Goal: Task Accomplishment & Management: Manage account settings

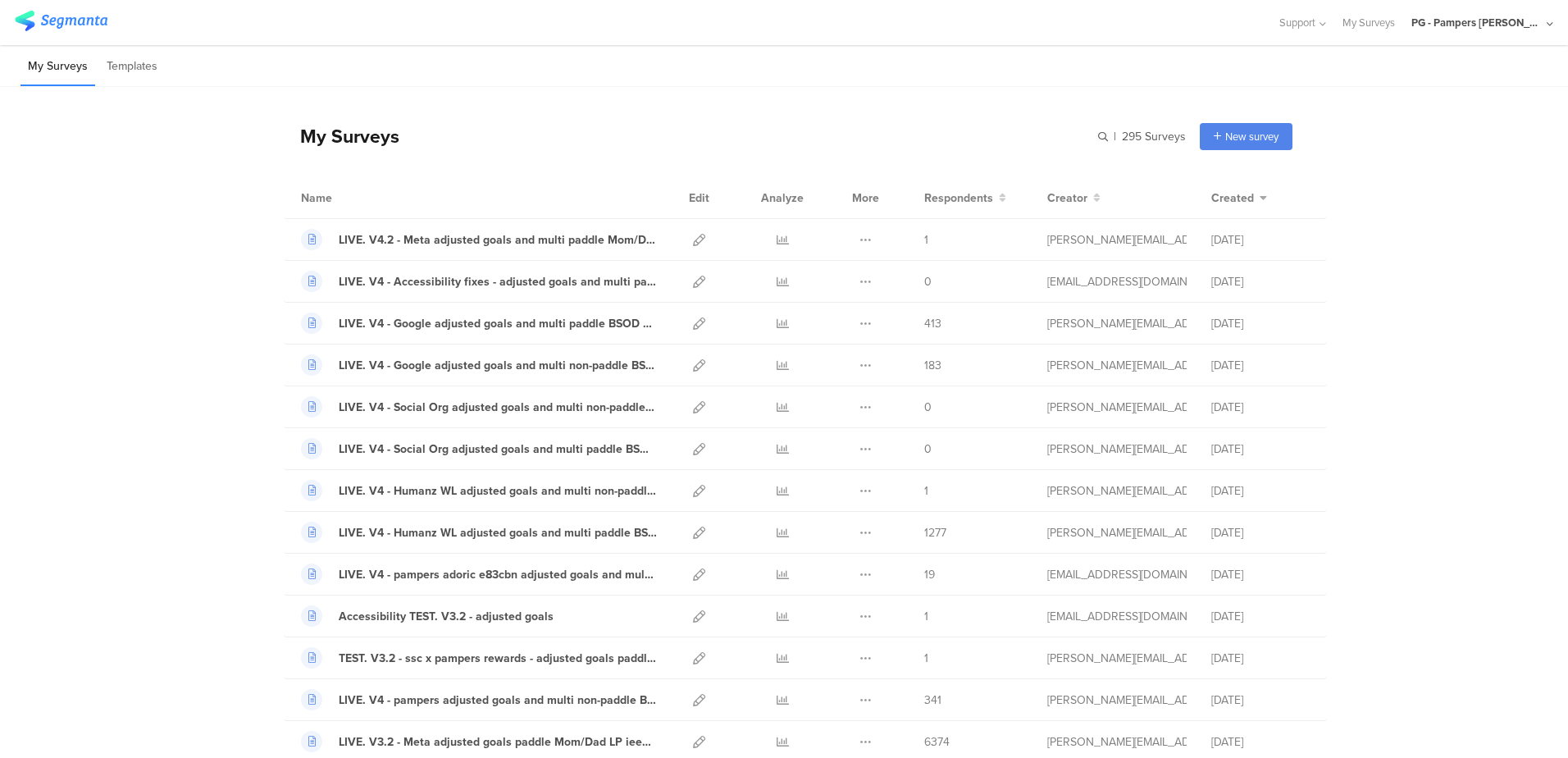
scroll to position [246, 0]
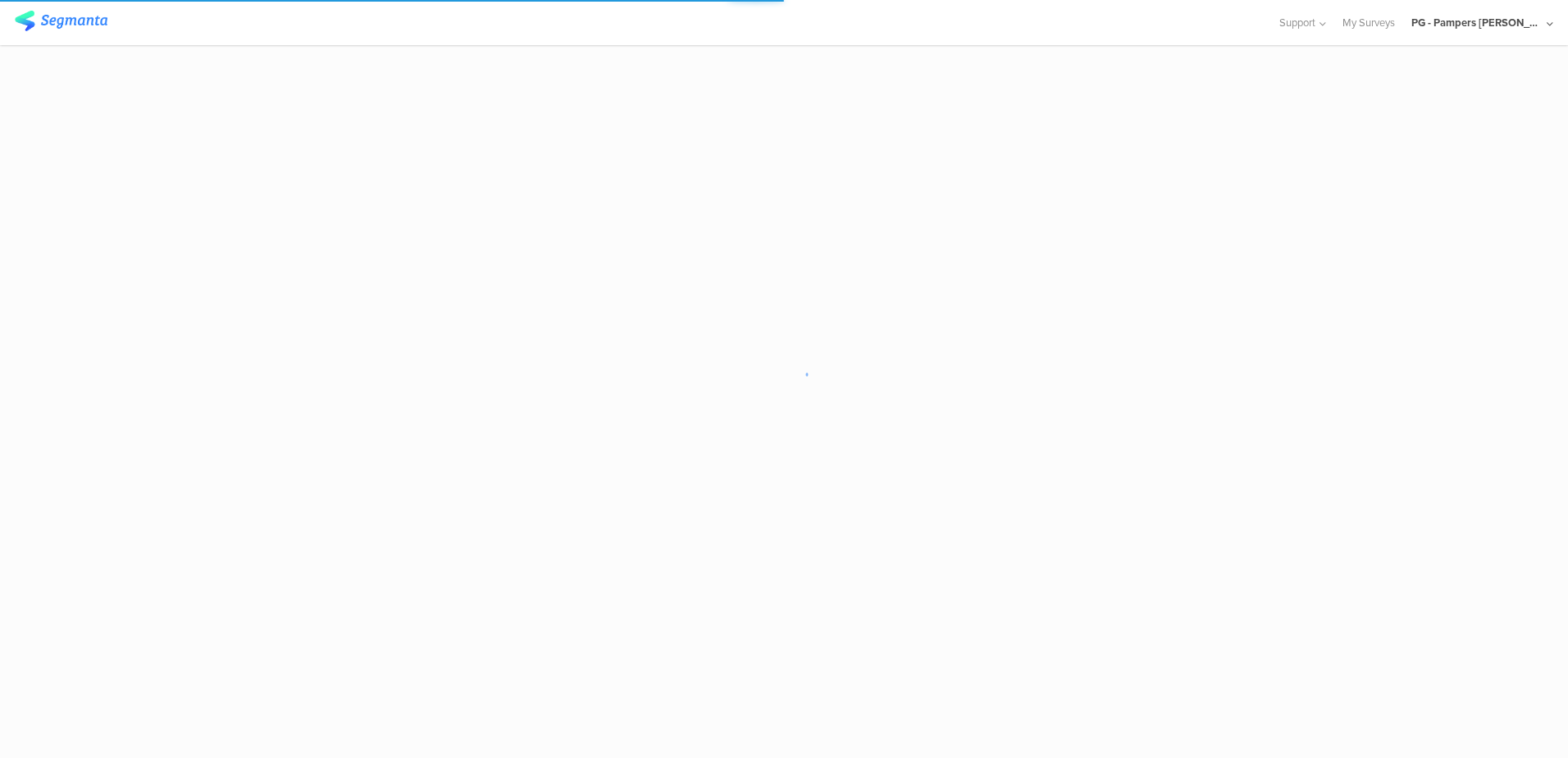
click at [1319, 232] on sg-loader-overlay at bounding box center [784, 379] width 1568 height 758
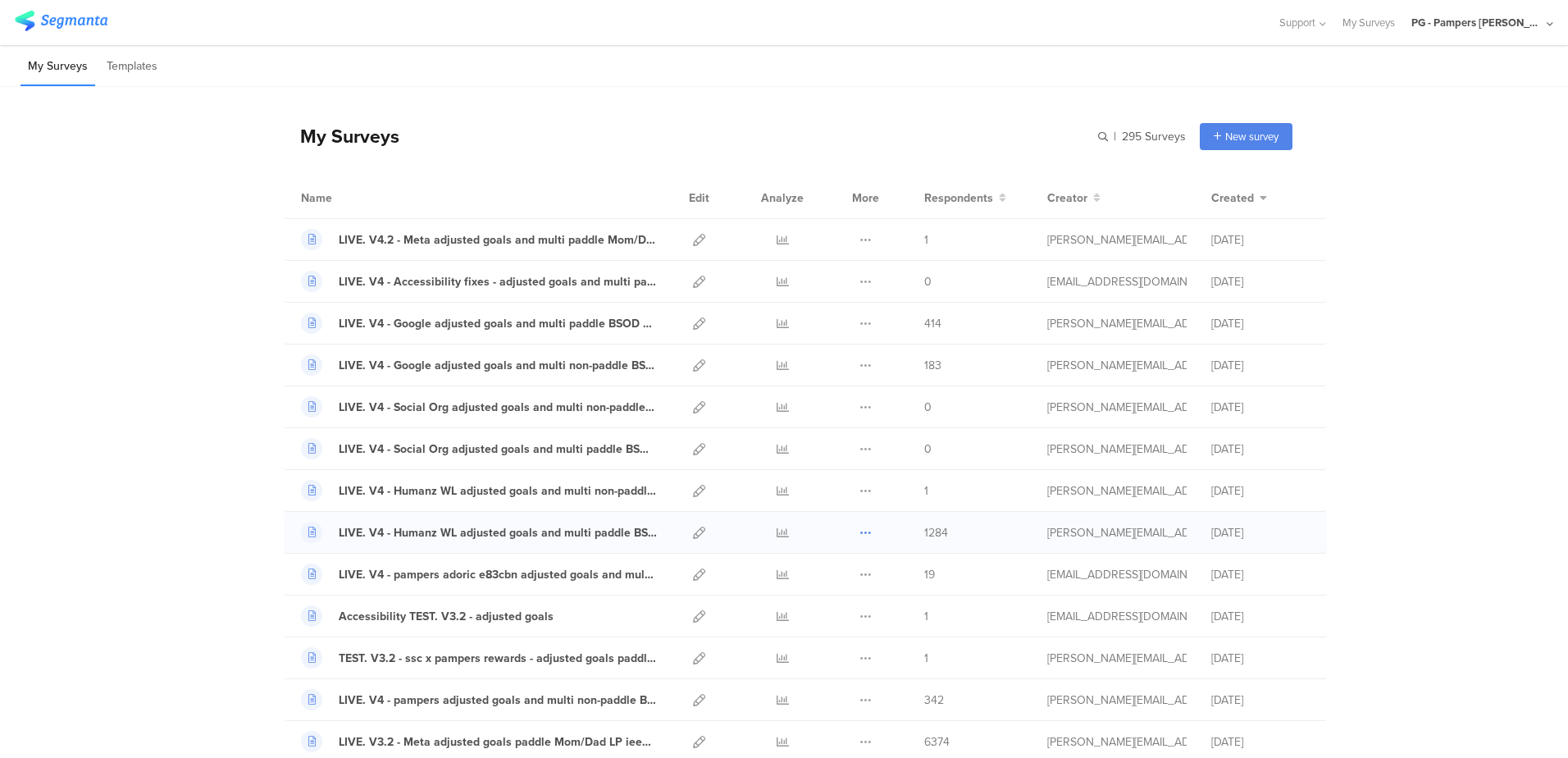
click at [859, 526] on icon at bounding box center [865, 532] width 12 height 12
click at [829, 578] on button "Duplicate" at bounding box center [834, 574] width 91 height 30
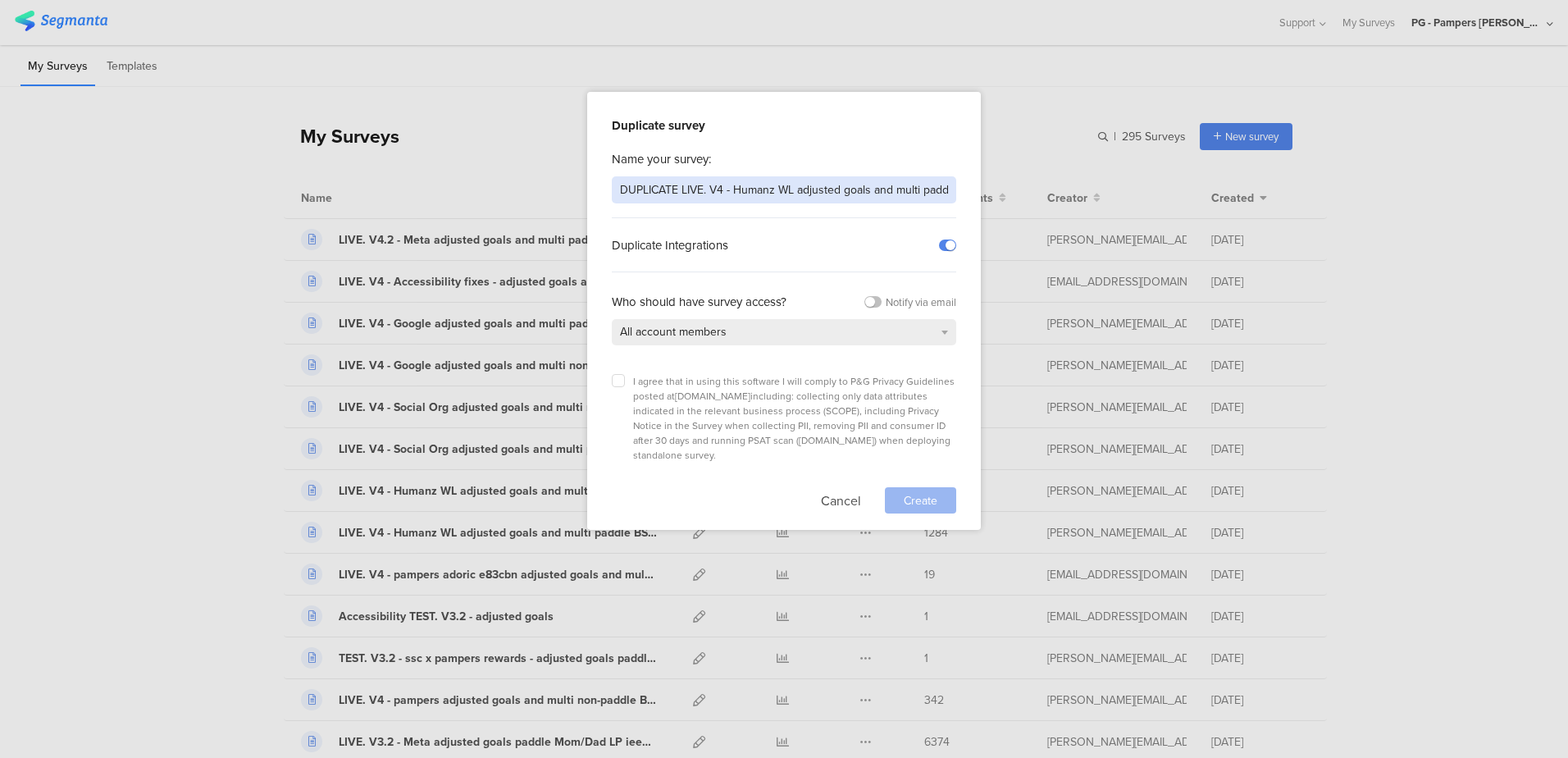
click at [651, 191] on input "DUPLICATE LIVE. V4 - Humanz WL adjusted goals and multi paddle BSOD LP ua6eed" at bounding box center [783, 190] width 344 height 27
type input "LIVE. V4 - Humanz WL adjusted goals and multi paddle BSOD LP ua6eed"
click at [842, 487] on button "Cancel" at bounding box center [840, 500] width 40 height 26
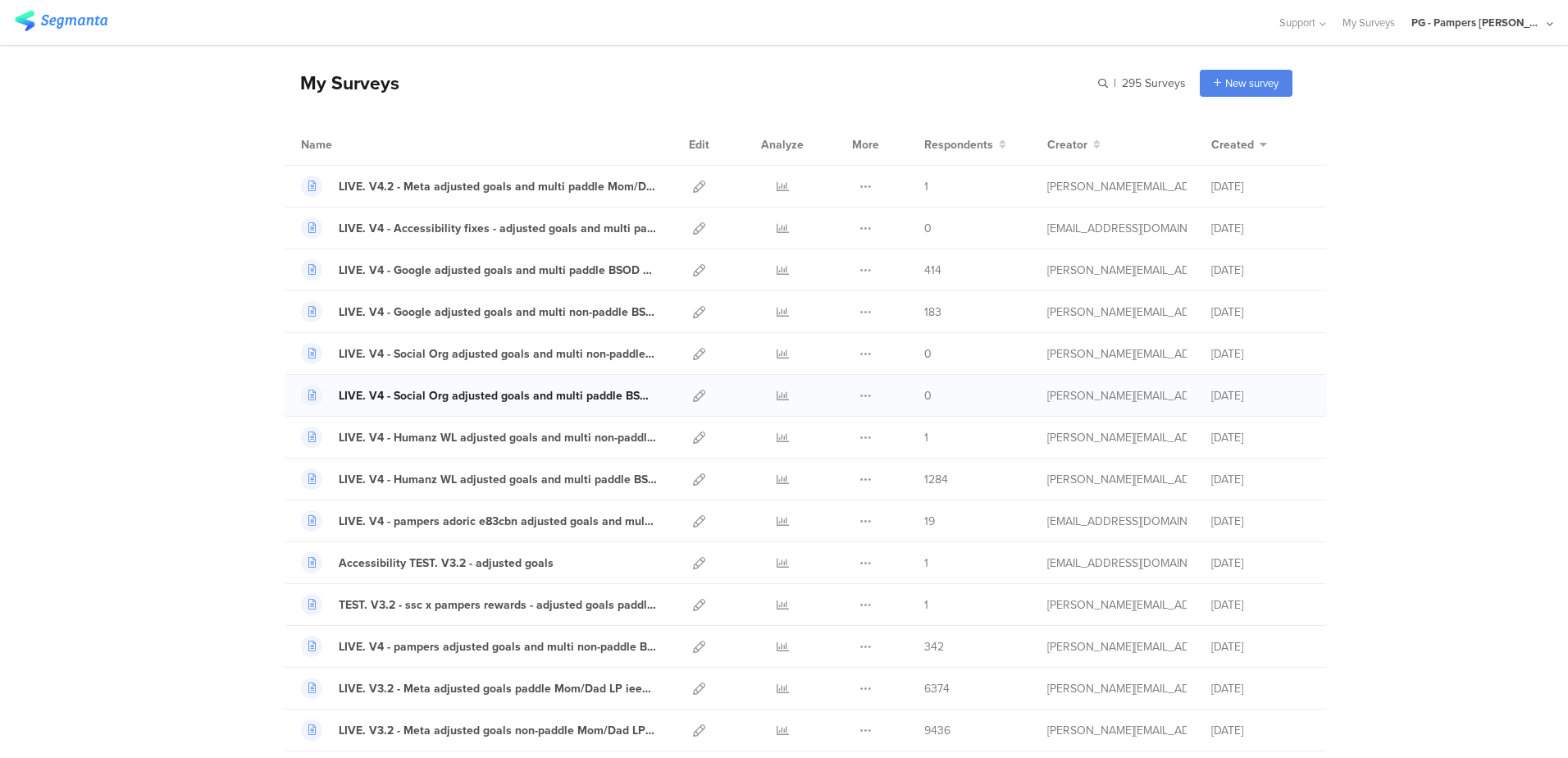
scroll to position [82, 0]
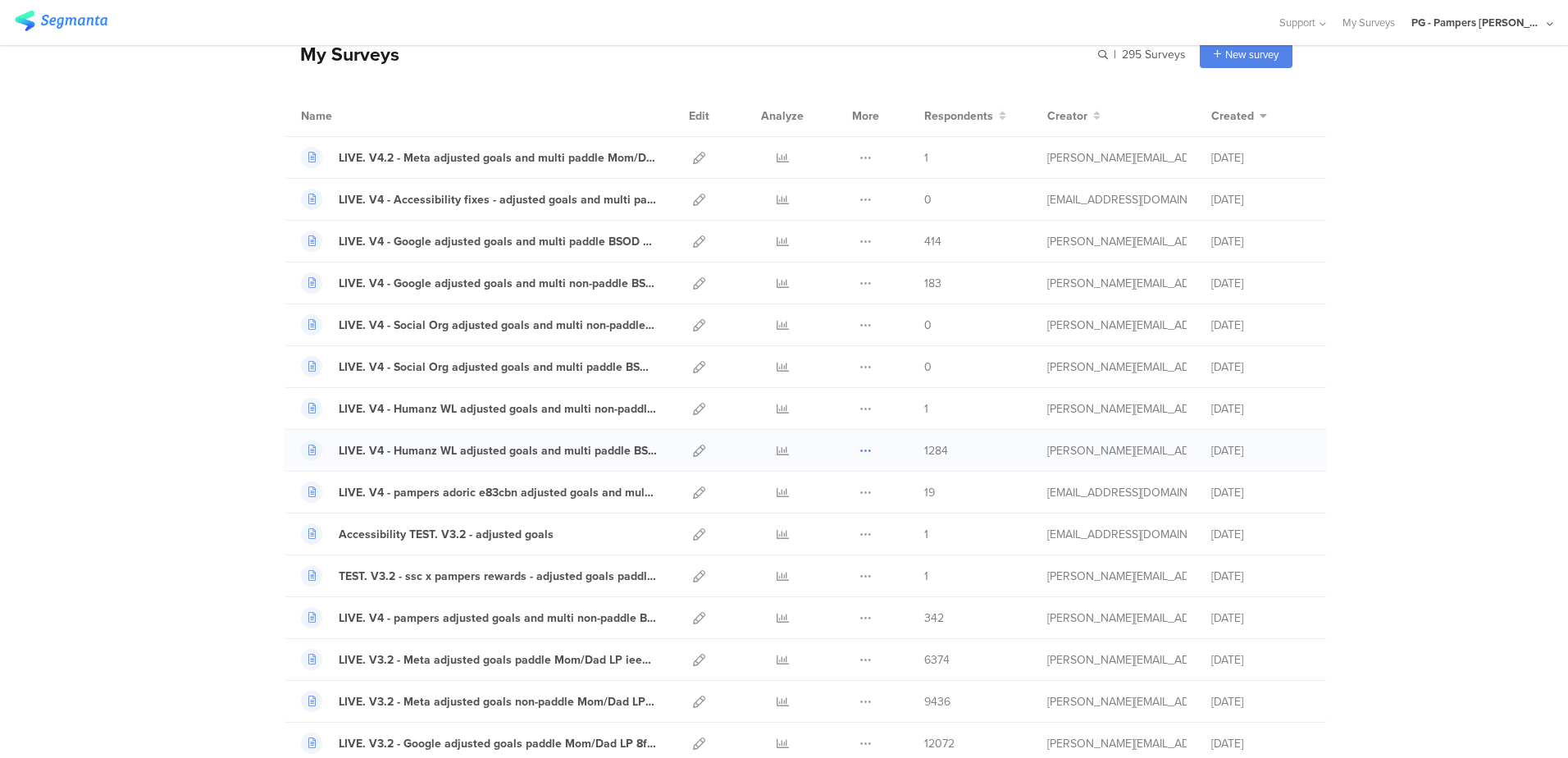
click at [859, 449] on icon at bounding box center [865, 450] width 12 height 12
click at [818, 493] on button "Duplicate" at bounding box center [834, 492] width 91 height 30
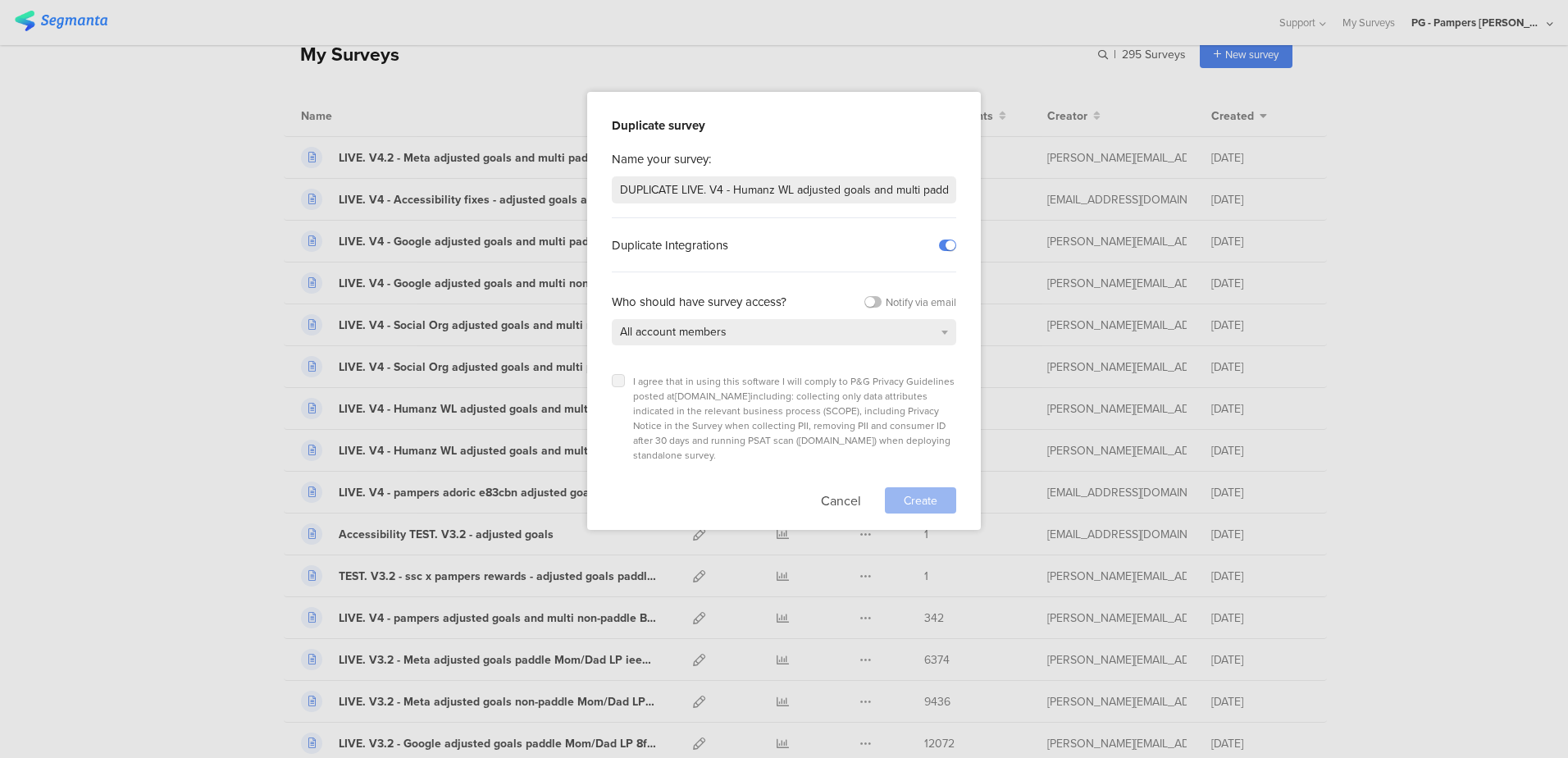
click at [618, 378] on icon at bounding box center [618, 381] width 7 height 7
click at [0, 0] on input "checkbox" at bounding box center [0, 0] width 0 height 0
click at [931, 489] on div "Create" at bounding box center [921, 500] width 72 height 26
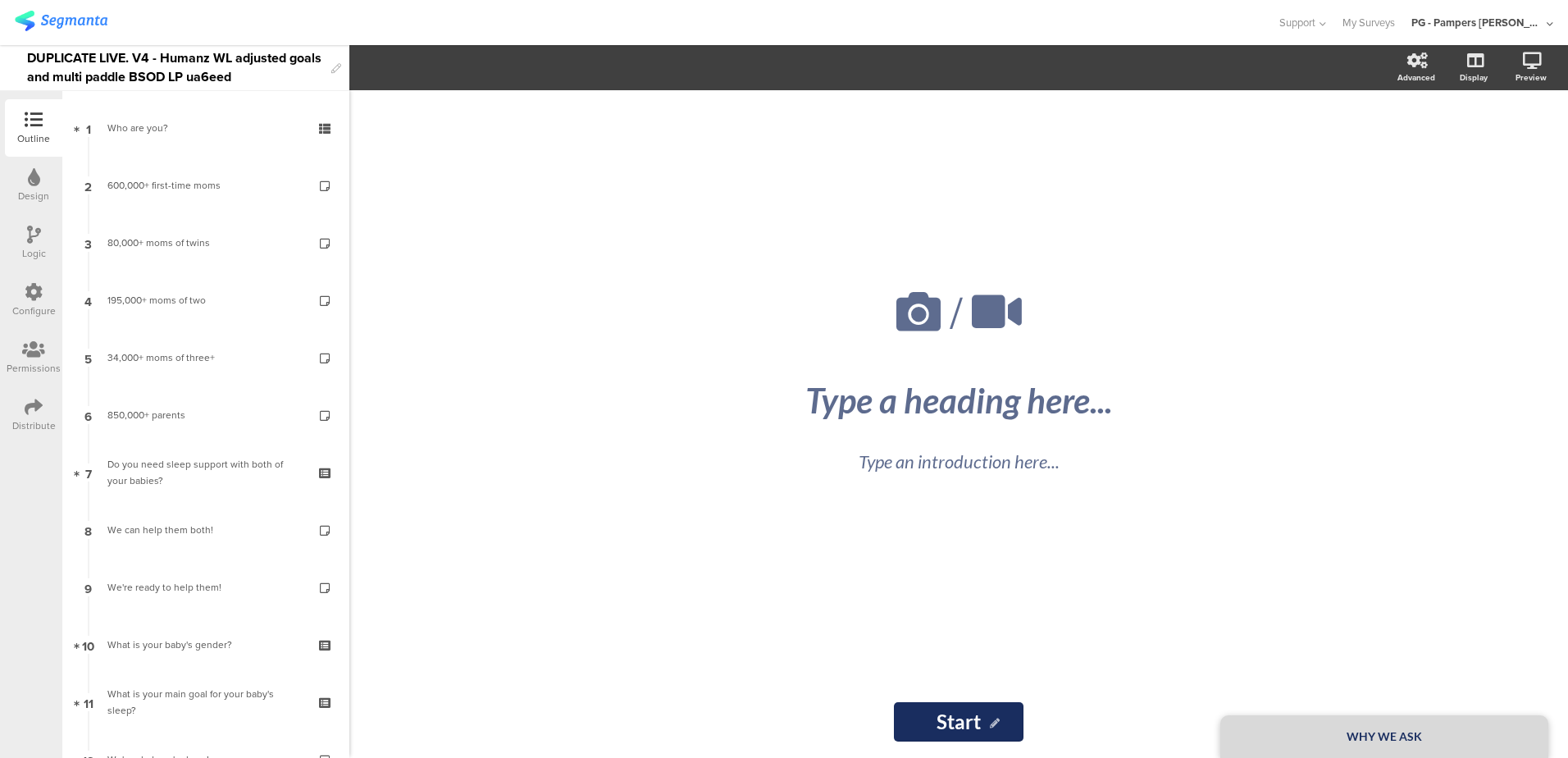
click at [464, 615] on div "/ WHY WE ASK Type a heading here... Type an introduction here... Start Start" at bounding box center [958, 425] width 1219 height 668
click at [246, 78] on div "DUPLICATE LIVE. V4 - Humanz WL adjusted goals and multi paddle BSOD LP ua6eed" at bounding box center [175, 68] width 296 height 45
click at [305, 80] on div "DUPLICATE LIVE. V4 - Humanz WL adjusted goals and multi paddle BSOD LP ua6eed" at bounding box center [175, 68] width 296 height 45
click at [255, 70] on div "DUPLICATE LIVE. V4 - Humanz WL adjusted goals and multi paddle BSOD LP ua6eed" at bounding box center [175, 68] width 296 height 45
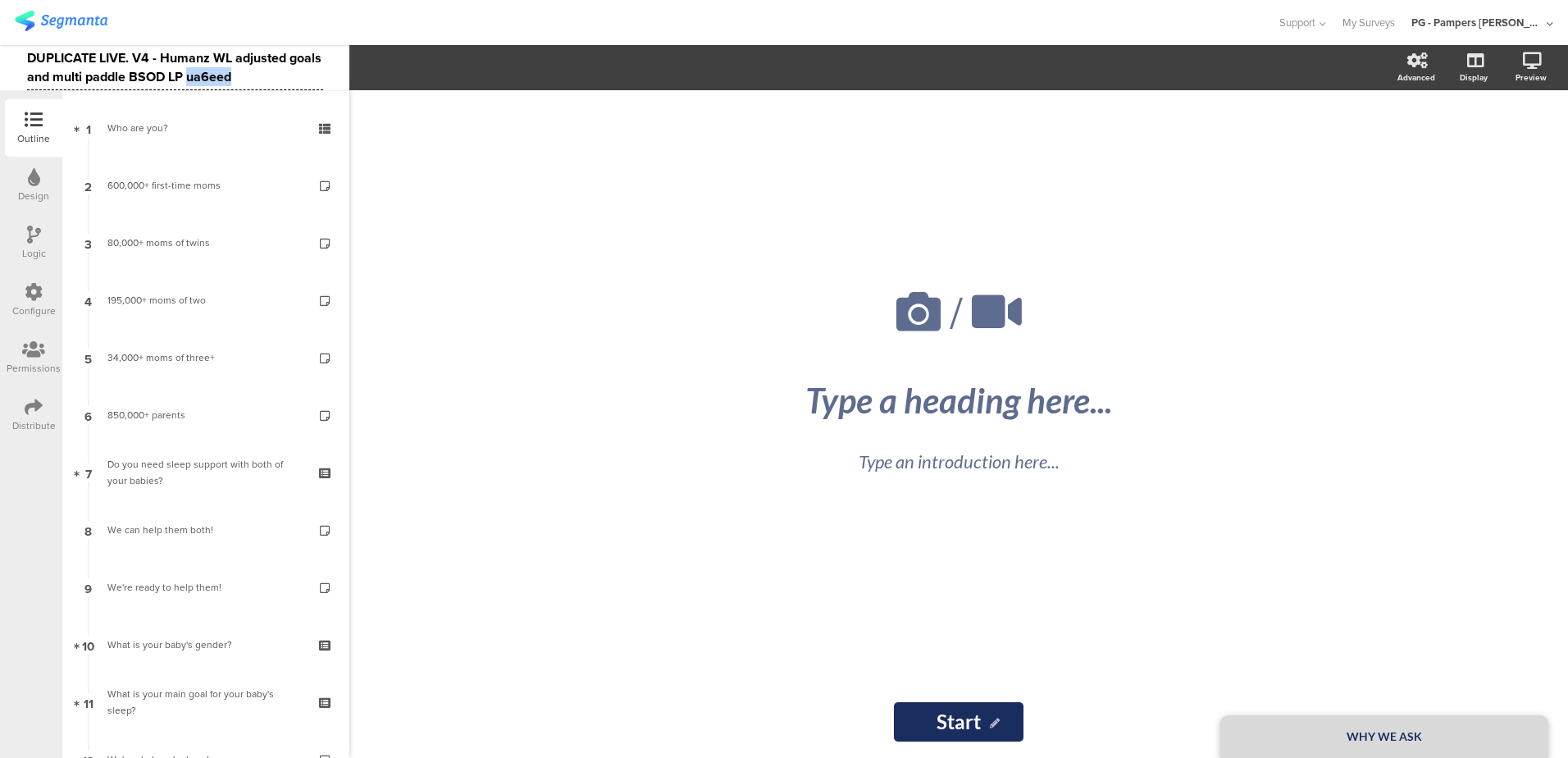
click at [255, 70] on div "DUPLICATE LIVE. V4 - Humanz WL adjusted goals and multi paddle BSOD LP ua6eed" at bounding box center [175, 68] width 296 height 45
click at [56, 55] on div "DUPLICATE LIVE. V4 - Humanz WL adjusted goals and multi paddle BSOD LP" at bounding box center [175, 68] width 296 height 45
click at [138, 71] on div "LIVE. V4 - Humanz WL adjusted goals and multi paddle BSOD LP" at bounding box center [175, 68] width 296 height 45
drag, startPoint x: 160, startPoint y: 54, endPoint x: 92, endPoint y: 53, distance: 68.0
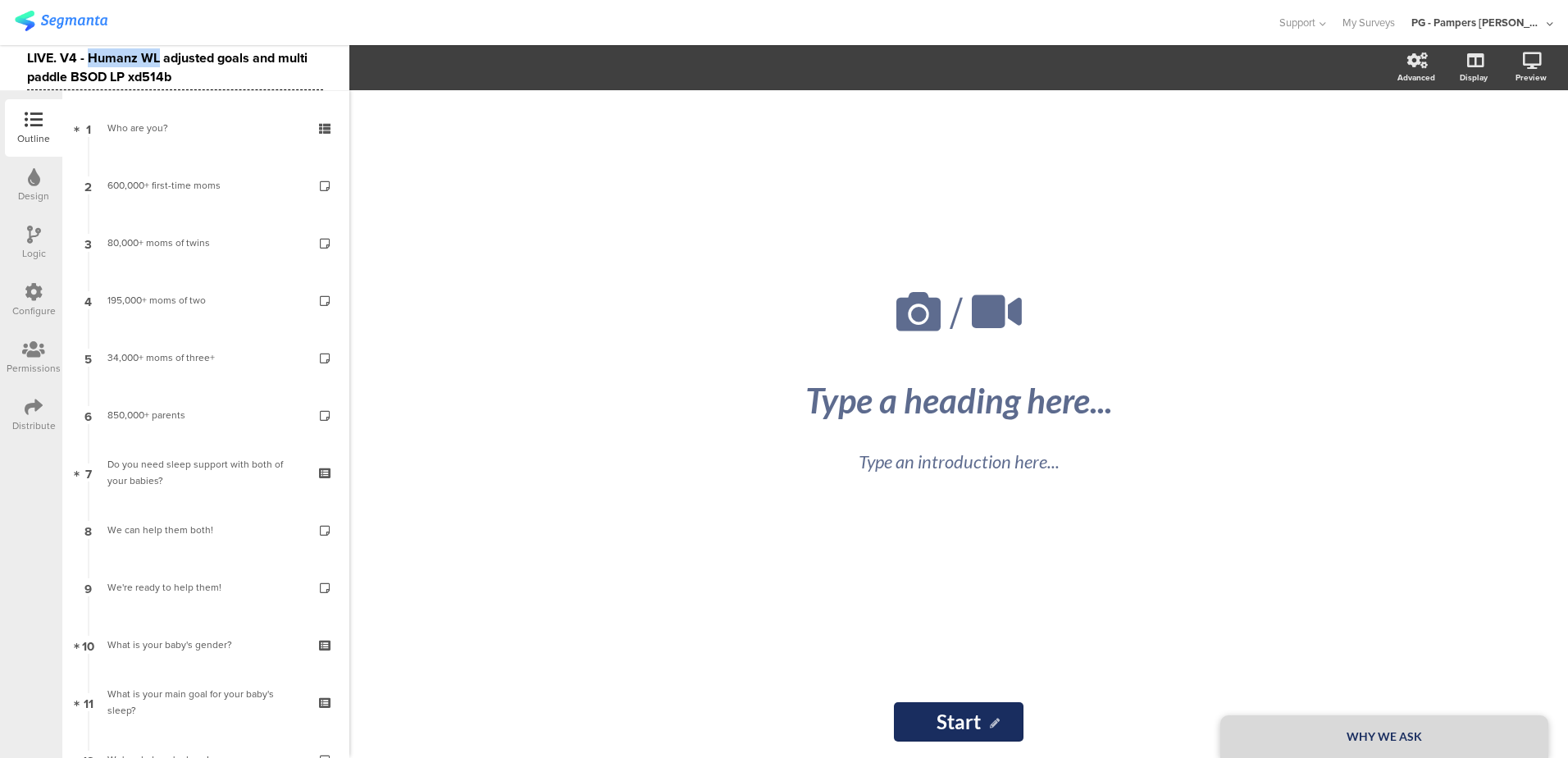
click at [92, 53] on div "LIVE. V4 - Humanz WL adjusted goals and multi paddle BSOD LP xd514b" at bounding box center [175, 68] width 296 height 45
click at [99, 53] on div "LIVE. V4 - Meta adjusted goals and multi paddle BSOD LP xd514b" at bounding box center [175, 68] width 296 height 45
click at [231, 76] on div "LIVE. V4 - CHANNEL TBD adjusted goals and multi paddle BSOD LP xd514b" at bounding box center [175, 68] width 296 height 45
click at [128, 76] on div "LIVE. V4 - CHANNEL TBD adjusted goals and multi paddle BSOD LP xd514b" at bounding box center [175, 68] width 296 height 45
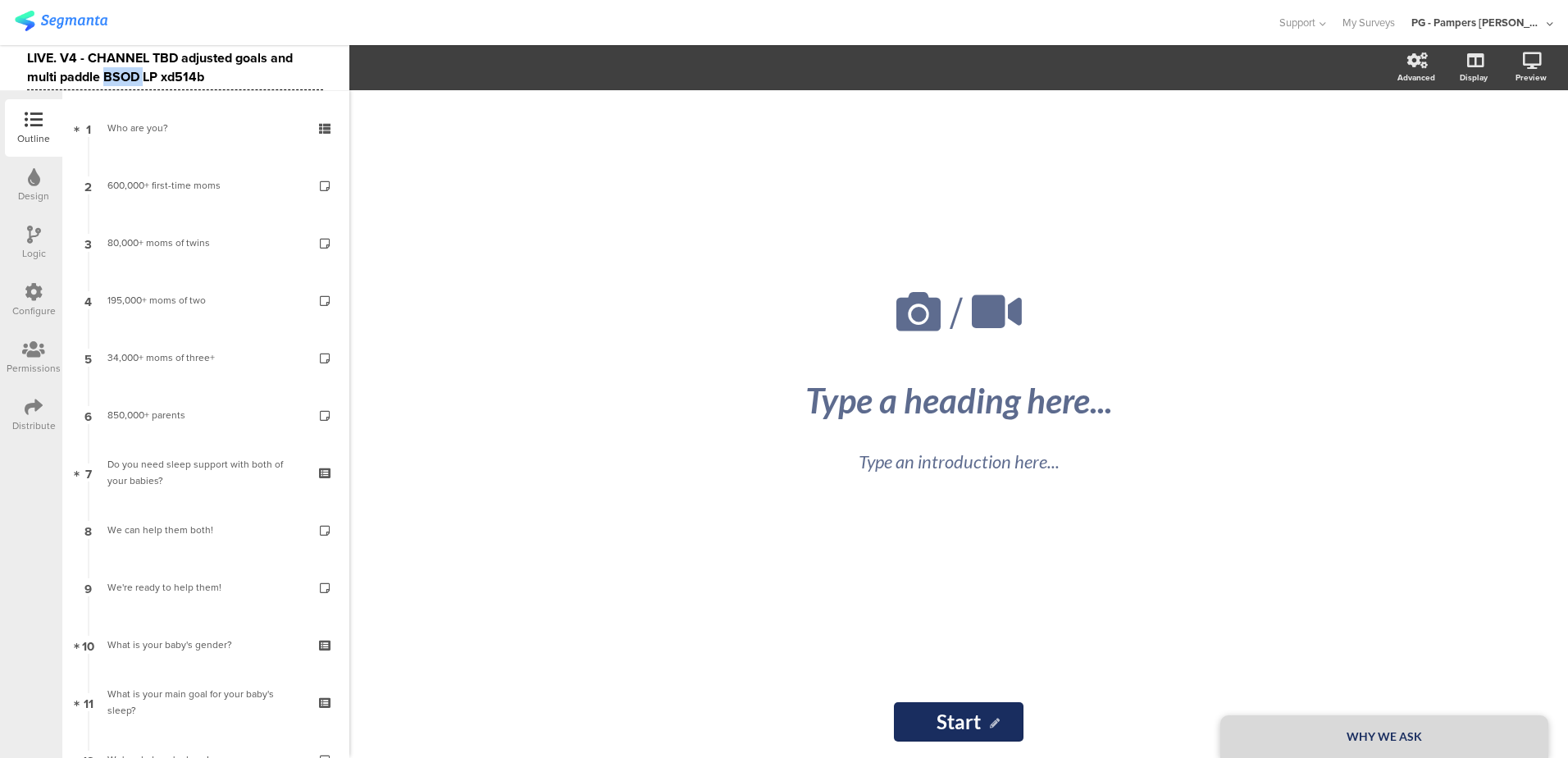
click at [128, 76] on div "LIVE. V4 - CHANNEL TBD adjusted goals and multi paddle BSOD LP xd514b" at bounding box center [175, 68] width 296 height 45
click at [149, 76] on div "LIVE. V4 - CHANNEL TBD adjusted goals and multi paddle BSOD LP xd514b" at bounding box center [175, 68] width 296 height 45
click at [142, 77] on div "LIVE. V4 - CHANNEL TBD adjusted goals and multi paddle BSOD LP xd514b" at bounding box center [175, 68] width 296 height 45
drag, startPoint x: 181, startPoint y: 57, endPoint x: 100, endPoint y: 73, distance: 82.6
click at [100, 73] on div "LIVE. V4 - CHANNEL TBD adjusted goals and multi paddle BSOD LP xd514b" at bounding box center [175, 68] width 296 height 45
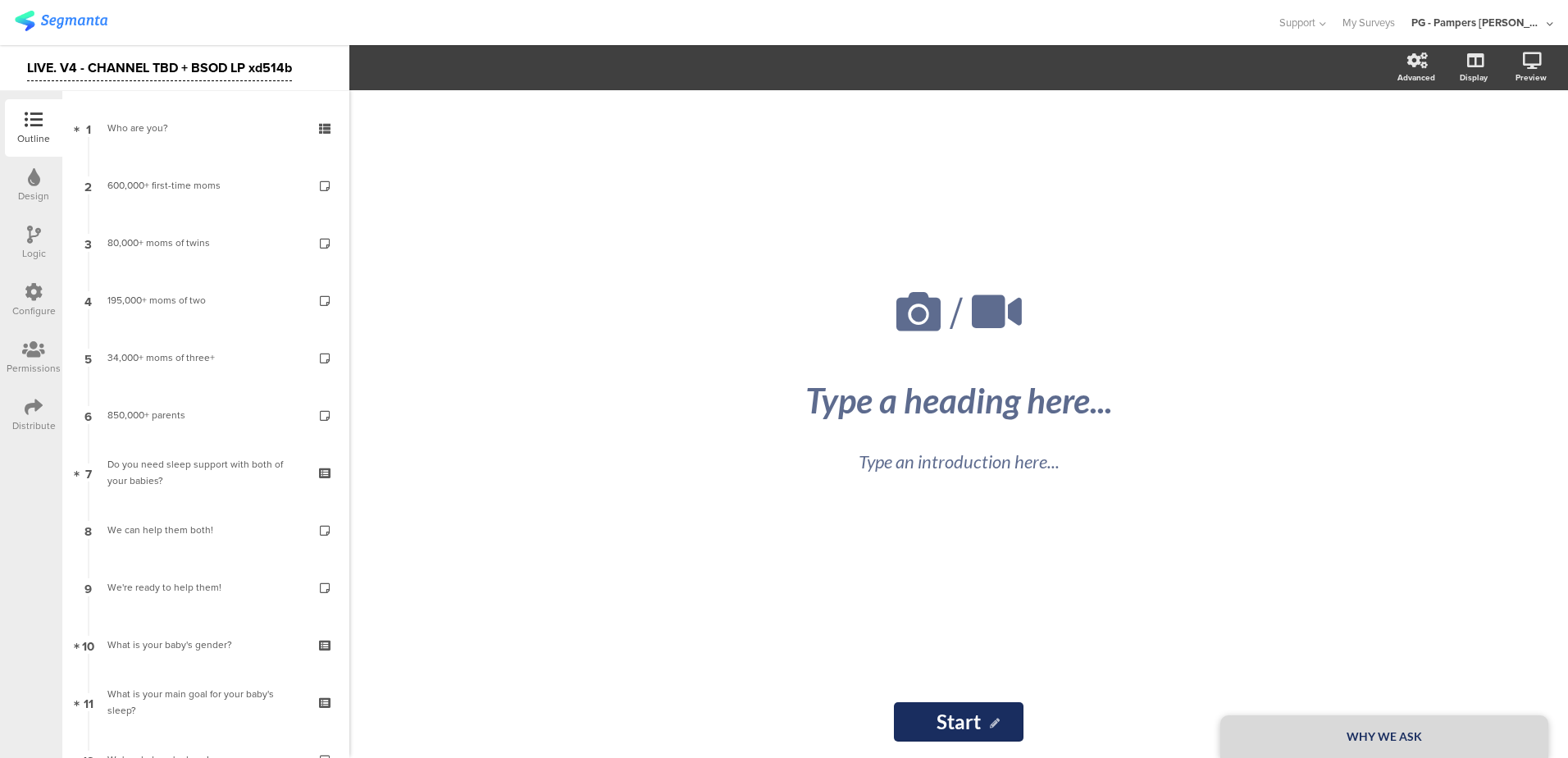
click at [236, 67] on div "LIVE. V4 - CHANNEL TBD + BSOD LP xd514b" at bounding box center [160, 68] width 265 height 26
click at [196, 58] on div "LIVE. V4 - CHANNEL TBD + Landing Page + BSOD SP xd514b" at bounding box center [175, 68] width 296 height 45
click at [239, 30] on div at bounding box center [638, 23] width 1247 height 27
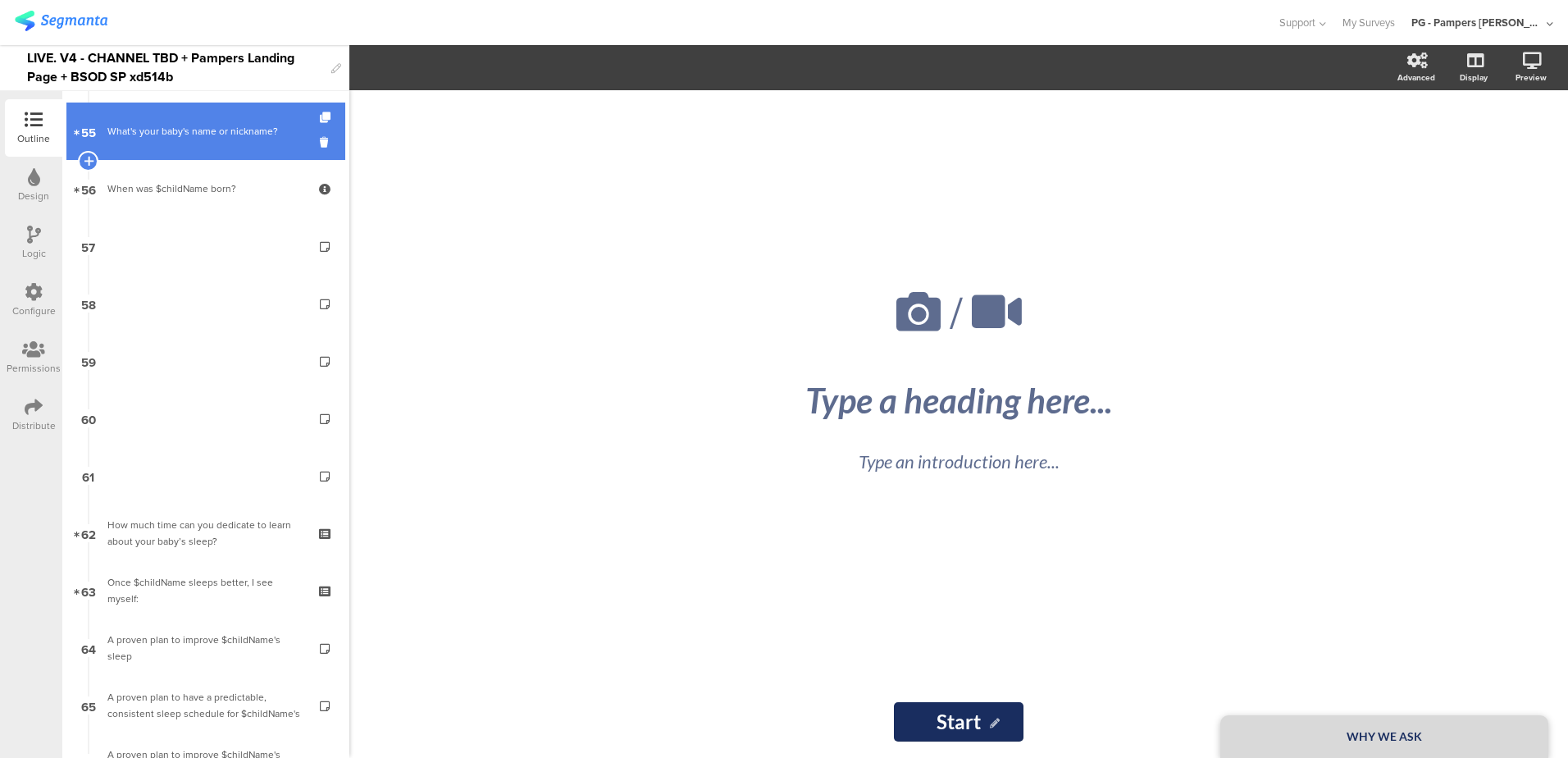
scroll to position [2872, 0]
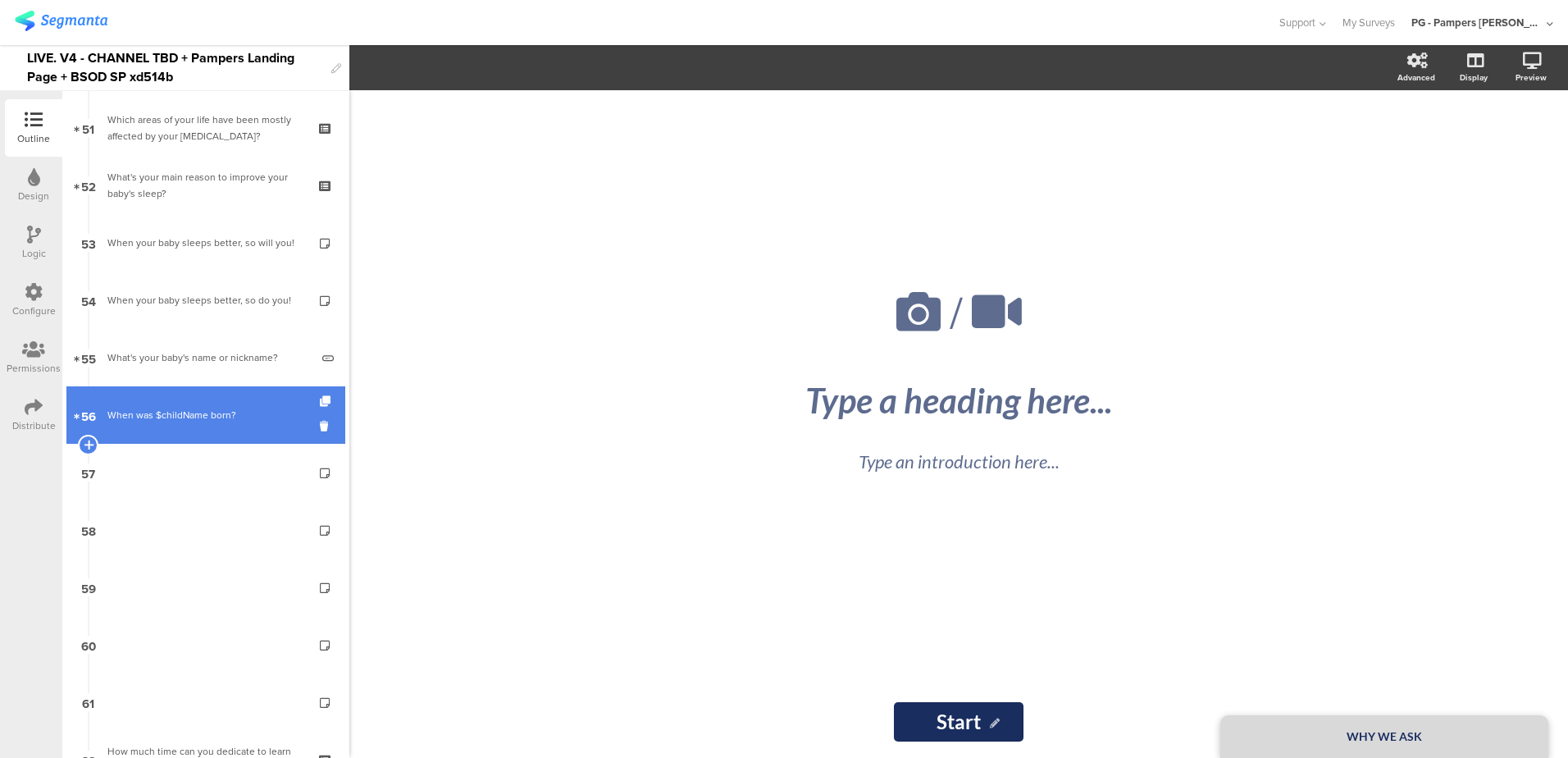
click at [201, 424] on link "56 When was $childName born?" at bounding box center [206, 414] width 278 height 57
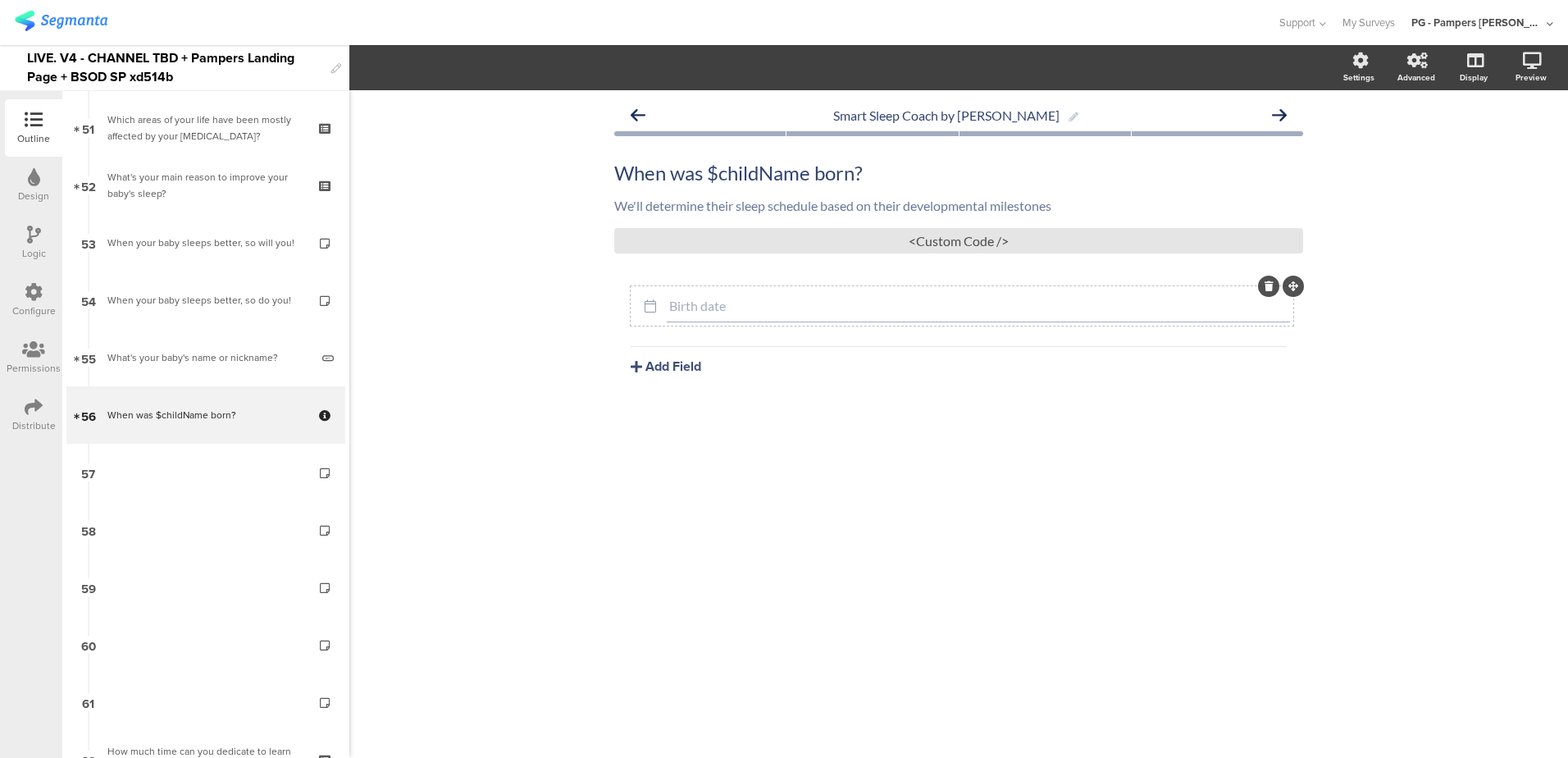
click at [786, 294] on div "Birth date" at bounding box center [979, 306] width 623 height 32
click at [462, 72] on span "Field options" at bounding box center [434, 68] width 75 height 19
click at [482, 292] on div "Smart Sleep Coach by Pampers When was $childName born? When was $childName born…" at bounding box center [958, 425] width 1219 height 668
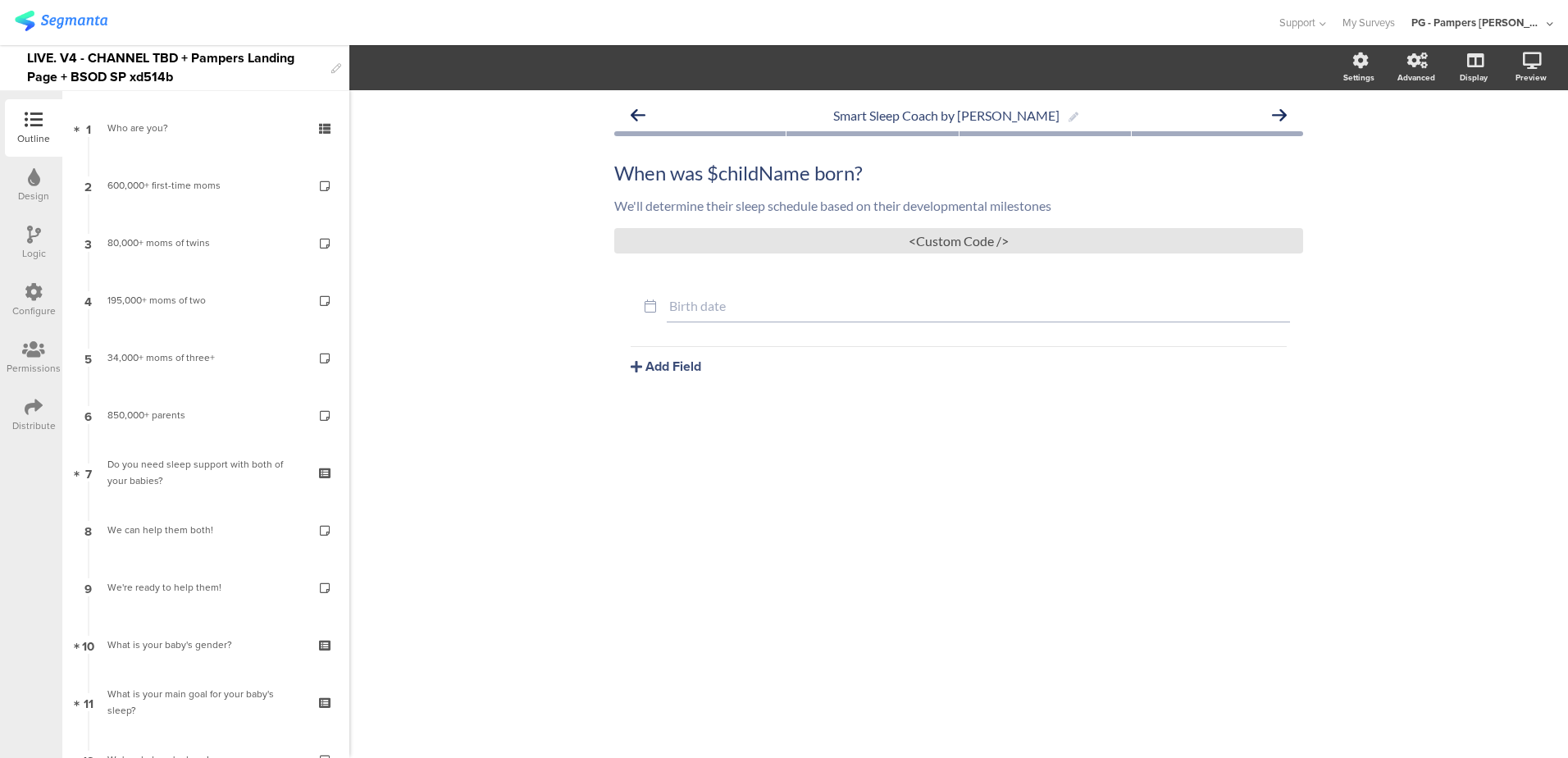
click at [38, 303] on div "Configure" at bounding box center [33, 310] width 44 height 15
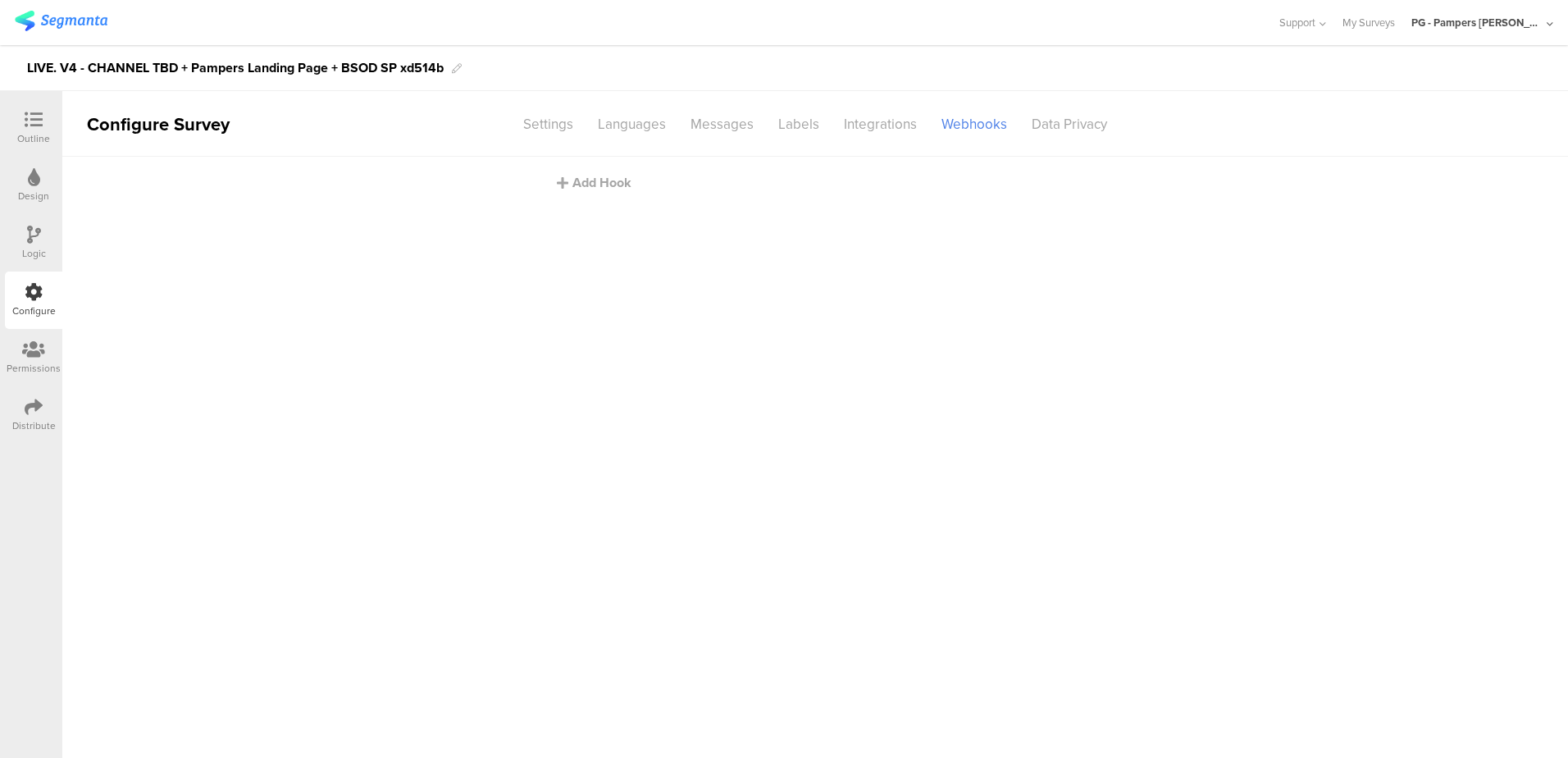
click at [36, 67] on div "LIVE. V4 - CHANNEL TBD + Pampers Landing Page + BSOD SP xd514b" at bounding box center [236, 68] width 417 height 26
click at [677, 73] on div "LIVE. V4 - CHANNEL TBD + Pampers Landing Page + BSOD SP xd514b" at bounding box center [784, 68] width 1568 height 46
click at [190, 68] on div "LIVE. V4 - CHANNEL TBD + Pampers Landing Page + BSOD SP xd514b" at bounding box center [236, 68] width 417 height 26
click at [436, 68] on div "LIVE. V4 - CHANNEL TBD + Pampers Landing Page + BSOD SP xd514b" at bounding box center [236, 68] width 417 height 26
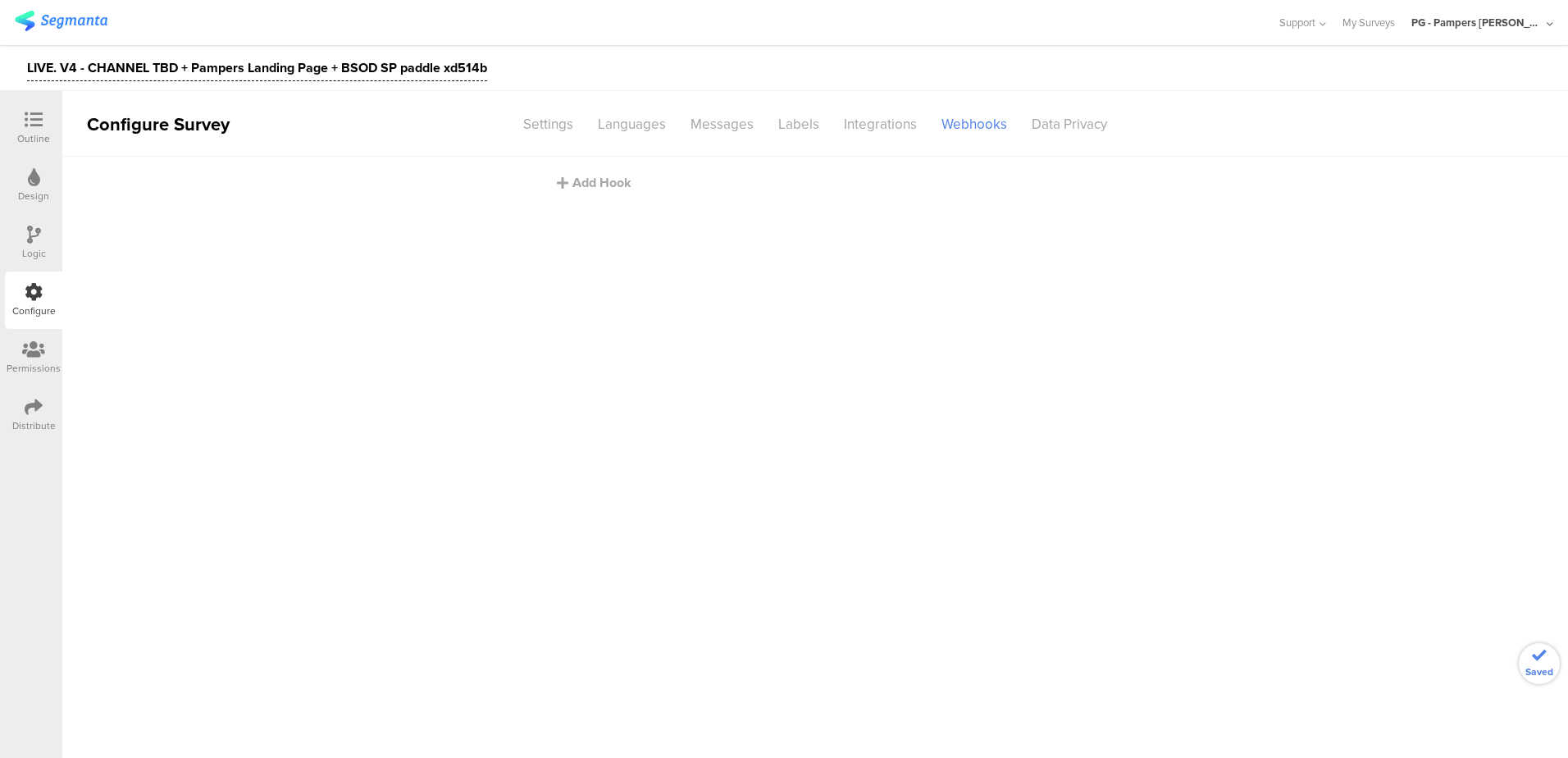
click at [440, 30] on div at bounding box center [638, 23] width 1247 height 27
click at [31, 126] on icon at bounding box center [33, 120] width 18 height 18
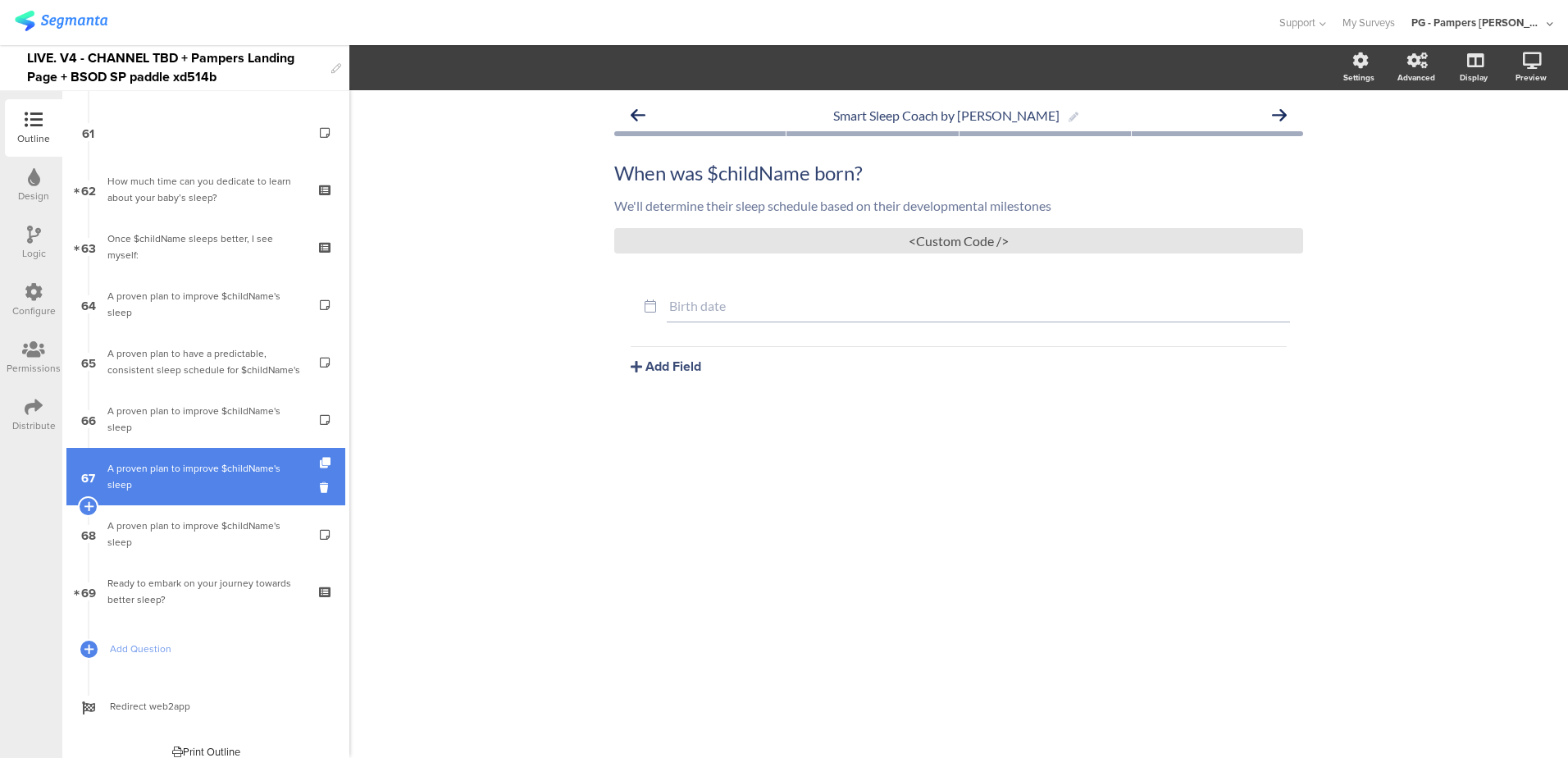
scroll to position [3456, 0]
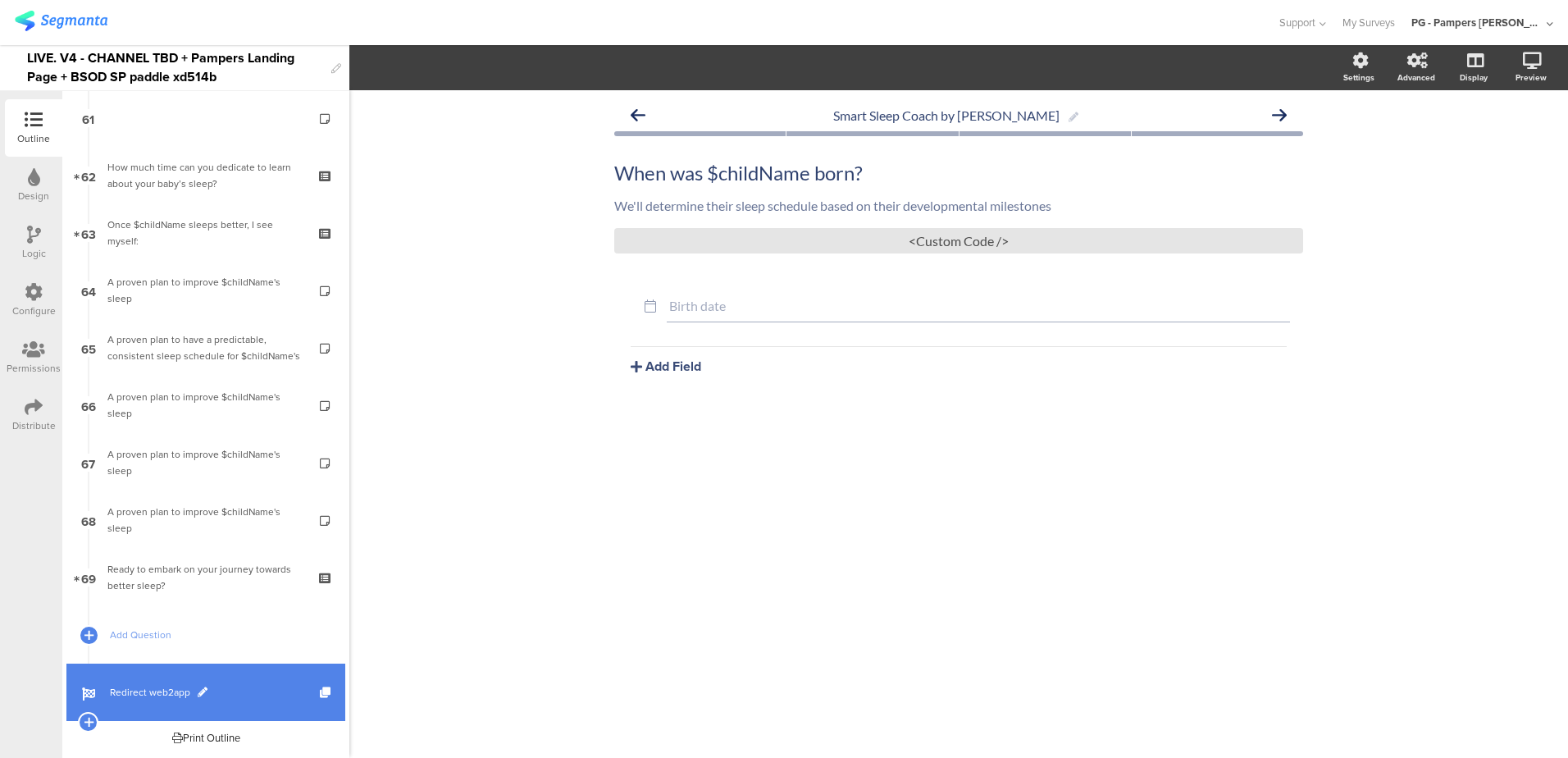
click at [242, 683] on link "Redirect web2app" at bounding box center [206, 692] width 278 height 57
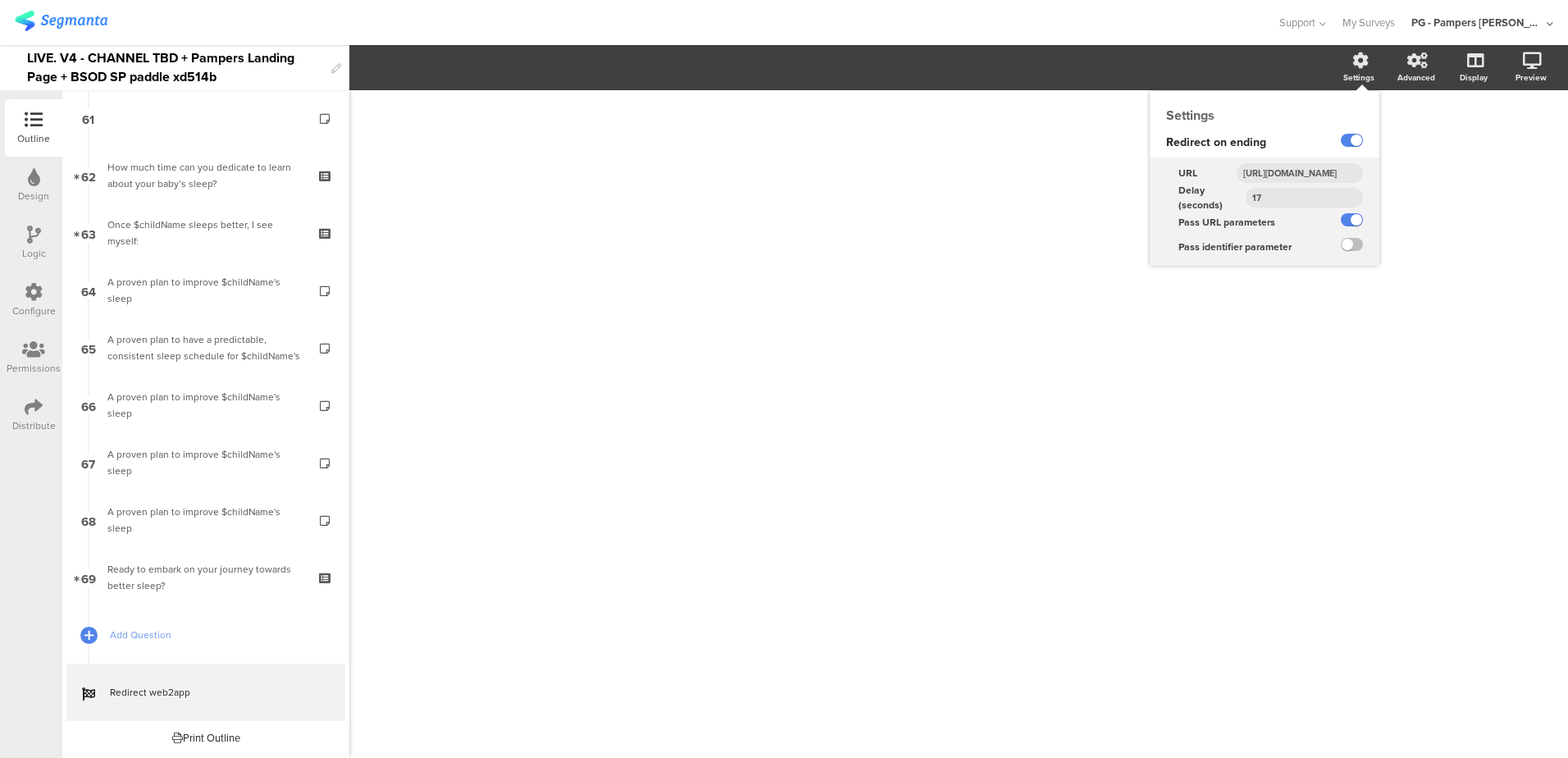
click at [1299, 170] on input "https://smartsleepcoach.com/finalize-account?sessionId=$sessionId&childName=$ch…" at bounding box center [1300, 173] width 126 height 20
paste input "www.smartsleepcoach.com/otp-ending-pages/ssc-main-w2a-paddle"
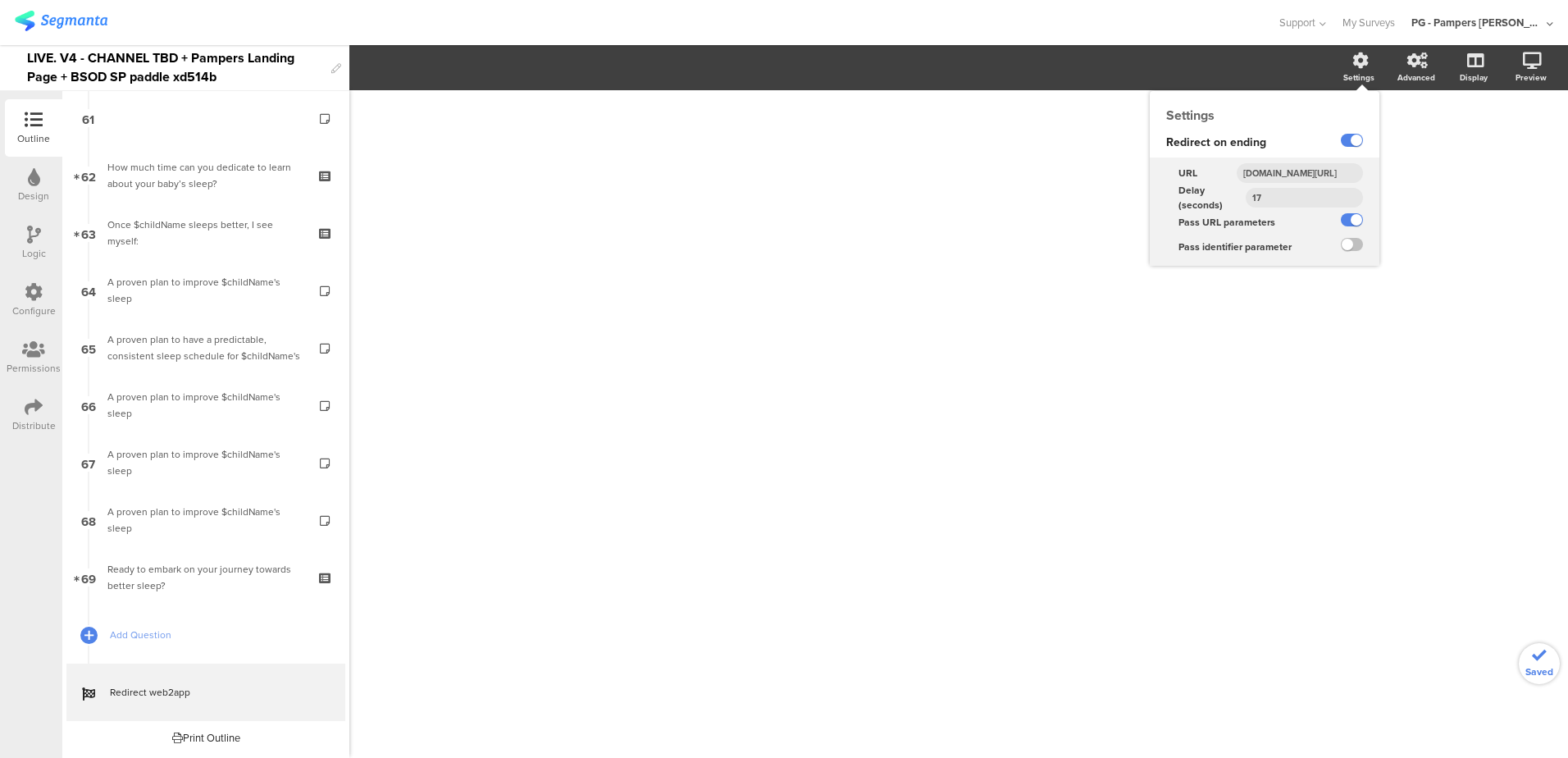
type input "www.smartsleepcoach.com/otp-ending-pages/ssc-main-w2a-paddle"
click at [1284, 151] on div "Redirect on ending" at bounding box center [1232, 143] width 167 height 30
click at [1308, 174] on input "www.smartsleepcoach.com/otp-ending-pages/ssc-main-w2a-paddle" at bounding box center [1300, 173] width 126 height 20
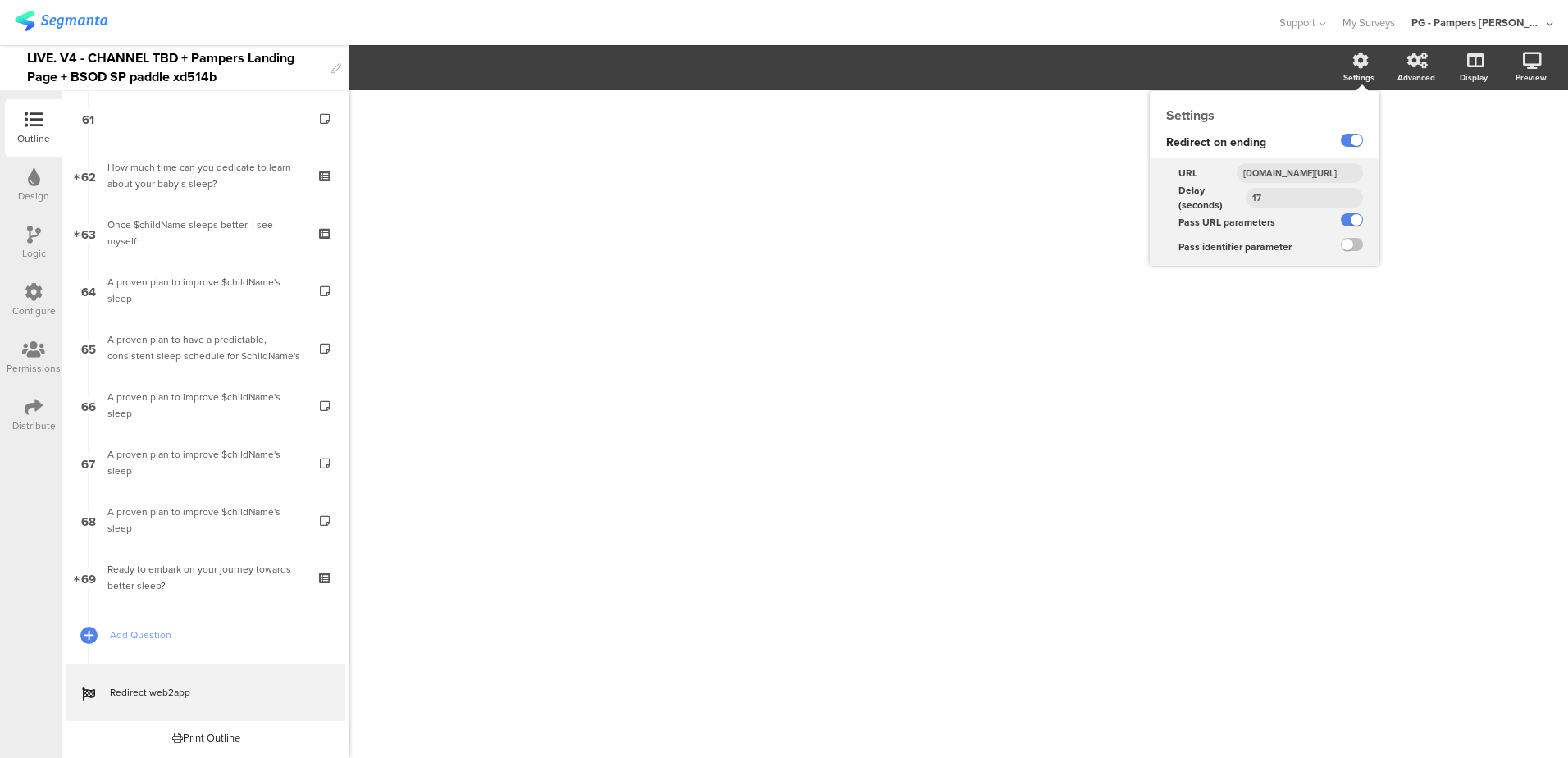
click at [1308, 174] on input "www.smartsleepcoach.com/otp-ending-pages/ssc-main-w2a-paddle" at bounding box center [1300, 173] width 126 height 20
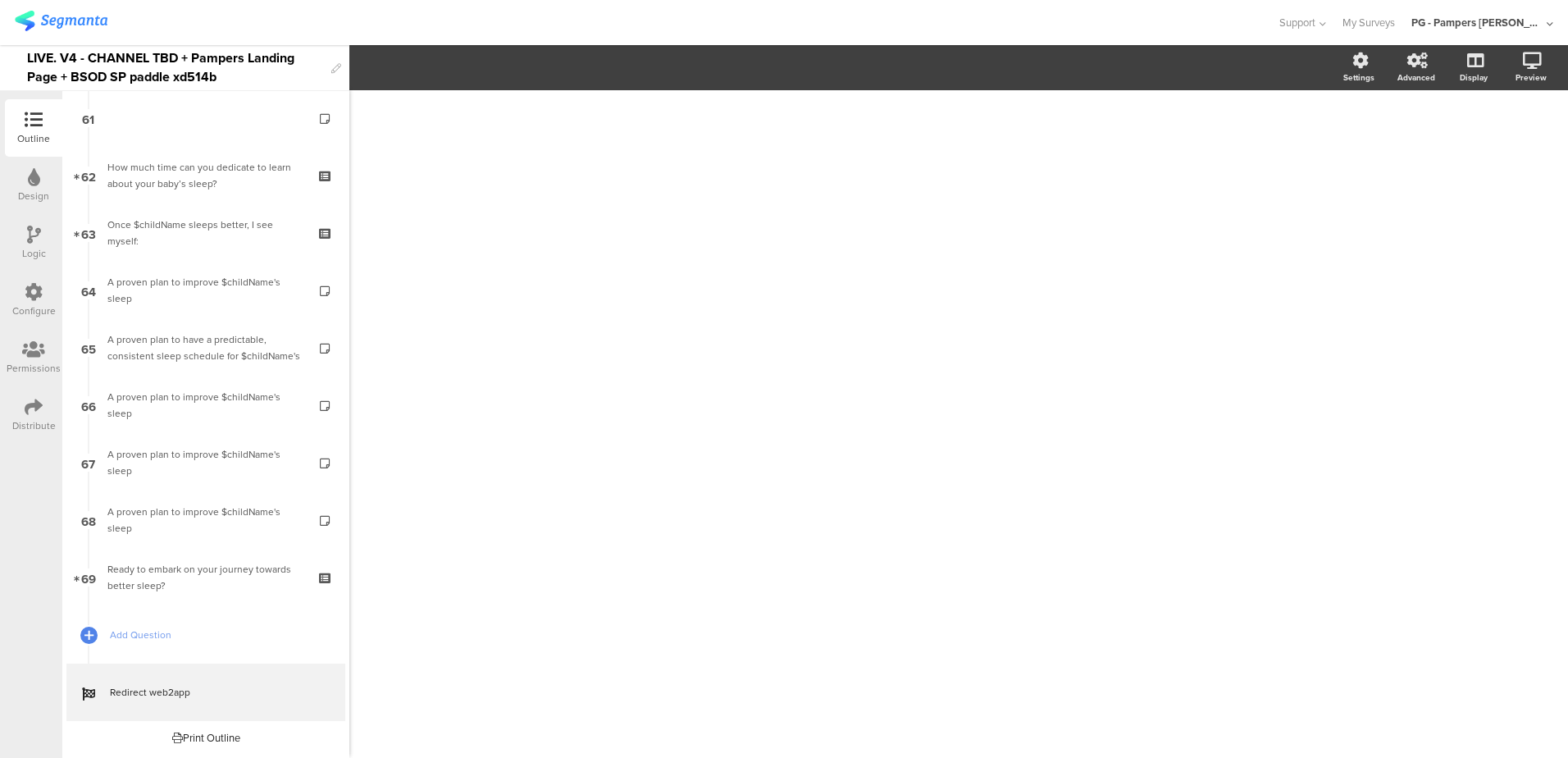
click at [26, 282] on div "Configure" at bounding box center [33, 300] width 57 height 57
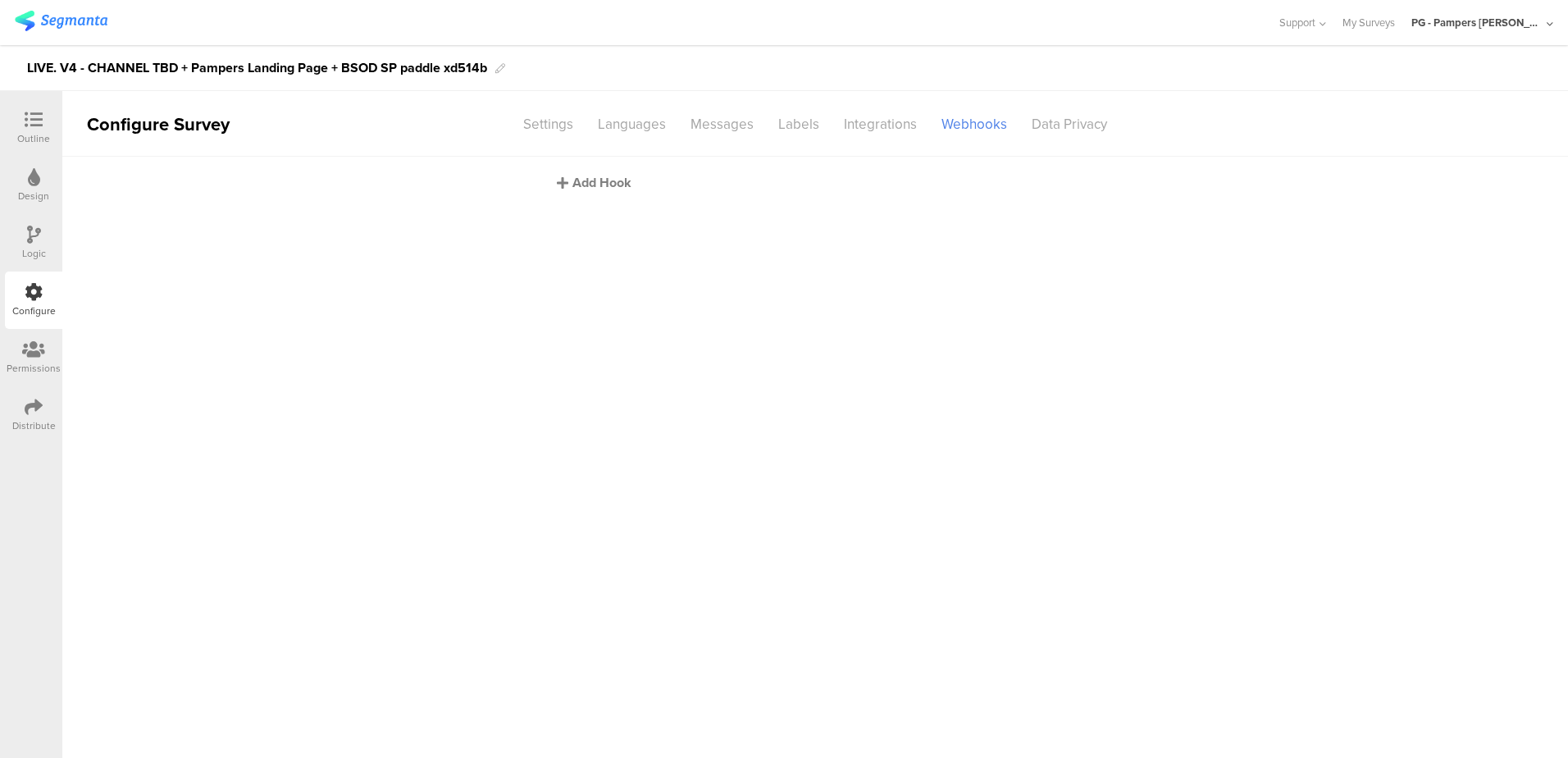
click at [594, 189] on div "Add Hook" at bounding box center [819, 183] width 525 height 19
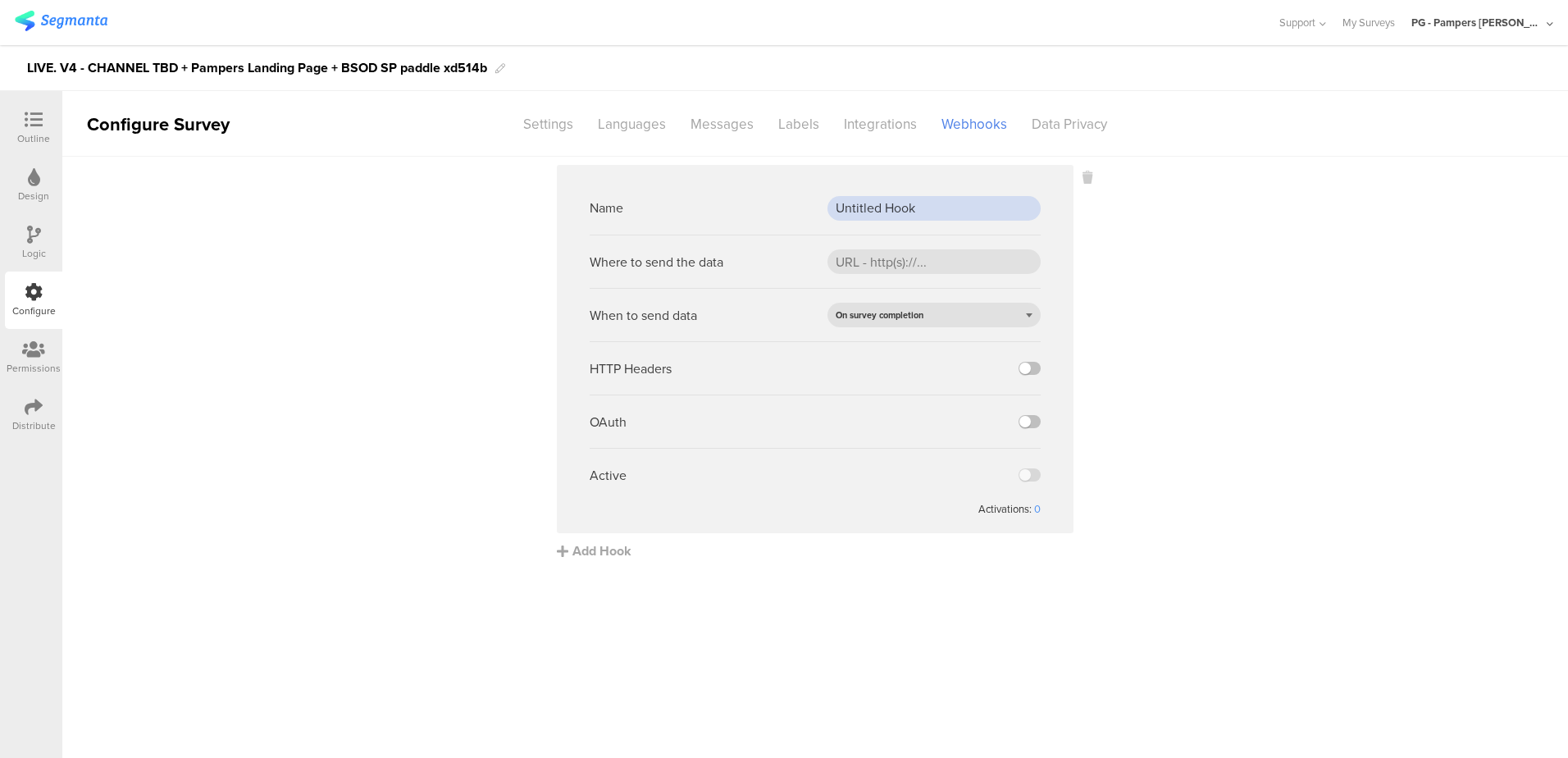
click at [886, 197] on input "Untitled Hook" at bounding box center [934, 208] width 214 height 25
paste input "PROD webh"
type input "PROD webhook"
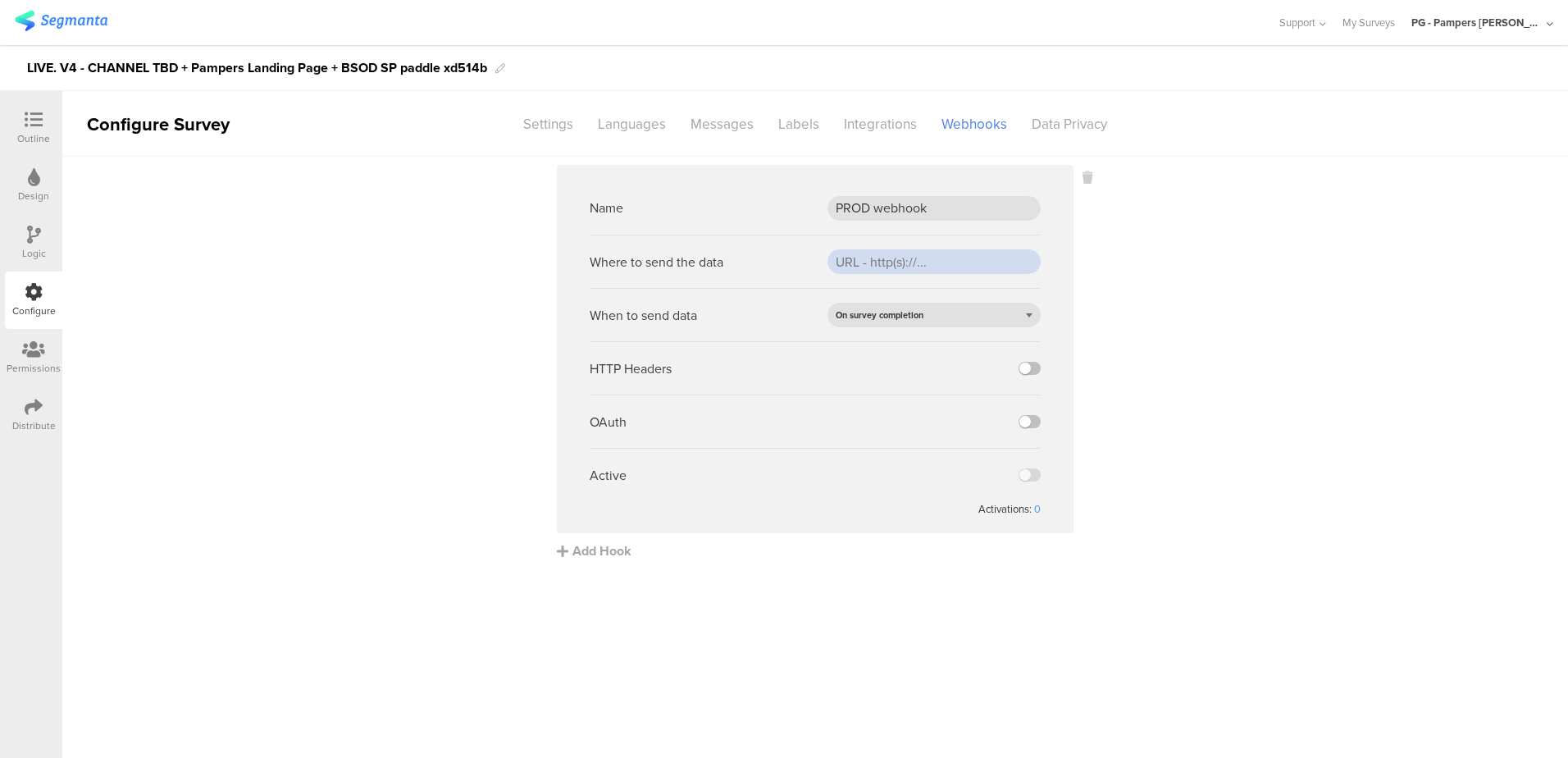
click at [910, 267] on input "url" at bounding box center [934, 261] width 214 height 25
paste input "https://api.pg.com/innovationmanagement/testing/v1/lumimobileapp/webhooks/regis…"
type input "https://api.pg.com/innovationmanagement/testing/v1/lumimobileapp/webhooks/regis…"
click at [1199, 343] on sg-webhook-settings "Name PROD webhook Where to send the data https://api.pg.com/innovationmanagemen…" at bounding box center [815, 362] width 1506 height 396
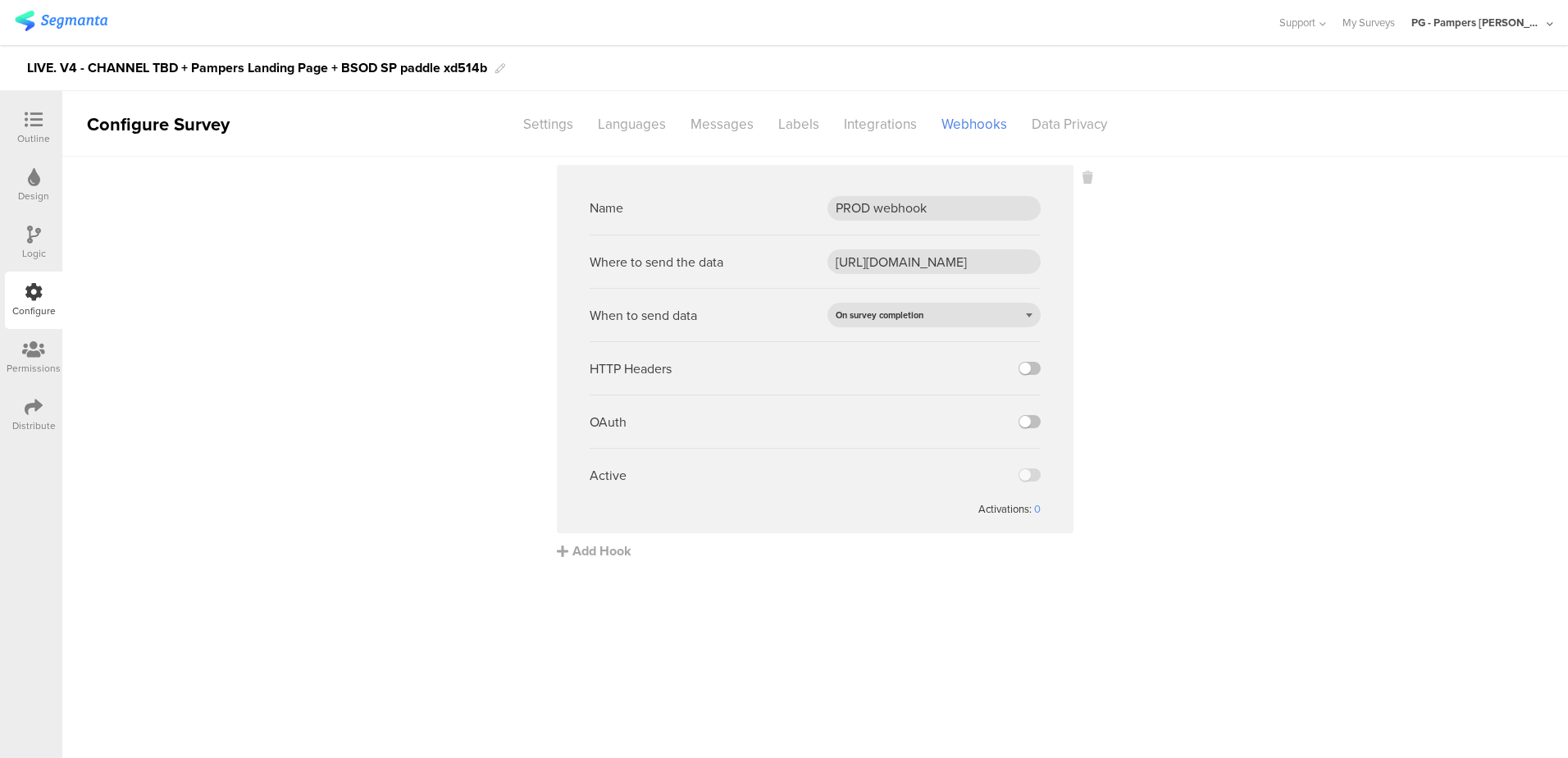
scroll to position [0, 0]
click at [1024, 368] on label at bounding box center [1030, 367] width 22 height 13
click at [0, 0] on input "checkbox" at bounding box center [0, 0] width 0 height 0
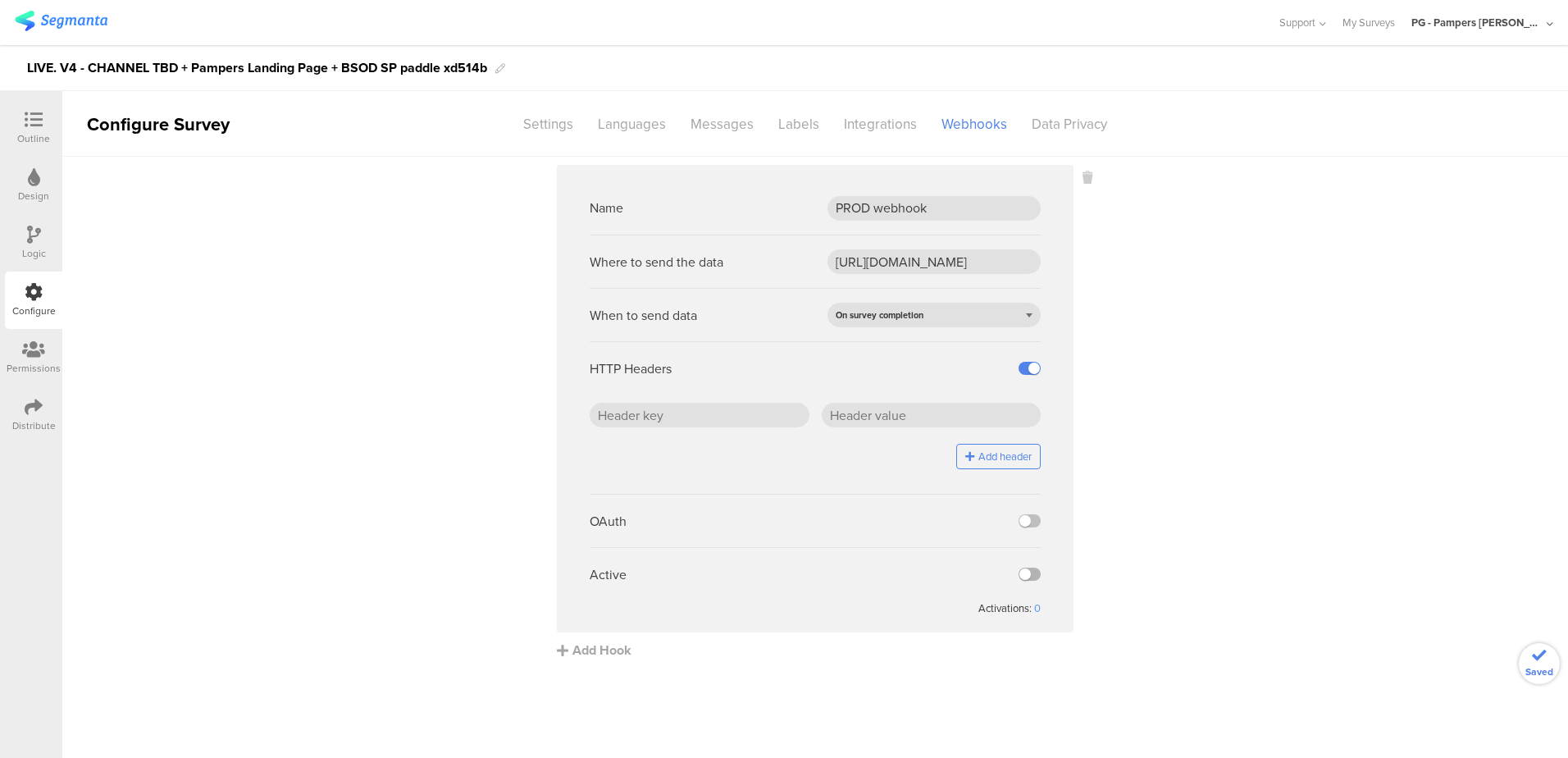
click at [1030, 568] on label at bounding box center [1030, 573] width 22 height 13
click at [0, 0] on input "checkbox" at bounding box center [0, 0] width 0 height 0
click at [723, 418] on input "text" at bounding box center [699, 414] width 219 height 25
paste input "x-api-key"
type input "x-api-key"
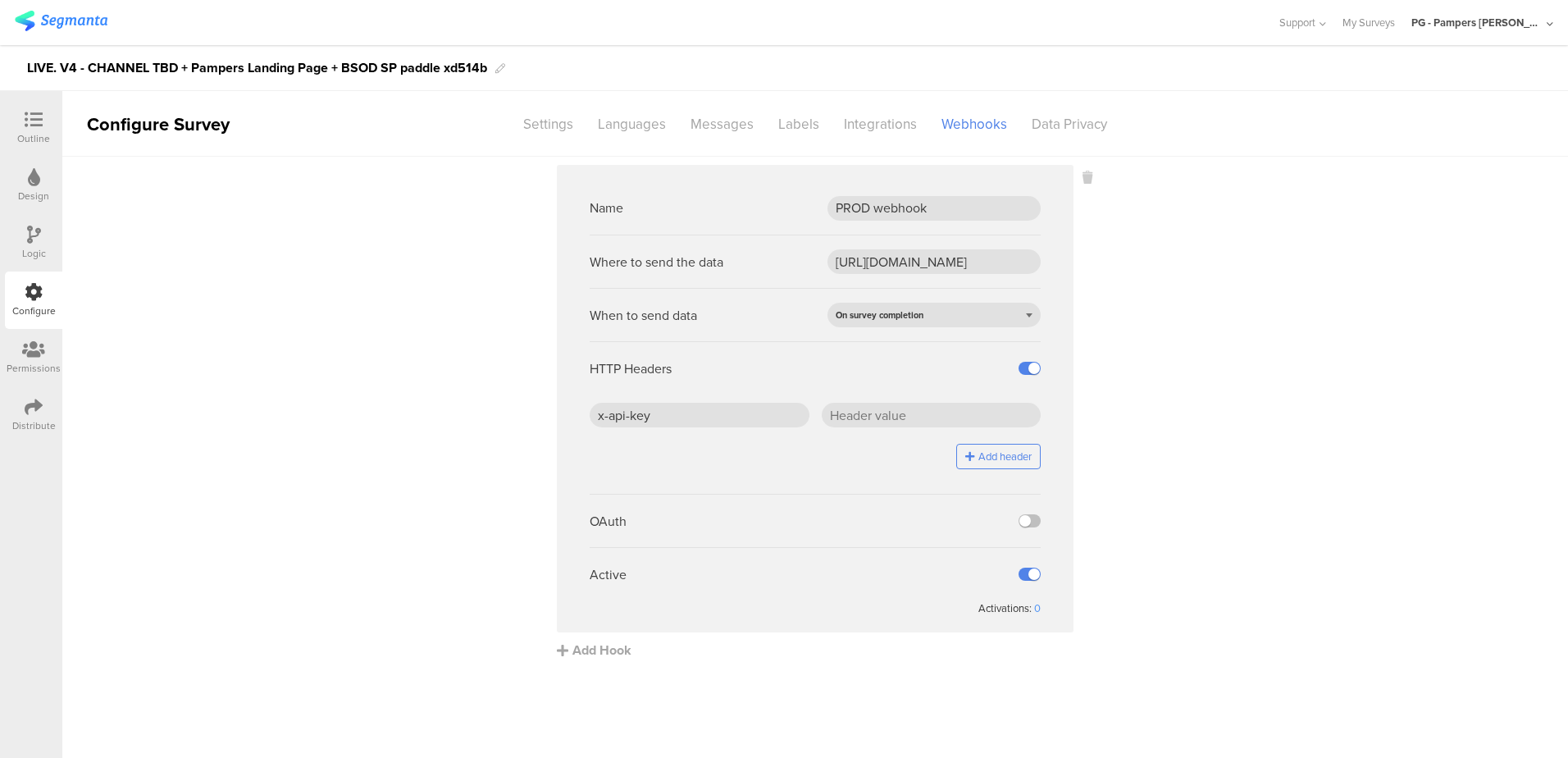
click at [772, 388] on div "HTTP Headers" at bounding box center [815, 367] width 451 height 53
click at [938, 415] on input "text" at bounding box center [931, 414] width 219 height 25
paste input "J5/ZHr0SD4BLepgCDGSdCfFOaBqEcW7PLEOwC2jhTjc="
type input "J5/ZHr0SD4BLepgCDGSdCfFOaBqEcW7PLEOwC2jhTjc="
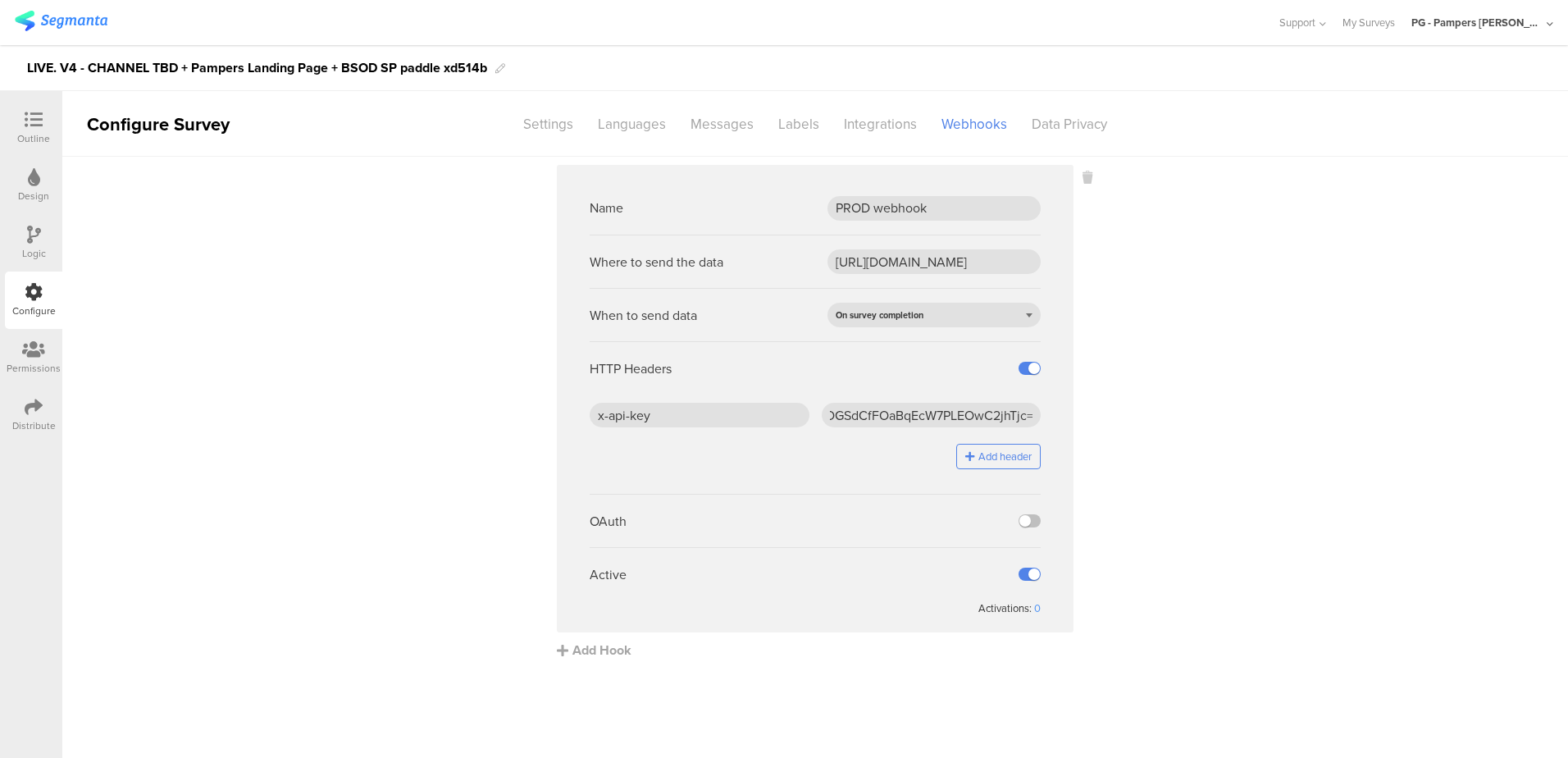
scroll to position [0, 0]
click at [1261, 507] on sg-webhook-settings "Name PROD webhook Where to send the data https://api.pg.com/innovationmanagemen…" at bounding box center [815, 412] width 1506 height 495
click at [1313, 485] on sg-webhook-settings "Name PROD webhook Where to send the data https://api.pg.com/innovationmanagemen…" at bounding box center [815, 412] width 1506 height 495
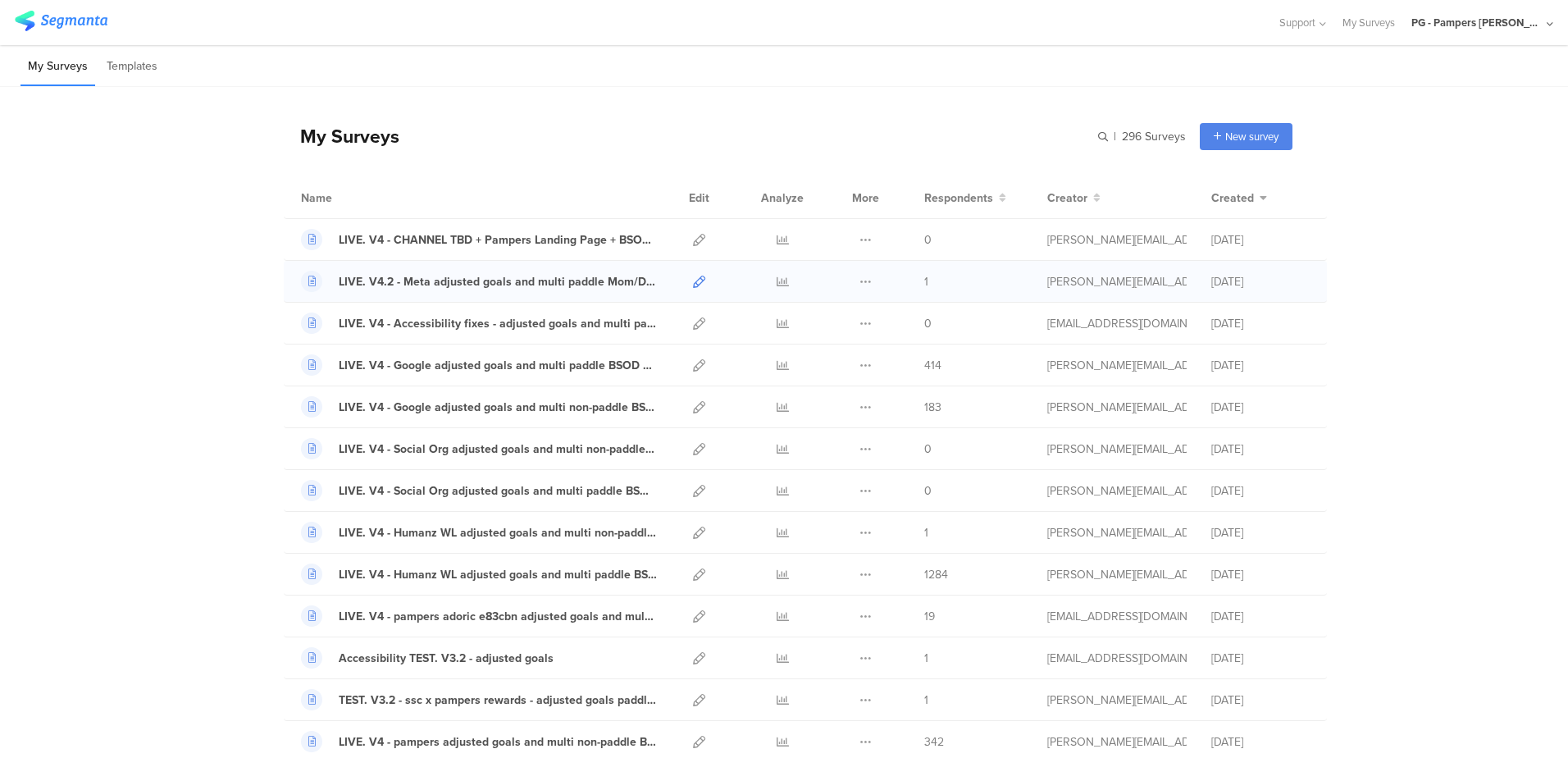
click at [693, 283] on icon at bounding box center [699, 282] width 12 height 12
click at [861, 239] on icon at bounding box center [865, 240] width 12 height 12
click at [821, 279] on button "Duplicate" at bounding box center [834, 281] width 91 height 30
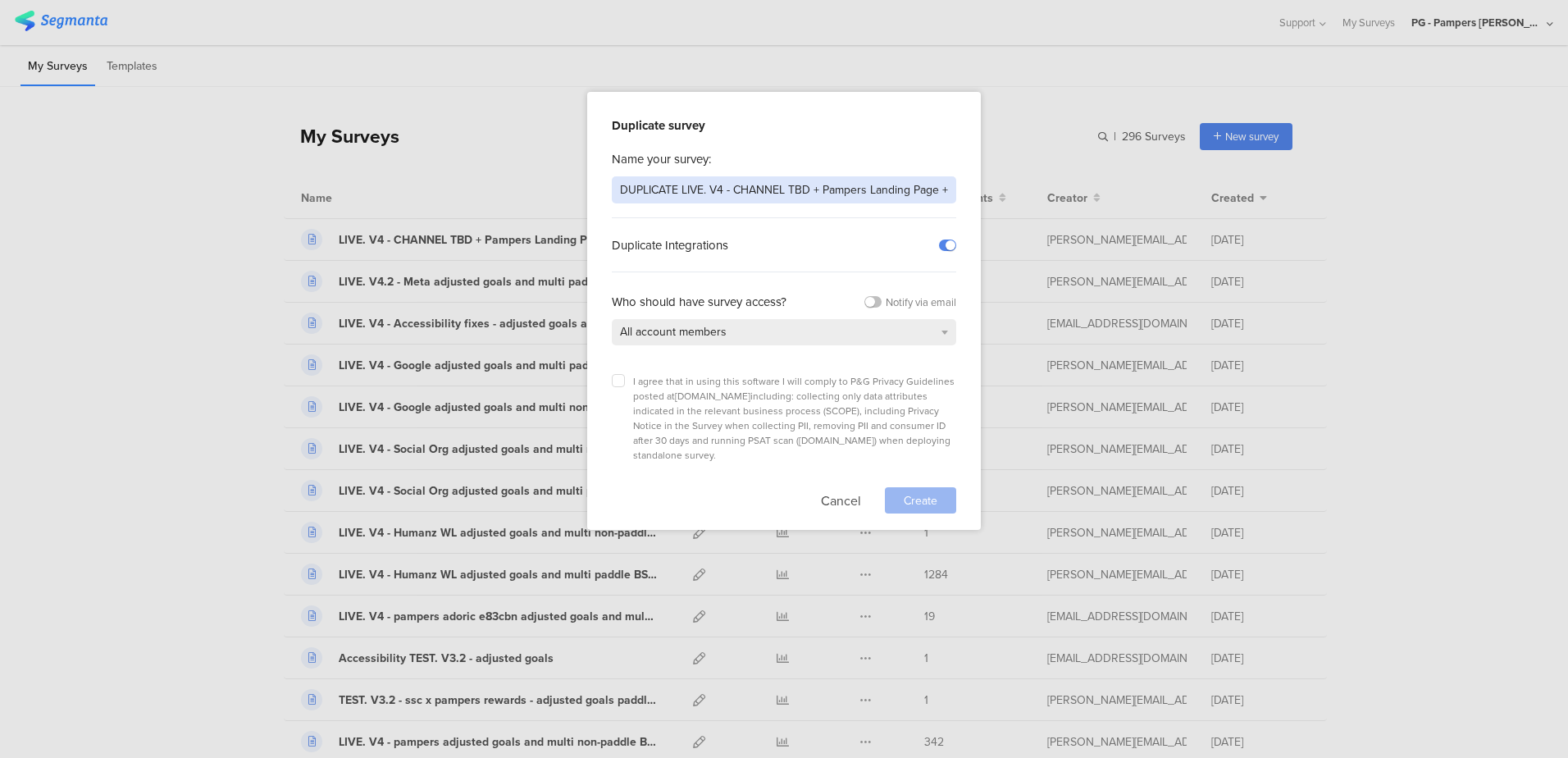
click at [647, 184] on input "DUPLICATE LIVE. V4 - CHANNEL TBD + Pampers Landing Page + BSOD SP xd514b" at bounding box center [783, 190] width 344 height 27
drag, startPoint x: 901, startPoint y: 191, endPoint x: 985, endPoint y: 181, distance: 84.6
click at [985, 181] on div "Duplicate survey Name your survey: LIVE. V4 - CHANNEL TBD + Pampers Landing Pag…" at bounding box center [784, 379] width 1568 height 758
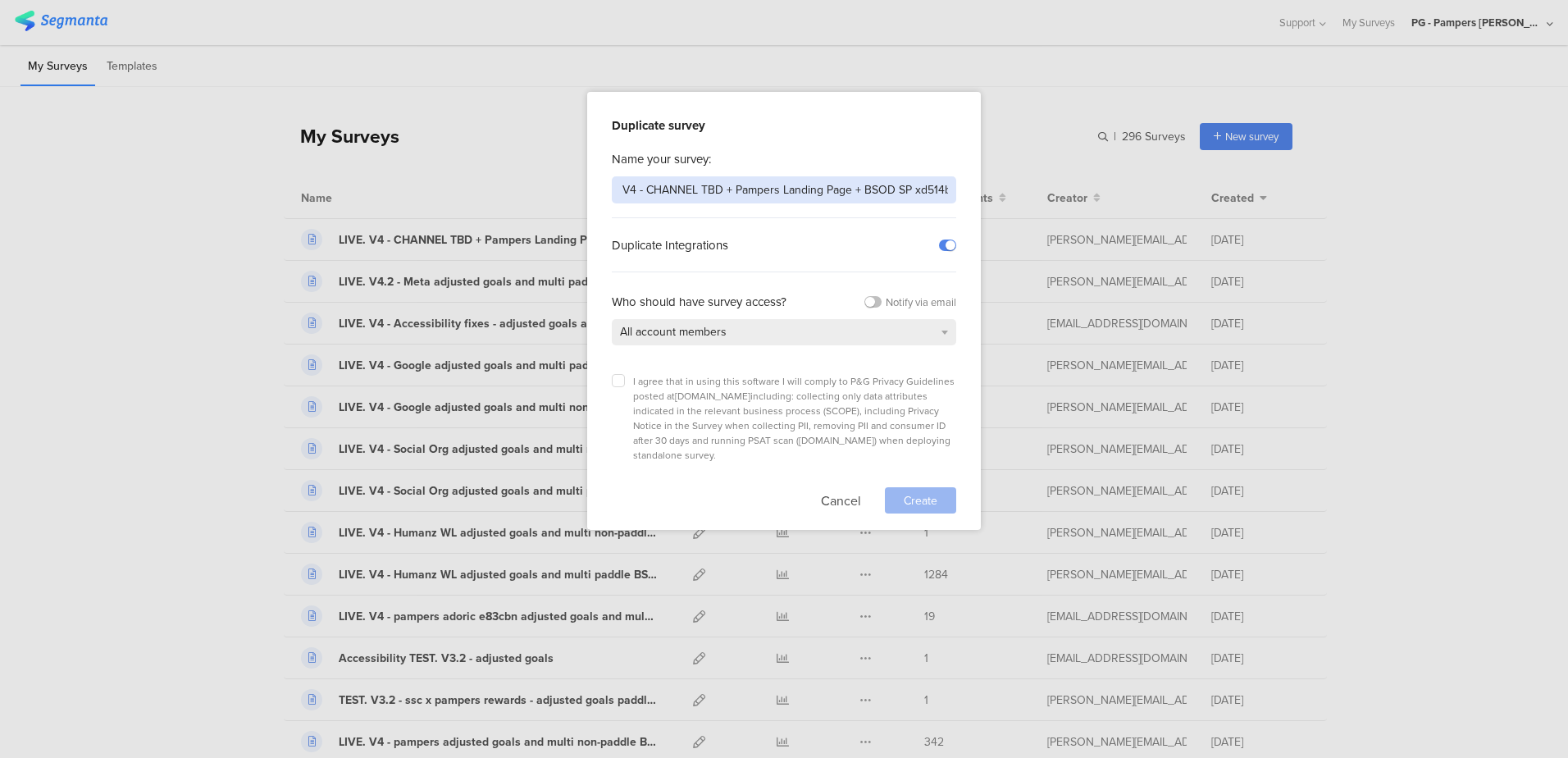
click at [921, 193] on input "LIVE. V4 - CHANNEL TBD + Pampers Landing Page + BSOD SP xd514b" at bounding box center [783, 190] width 344 height 27
click at [613, 379] on label at bounding box center [617, 380] width 13 height 13
click at [0, 0] on input "checkbox" at bounding box center [0, 0] width 0 height 0
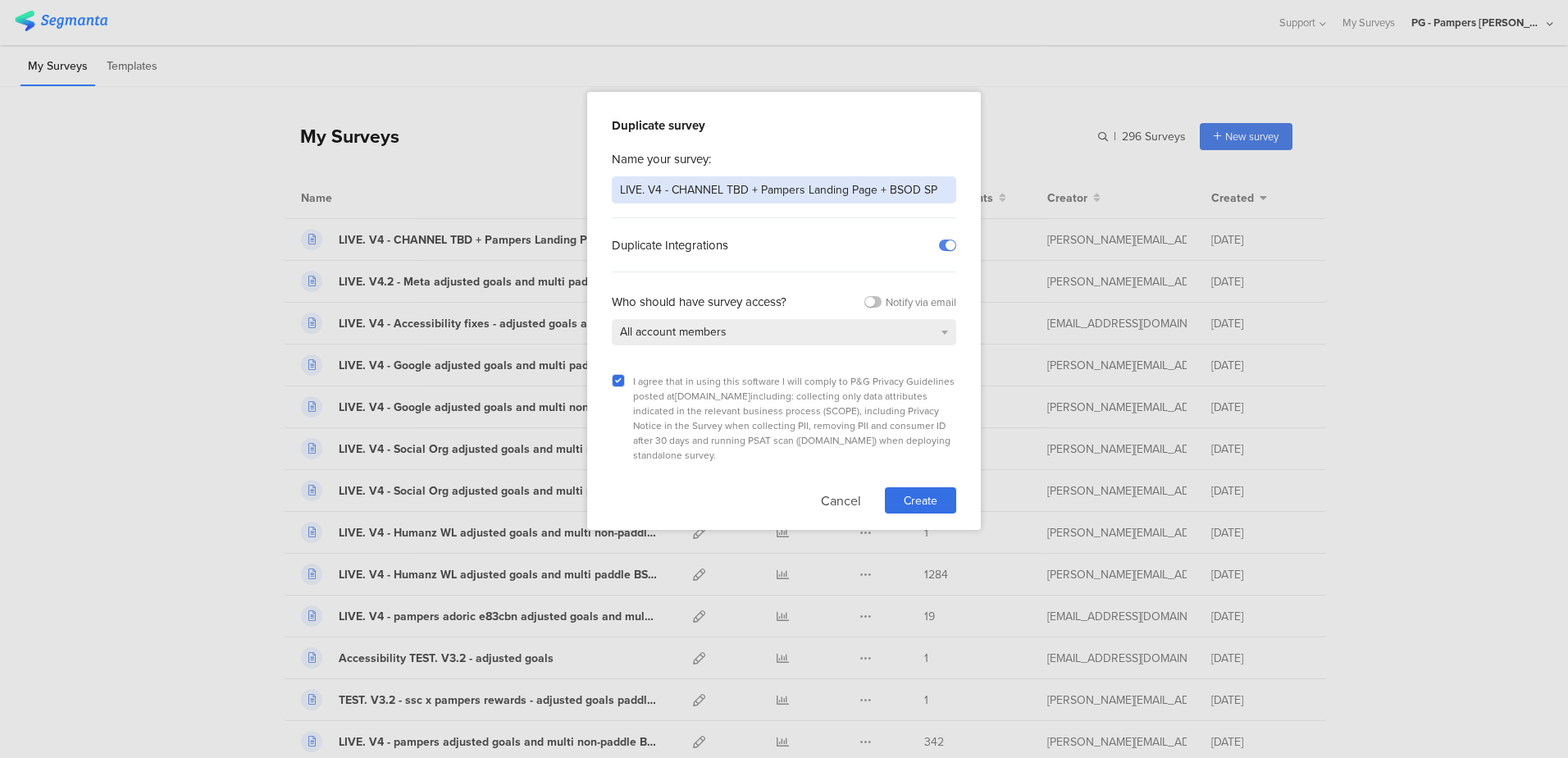
click at [939, 191] on input "LIVE. V4 - CHANNEL TBD + Pampers Landing Page + BSOD SP" at bounding box center [783, 190] width 344 height 27
type input "LIVE. V4 - CHANNEL TBD + Pampers Landing Page + BSOD SP non-paddle"
click at [927, 492] on span "Create" at bounding box center [920, 501] width 33 height 17
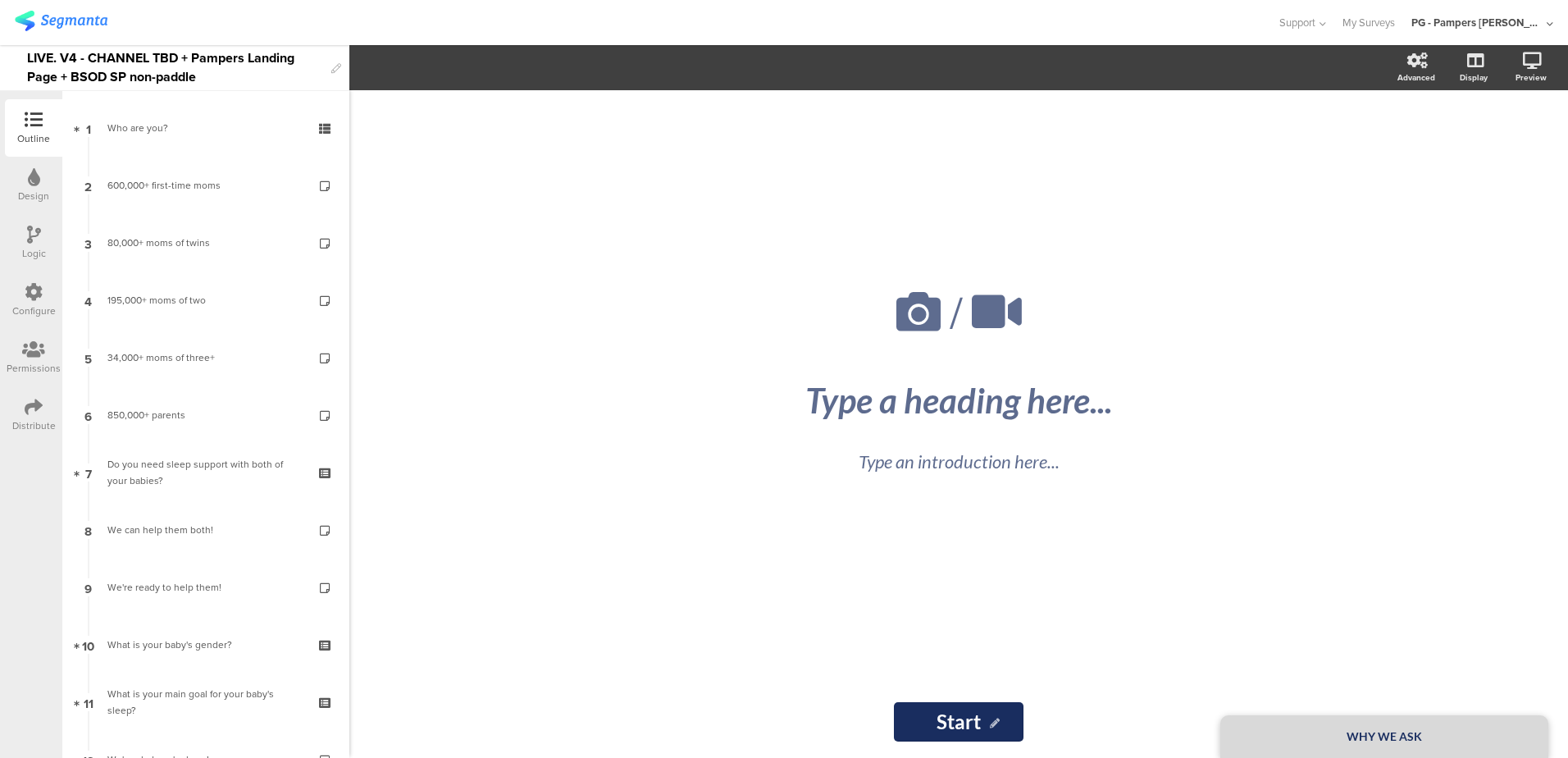
click at [212, 76] on div "LIVE. V4 - CHANNEL TBD + Pampers Landing Page + BSOD SP non-paddle" at bounding box center [175, 68] width 296 height 45
click at [408, 455] on div "/ WHY WE ASK Type a heading here... Type an introduction here... Start Start" at bounding box center [958, 425] width 1219 height 668
click at [242, 65] on div "LIVE. V4 - CHANNEL TBD + Pampers Landing Page + BSOD SP non-paddle" at bounding box center [175, 68] width 296 height 45
click at [250, 78] on div "LIVE. V4 - CHANNEL TBD + Pampers Landing Page + BSOD SP non-paddle" at bounding box center [175, 68] width 296 height 45
click at [285, 28] on div at bounding box center [638, 23] width 1247 height 27
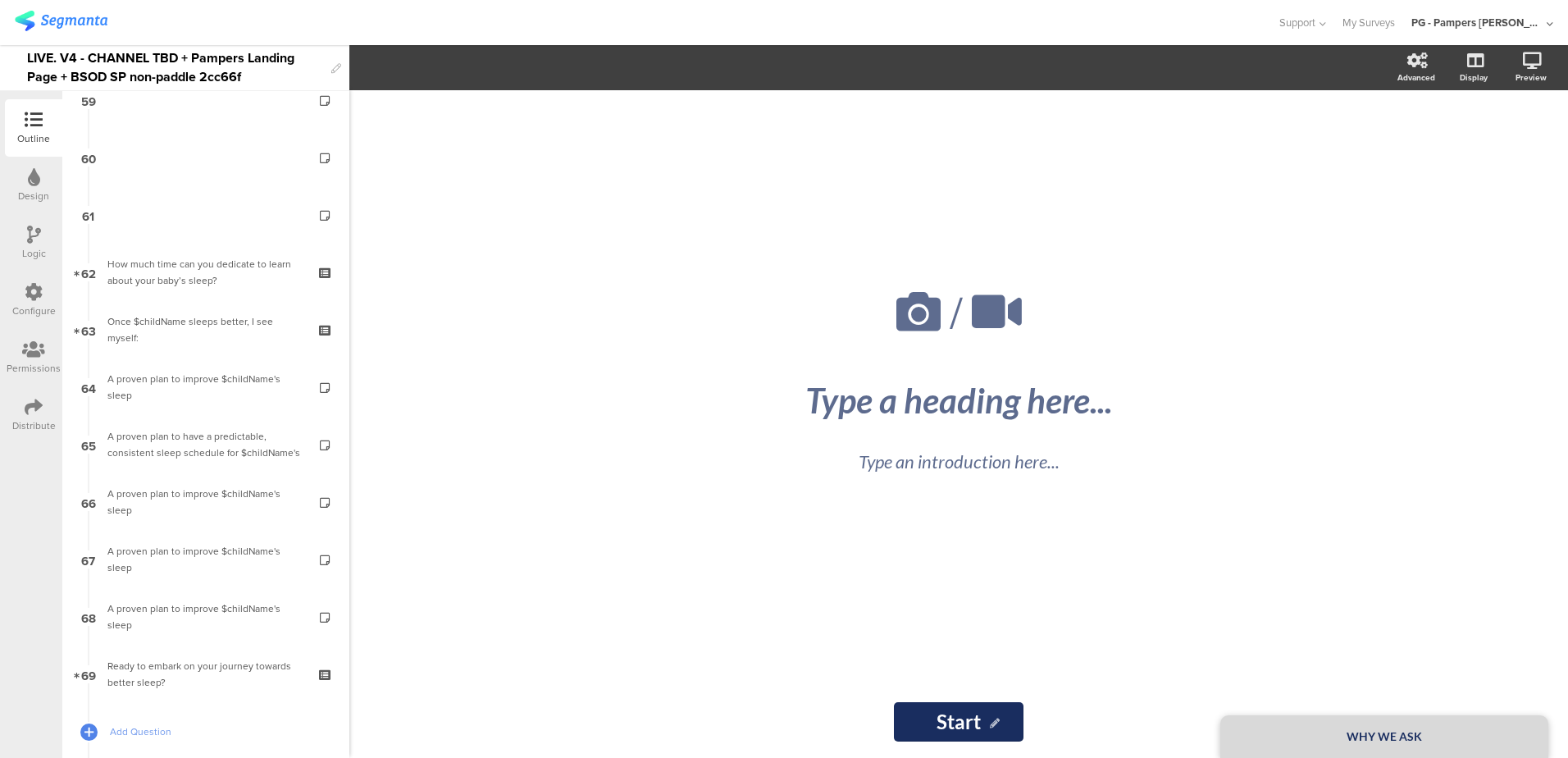
scroll to position [3456, 0]
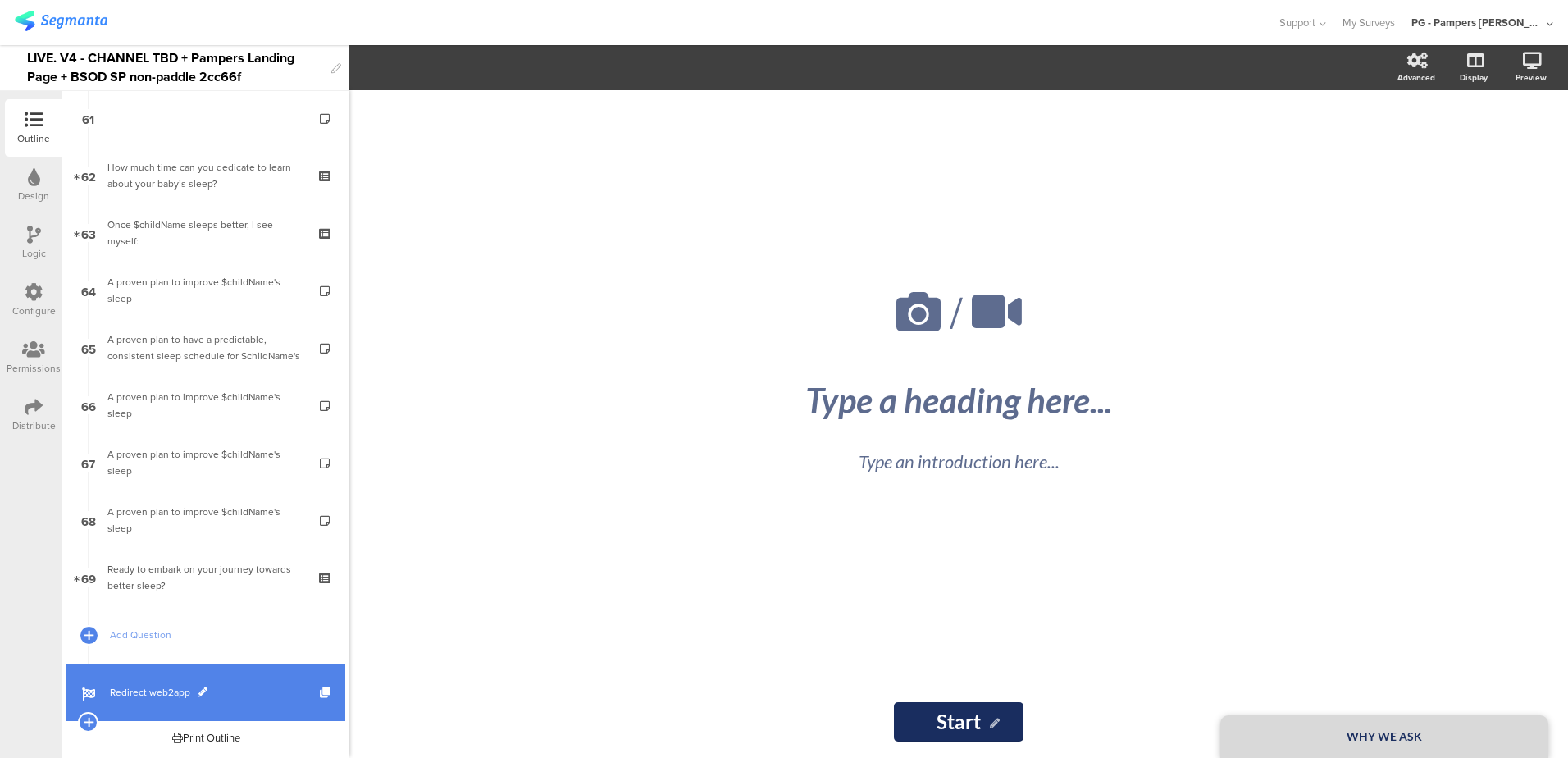
click at [229, 686] on span "Redirect web2app" at bounding box center [215, 692] width 210 height 16
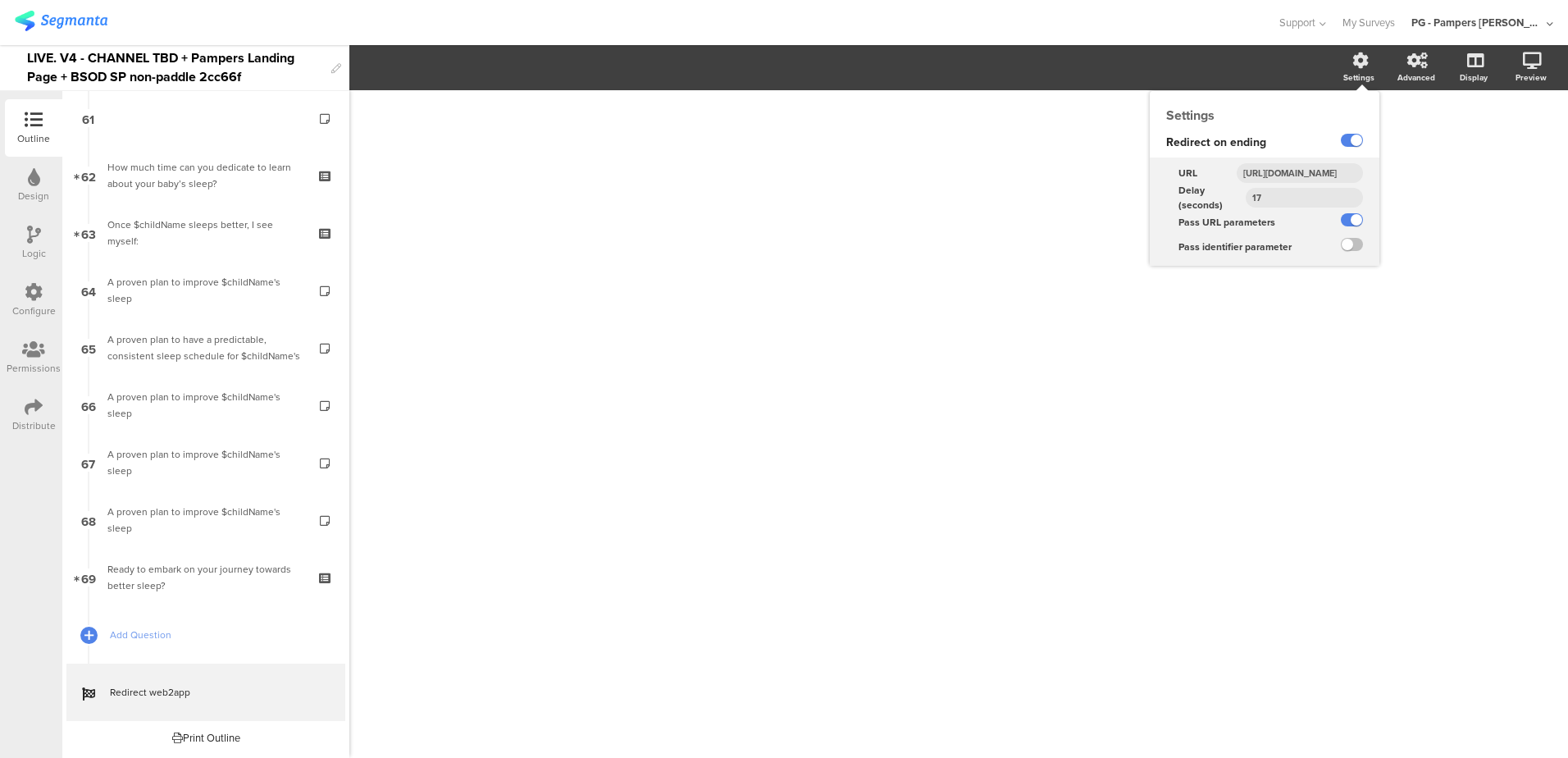
click at [1301, 169] on input "https://smartsleepcoach.com/finalize-account?sessionId=$sessionId&childName=$ch…" at bounding box center [1300, 173] width 126 height 20
paste input "www.smartsleepcoach.com/otp-ending-pages/ssc-main-w2a"
type input "www.smartsleepcoach.com/otp-ending-pages/ssc-main-w2a"
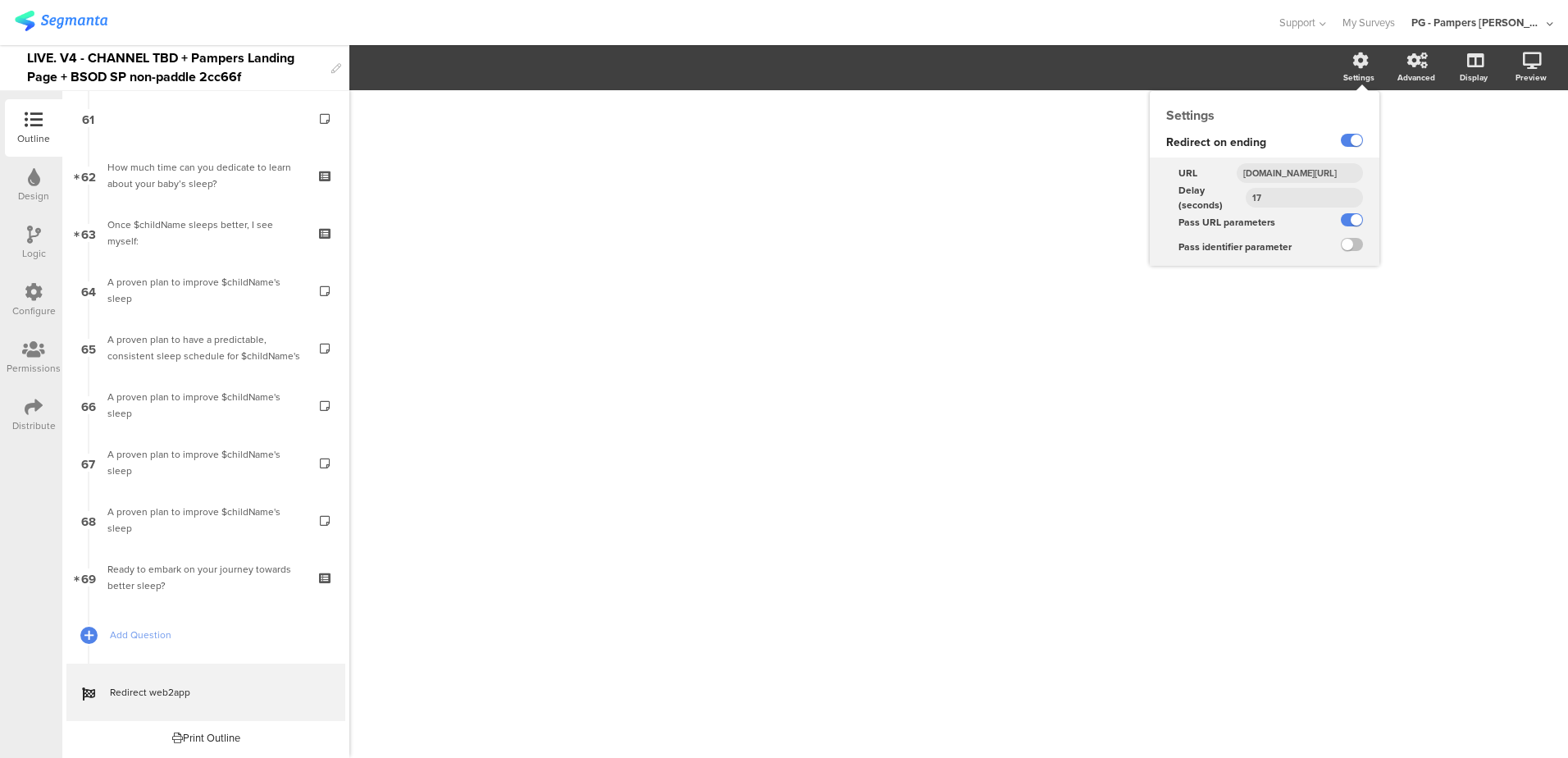
scroll to position [0, 137]
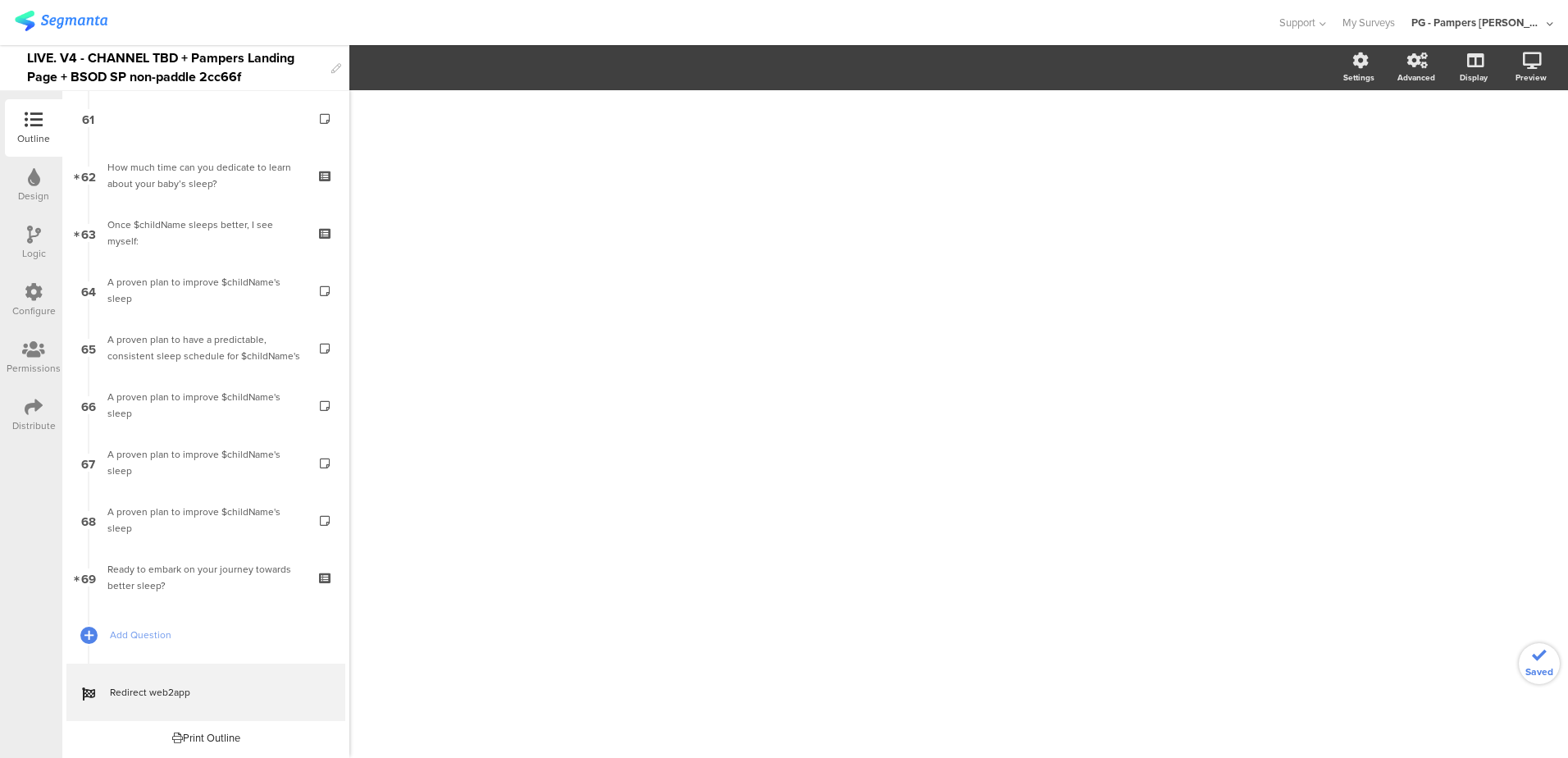
click at [1450, 226] on div "/" at bounding box center [958, 425] width 1219 height 668
click at [26, 298] on icon at bounding box center [33, 291] width 18 height 18
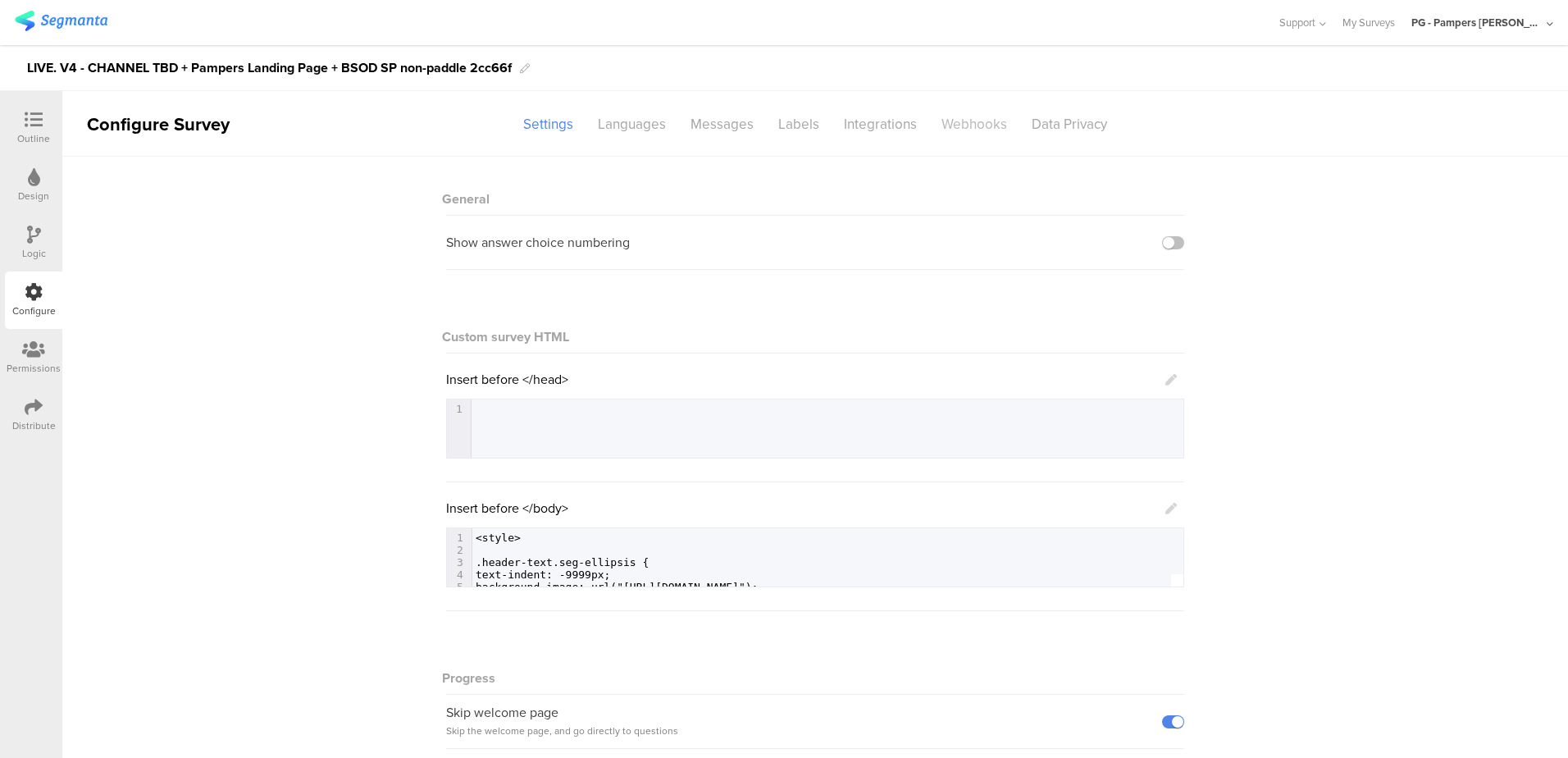
click at [972, 126] on div "Webhooks" at bounding box center [974, 125] width 91 height 29
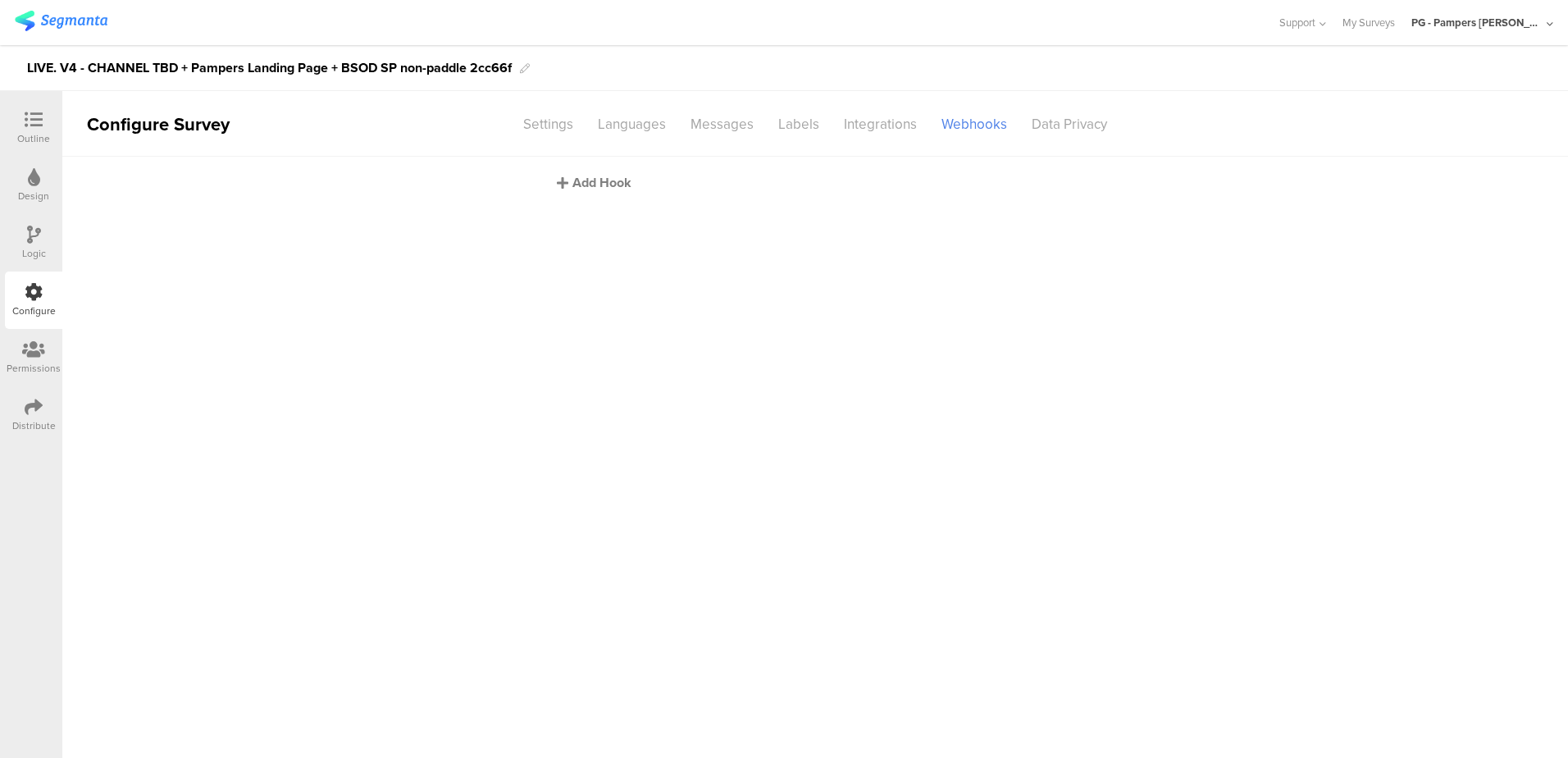
click at [588, 179] on div "Add Hook" at bounding box center [819, 183] width 525 height 19
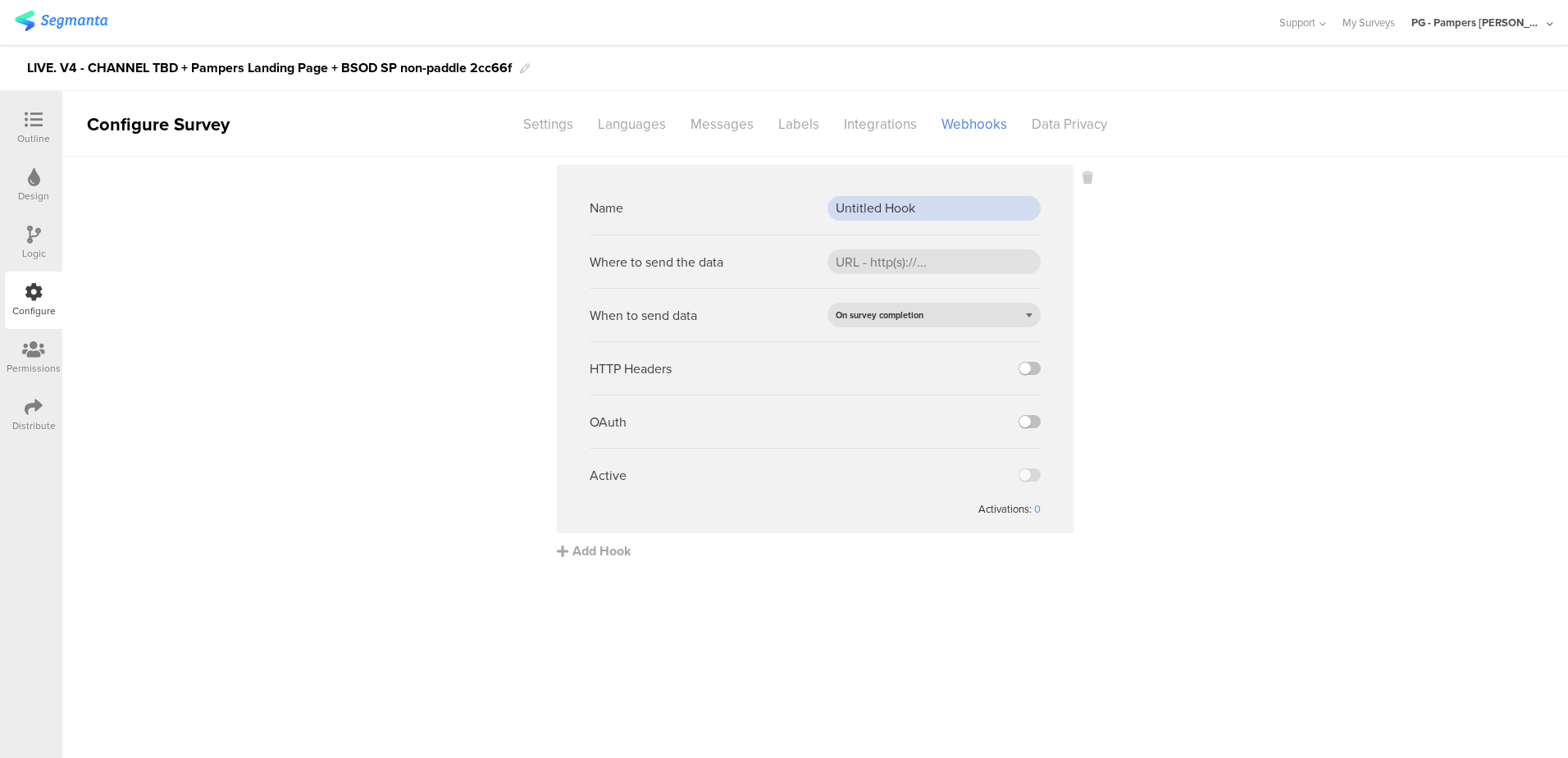
click at [898, 211] on input "Untitled Hook" at bounding box center [934, 208] width 214 height 25
paste input "PROD webh"
type input "PROD webhook"
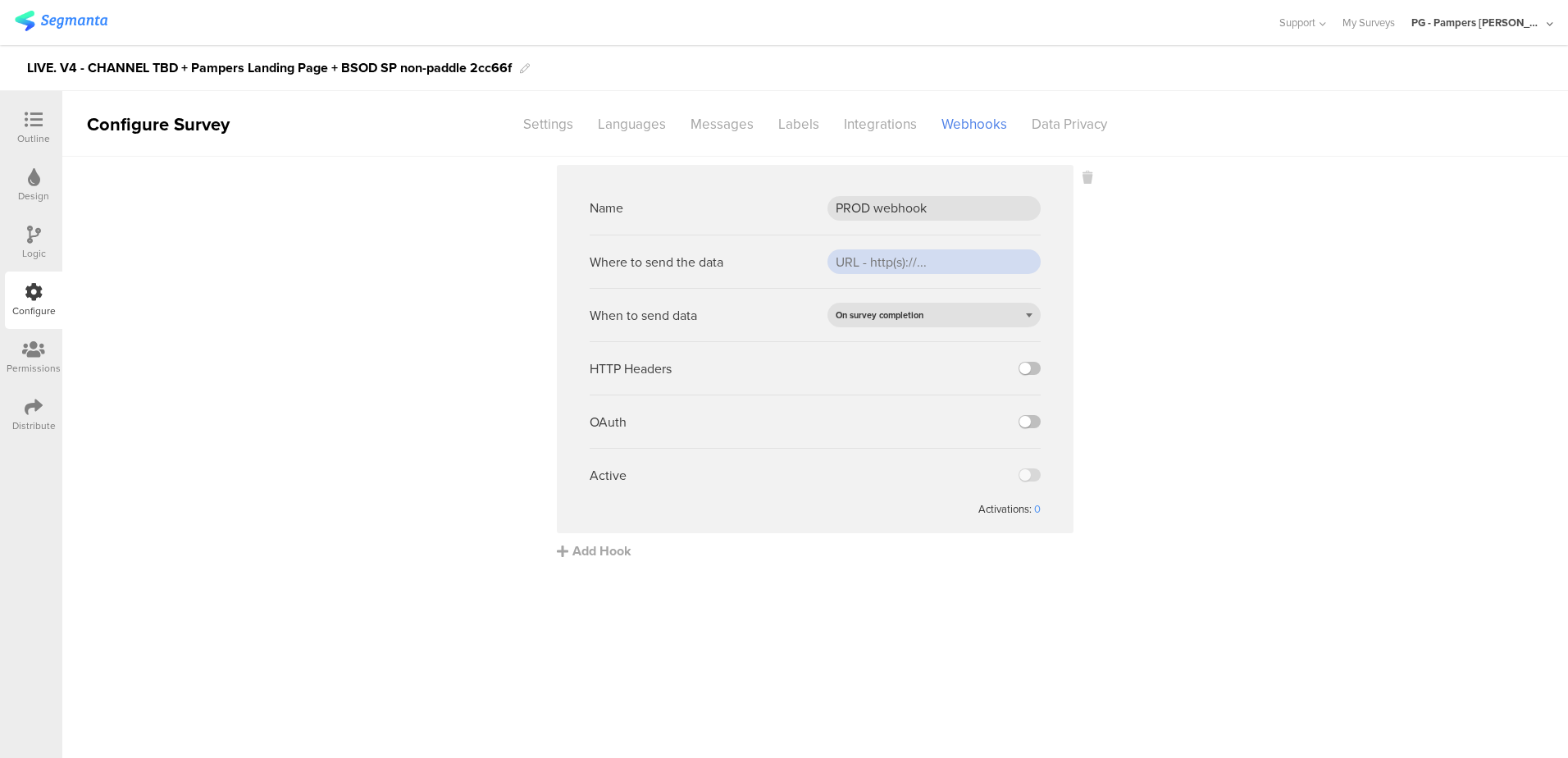
click at [887, 262] on input "url" at bounding box center [934, 261] width 214 height 25
paste input "https://api.pg.com/innovationmanagement/testing/v1/lumimobileapp/webhooks/regis…"
type input "https://api.pg.com/innovationmanagement/testing/v1/lumimobileapp/webhooks/regis…"
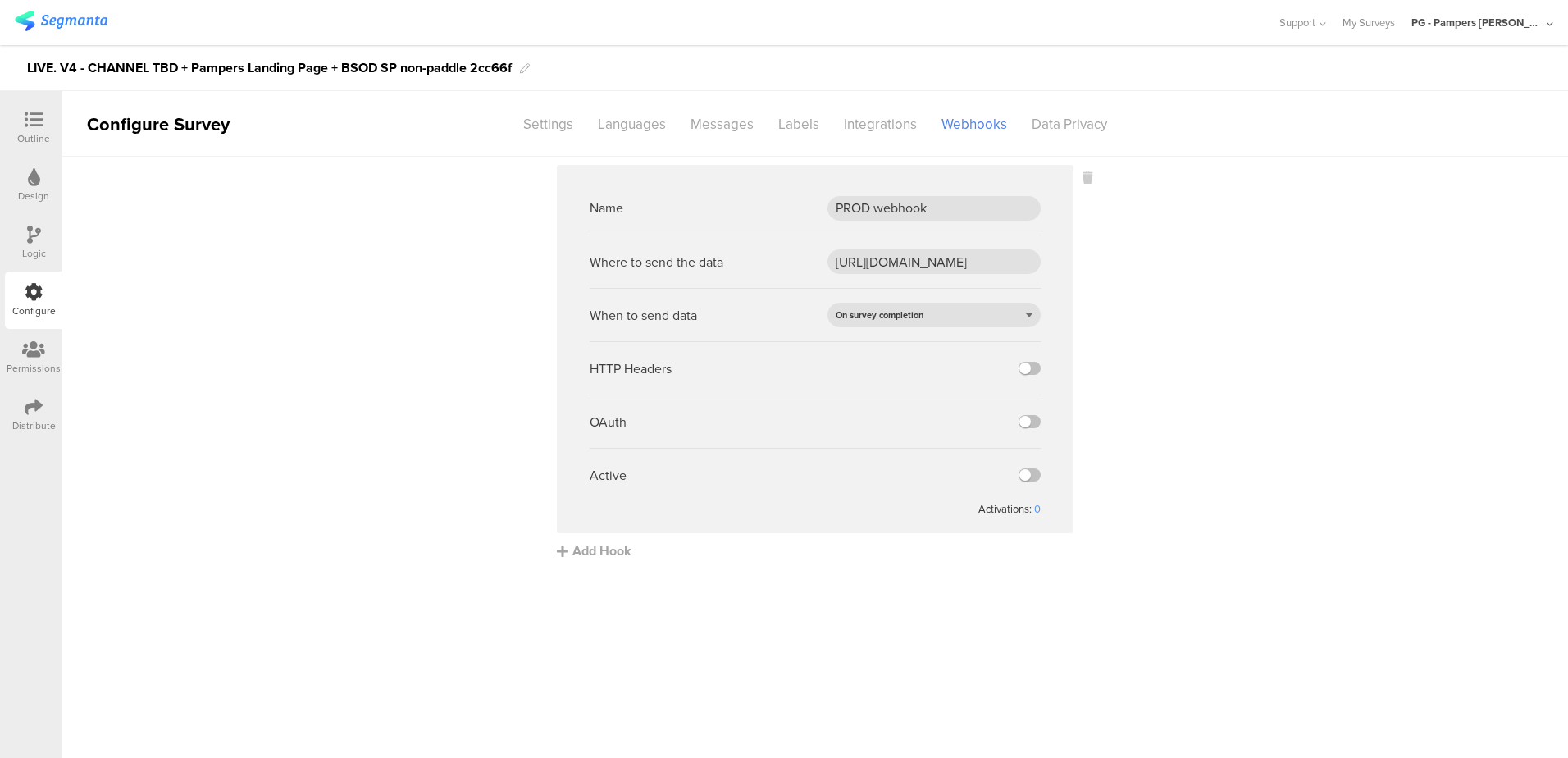
click at [1029, 376] on div "HTTP Headers" at bounding box center [815, 367] width 451 height 53
click at [1029, 373] on label at bounding box center [1030, 367] width 22 height 13
click at [0, 0] on input "checkbox" at bounding box center [0, 0] width 0 height 0
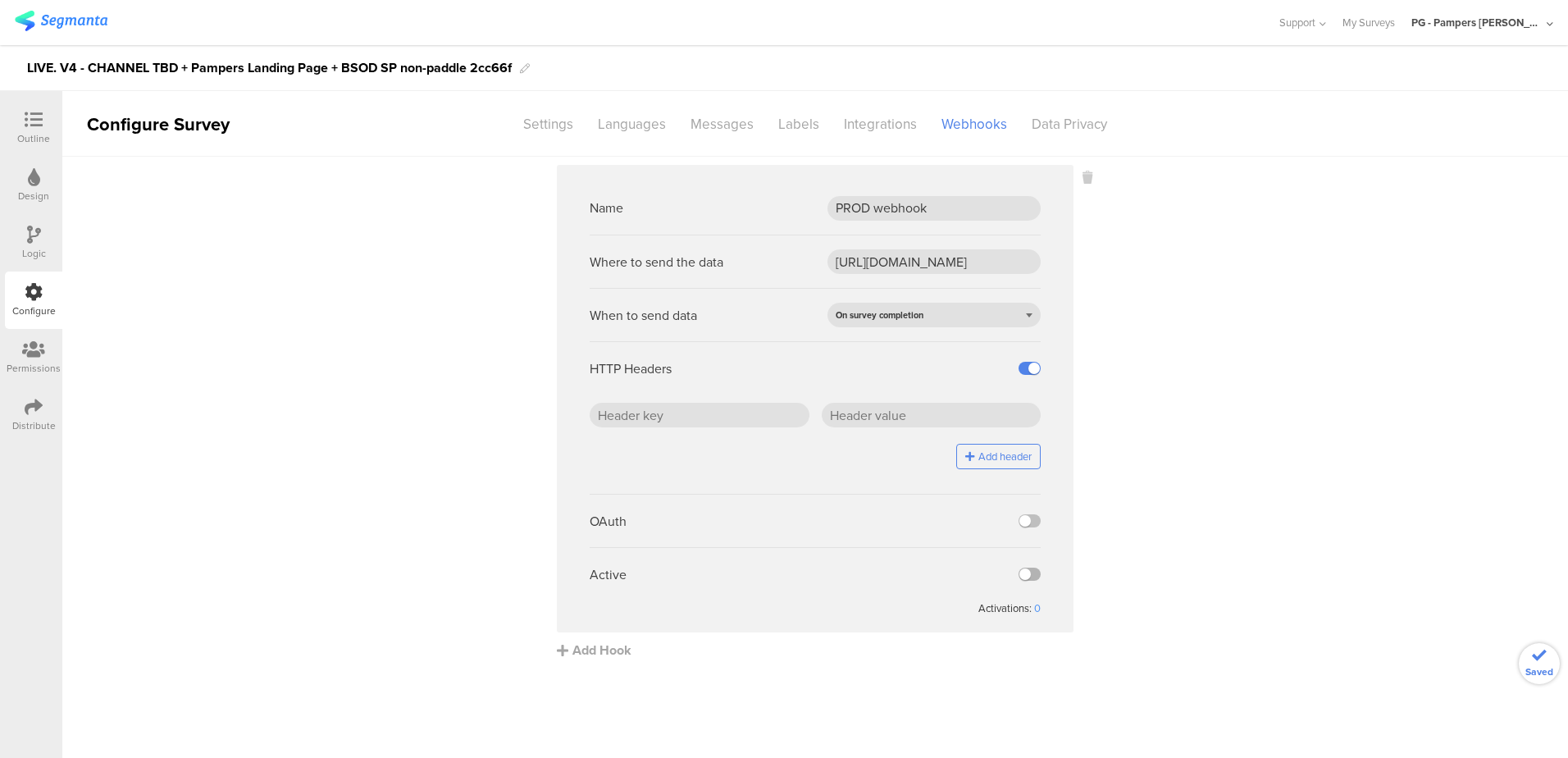
click at [1028, 576] on label at bounding box center [1030, 573] width 22 height 13
click at [0, 0] on input "checkbox" at bounding box center [0, 0] width 0 height 0
click at [735, 420] on input "text" at bounding box center [699, 414] width 219 height 25
paste input "x-api-key"
type input "x-api-key"
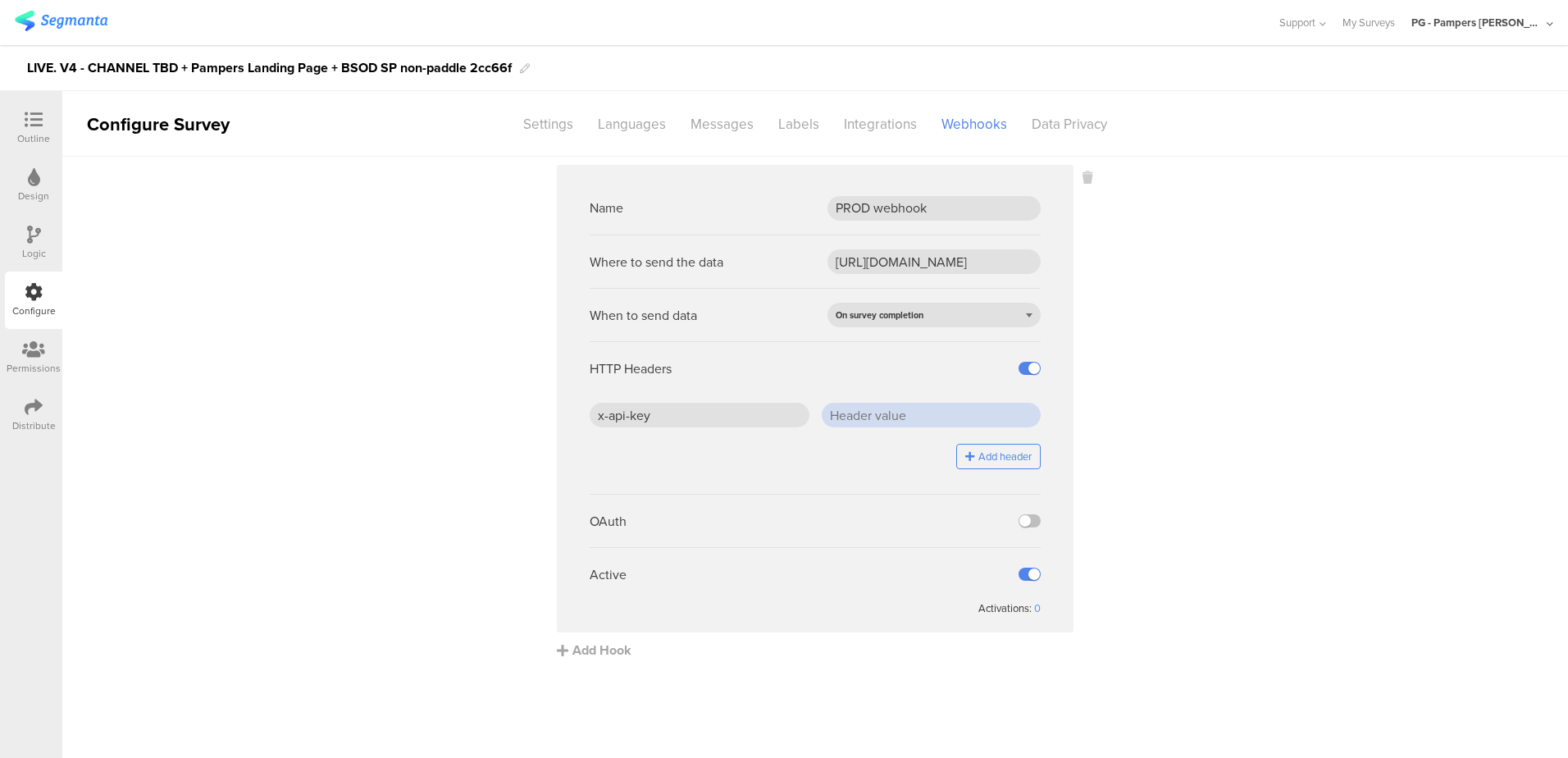
click at [876, 411] on input "text" at bounding box center [931, 414] width 219 height 25
paste input "J5/ZHr0SD4BLepgCDGSdCfFOaBqEcW7PLEOwC2jhTjc="
type input "J5/ZHr0SD4BLepgCDGSdCfFOaBqEcW7PLEOwC2jhTjc="
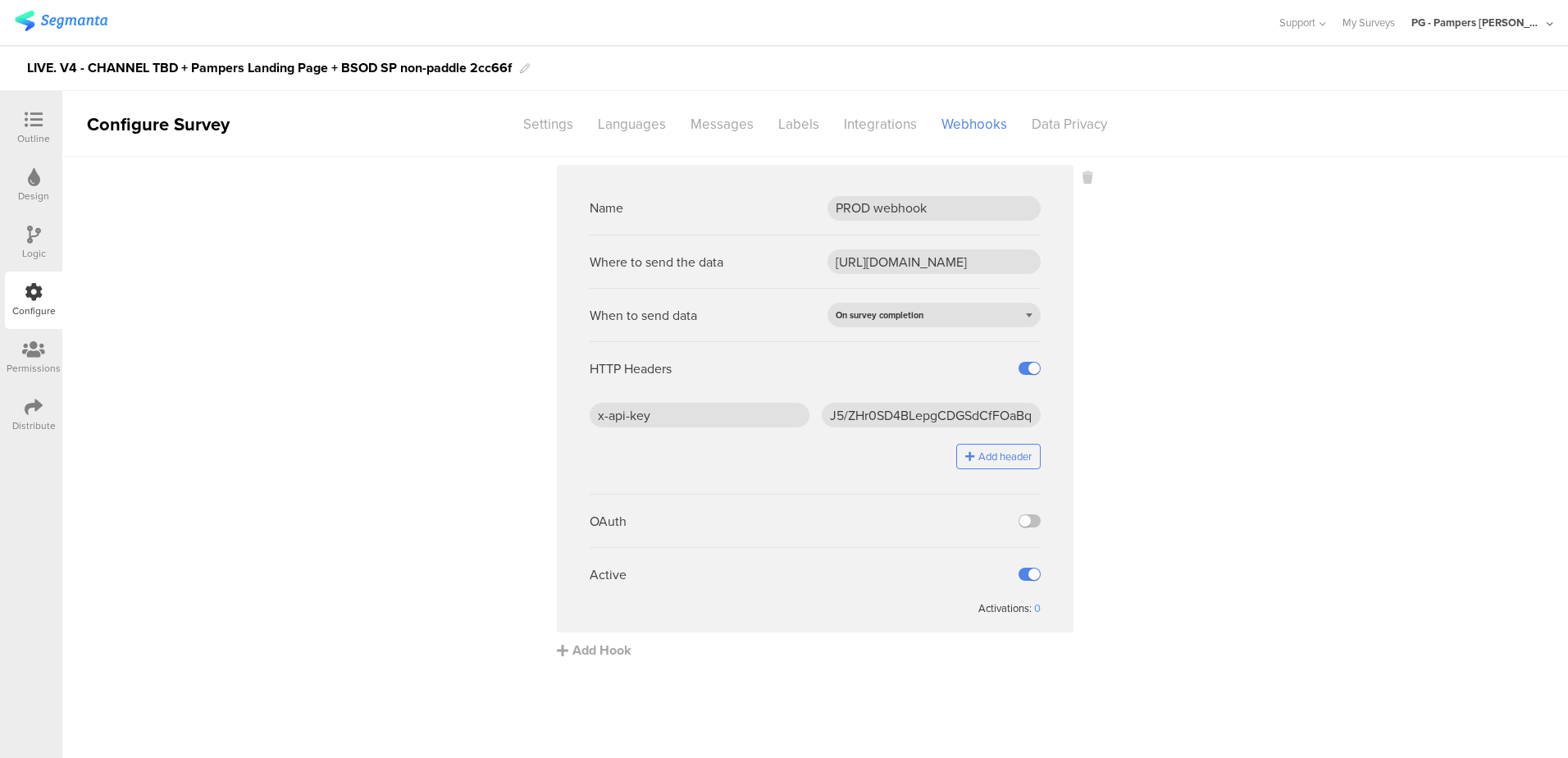
click at [1267, 462] on sg-webhook-settings "Name PROD webhook Where to send the data https://api.pg.com/innovationmanagemen…" at bounding box center [815, 412] width 1506 height 495
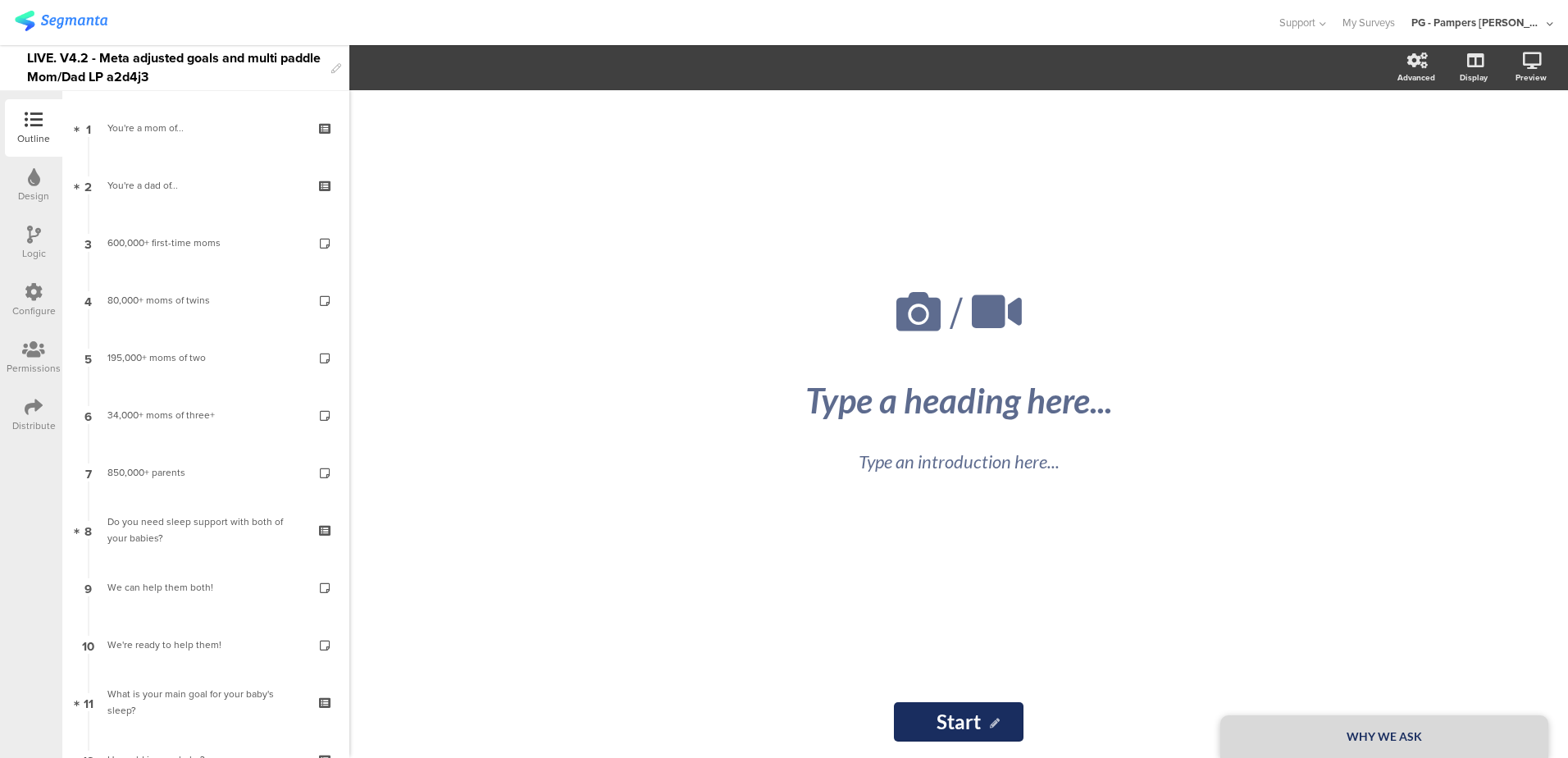
click at [26, 295] on icon at bounding box center [33, 291] width 18 height 18
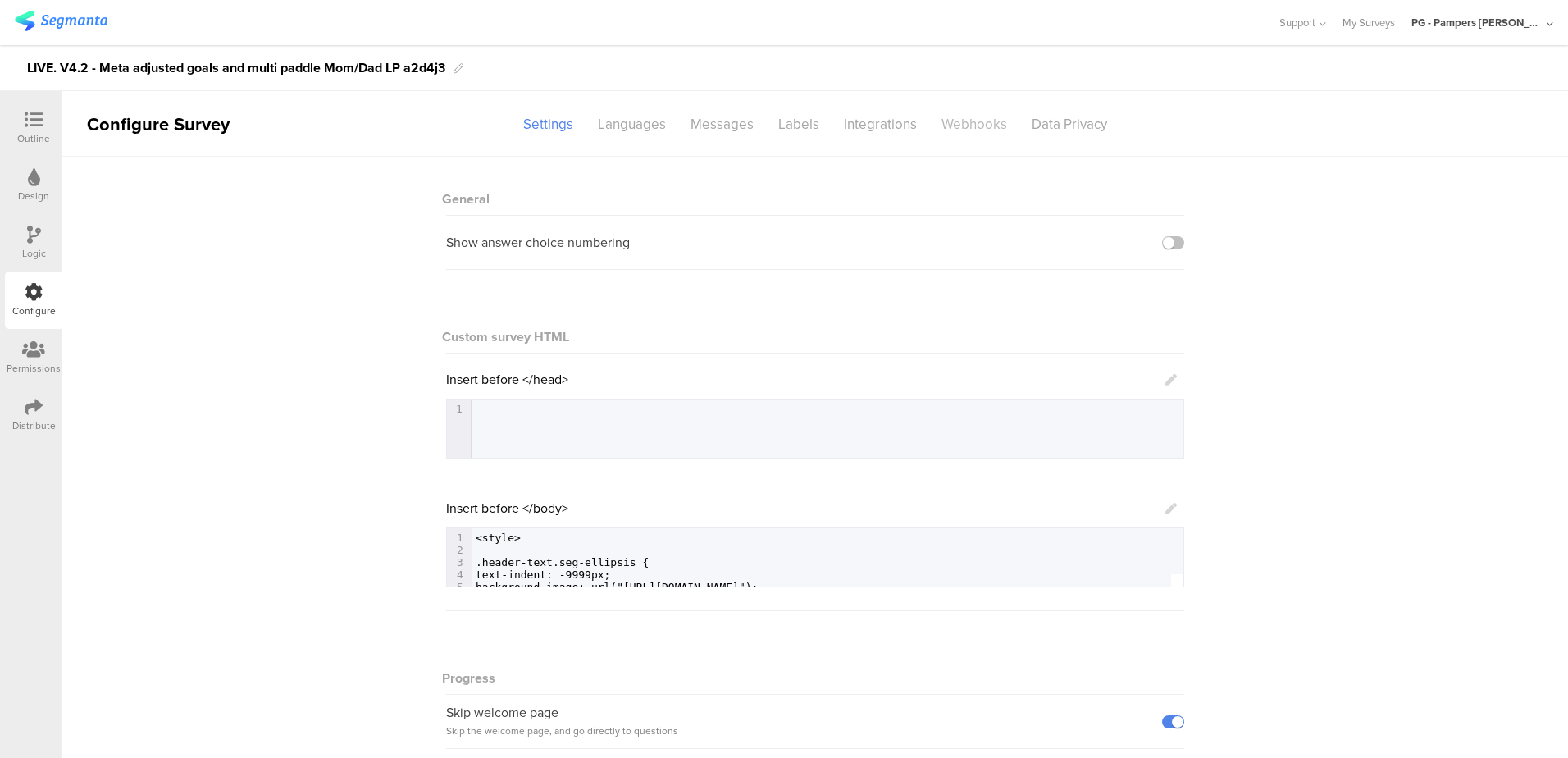
click at [980, 126] on div "Webhooks" at bounding box center [974, 125] width 91 height 29
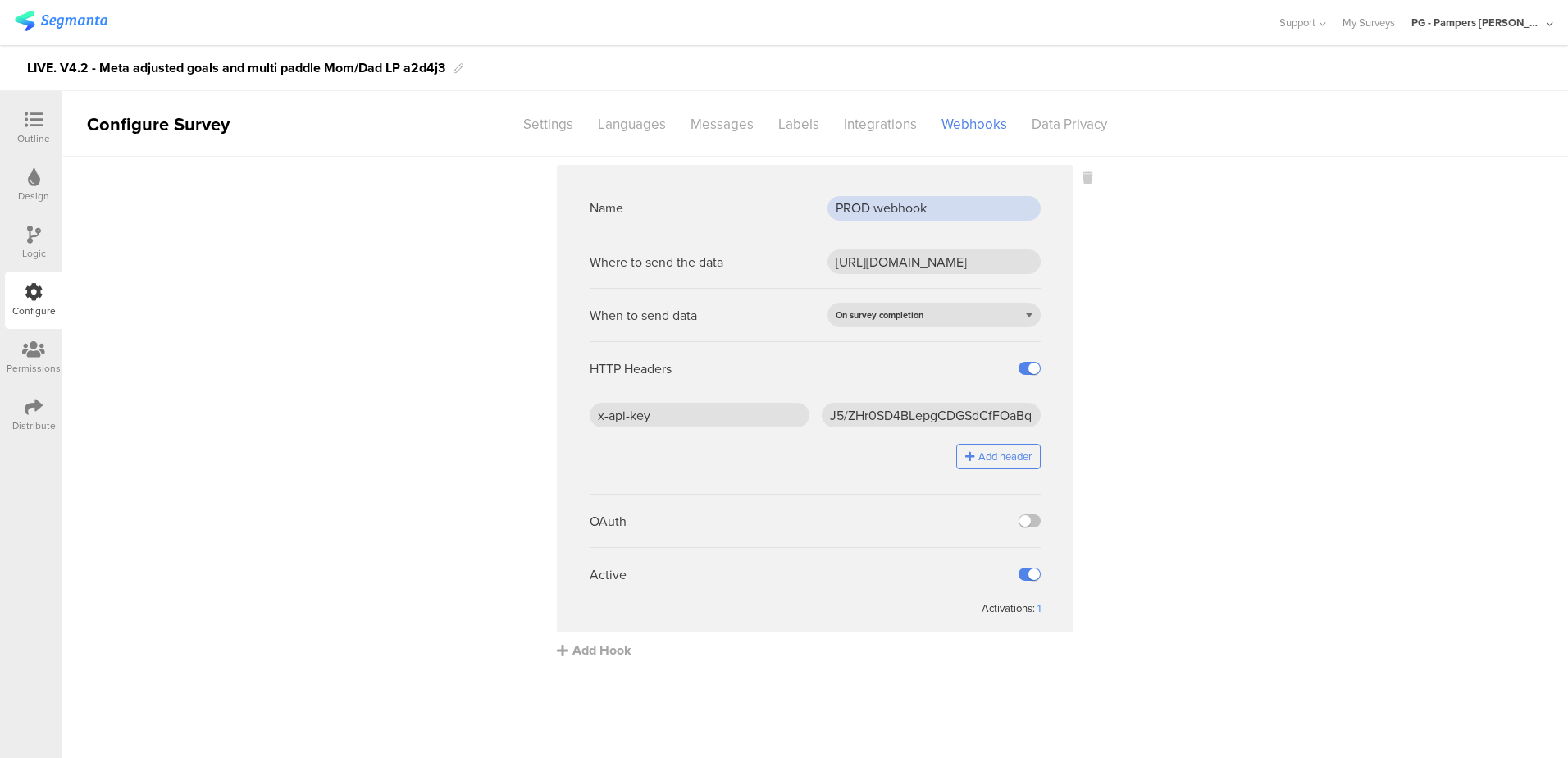
click at [886, 208] on input "PROD webhook" at bounding box center [934, 208] width 214 height 25
click at [898, 262] on input "[URL][DOMAIN_NAME]" at bounding box center [934, 261] width 214 height 25
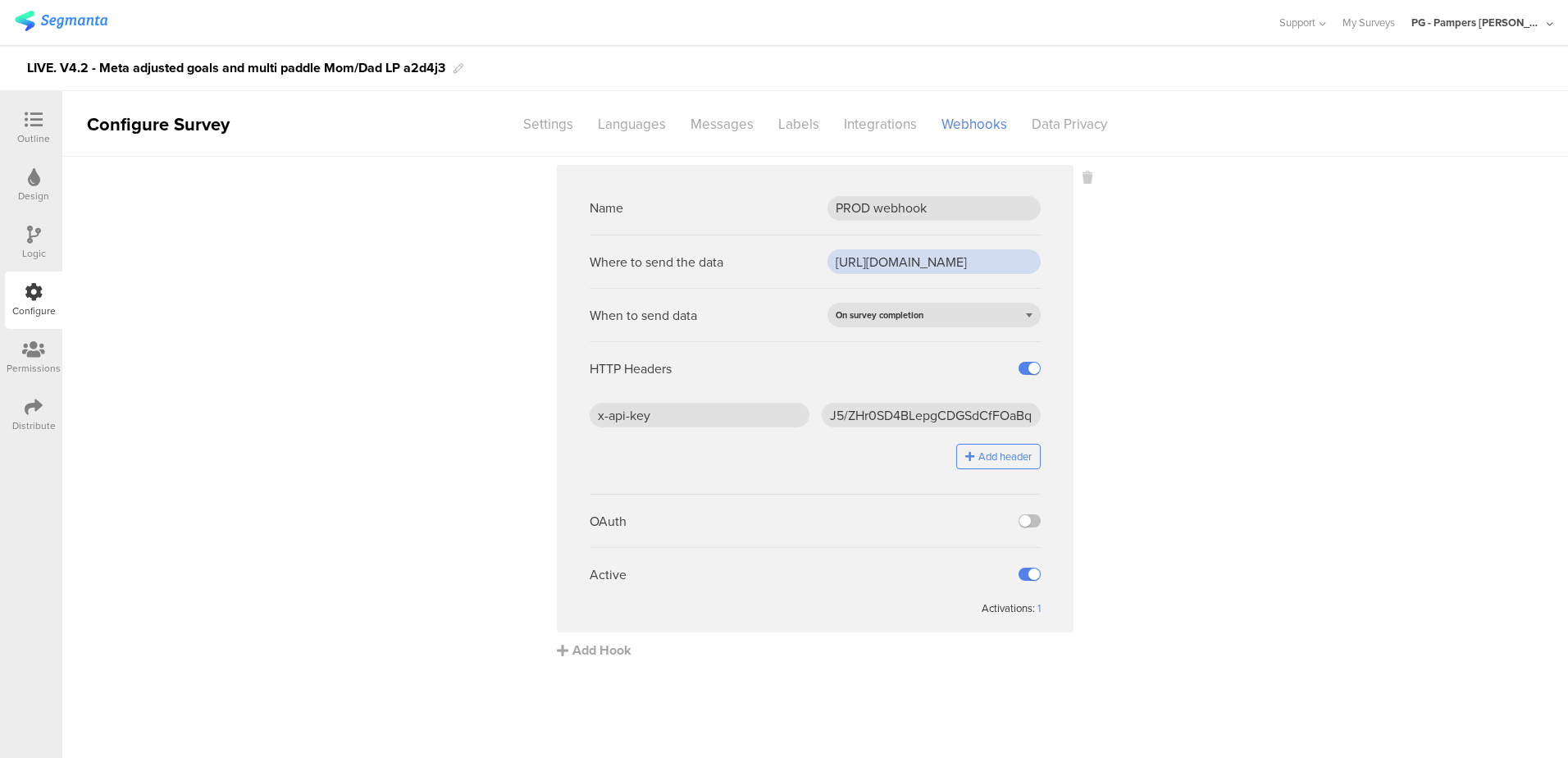
click at [898, 262] on input "[URL][DOMAIN_NAME]" at bounding box center [934, 261] width 214 height 25
click at [724, 417] on input "x-api-key" at bounding box center [699, 414] width 219 height 25
click at [878, 411] on input "J5/ZHr0SD4BLepgCDGSdCfFOaBqEcW7PLEOwC2jhTjc=" at bounding box center [931, 414] width 219 height 25
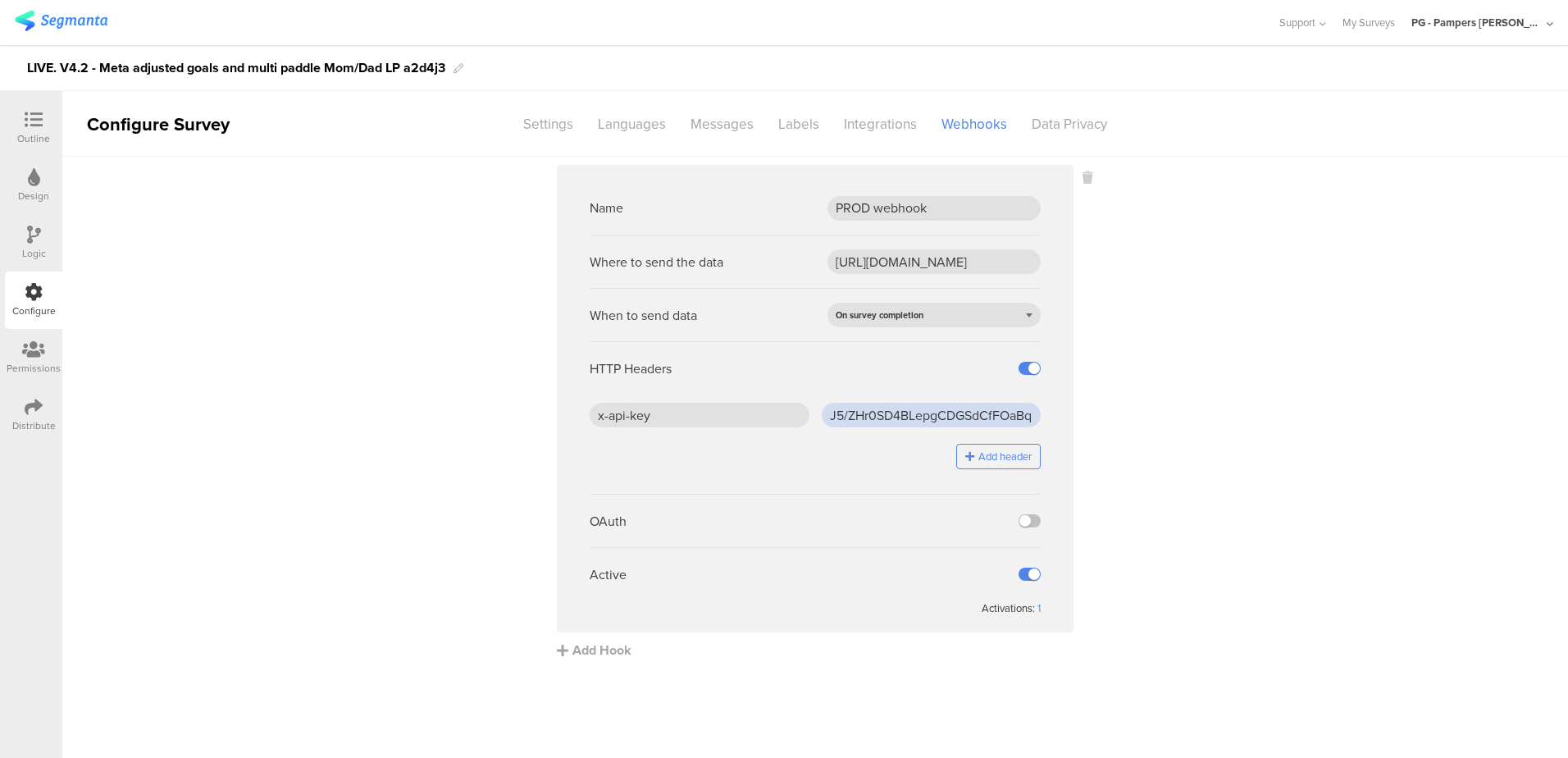
click at [878, 411] on input "J5/ZHr0SD4BLepgCDGSdCfFOaBqEcW7PLEOwC2jhTjc=" at bounding box center [931, 414] width 219 height 25
click at [879, 212] on input "PROD webhook" at bounding box center [934, 208] width 214 height 25
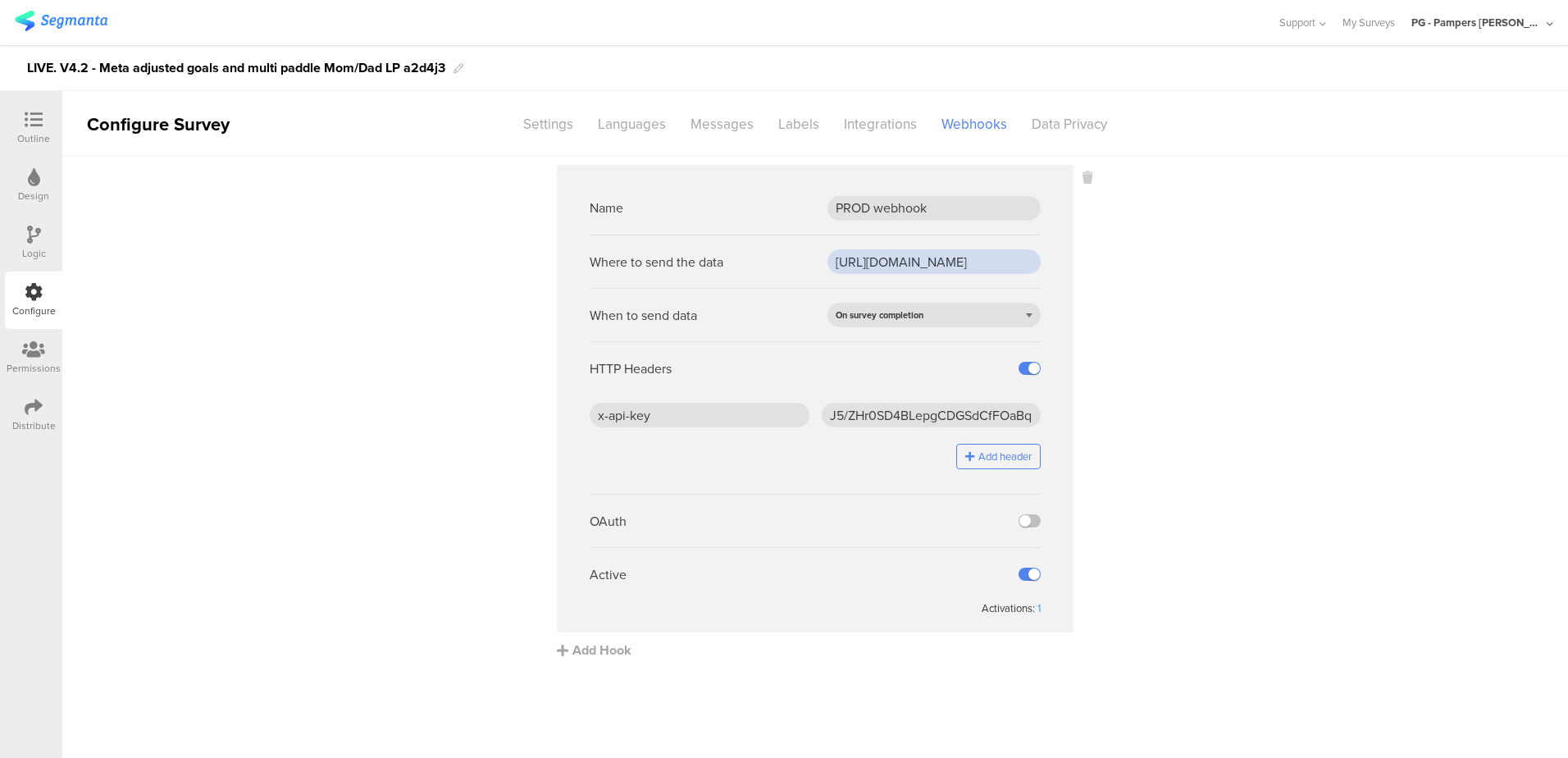
click at [909, 261] on input "[URL][DOMAIN_NAME]" at bounding box center [934, 261] width 214 height 25
click at [690, 420] on input "x-api-key" at bounding box center [699, 414] width 219 height 25
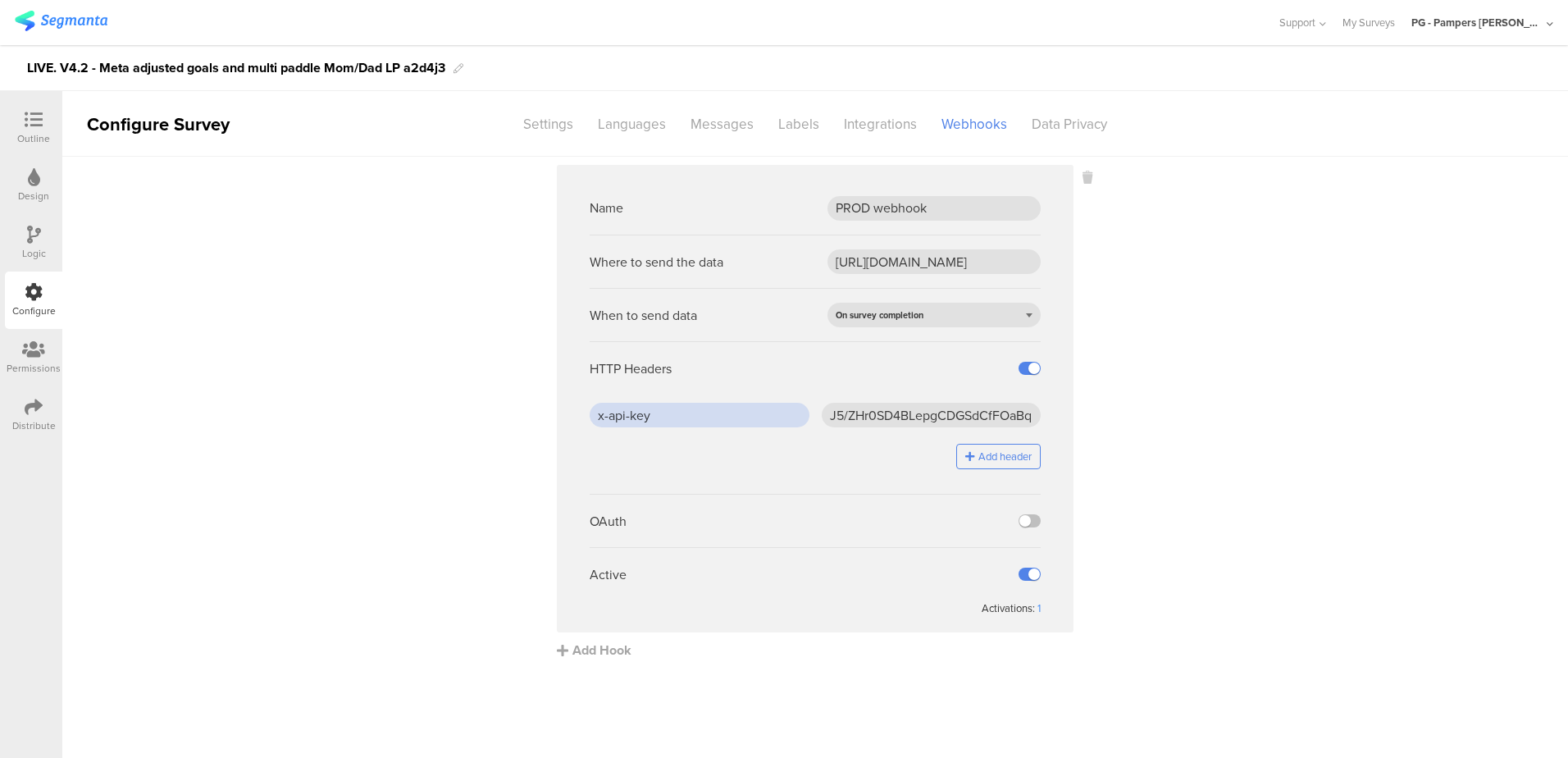
click at [690, 420] on input "x-api-key" at bounding box center [699, 414] width 219 height 25
click at [879, 414] on input "J5/ZHr0SD4BLepgCDGSdCfFOaBqEcW7PLEOwC2jhTjc=" at bounding box center [931, 414] width 219 height 25
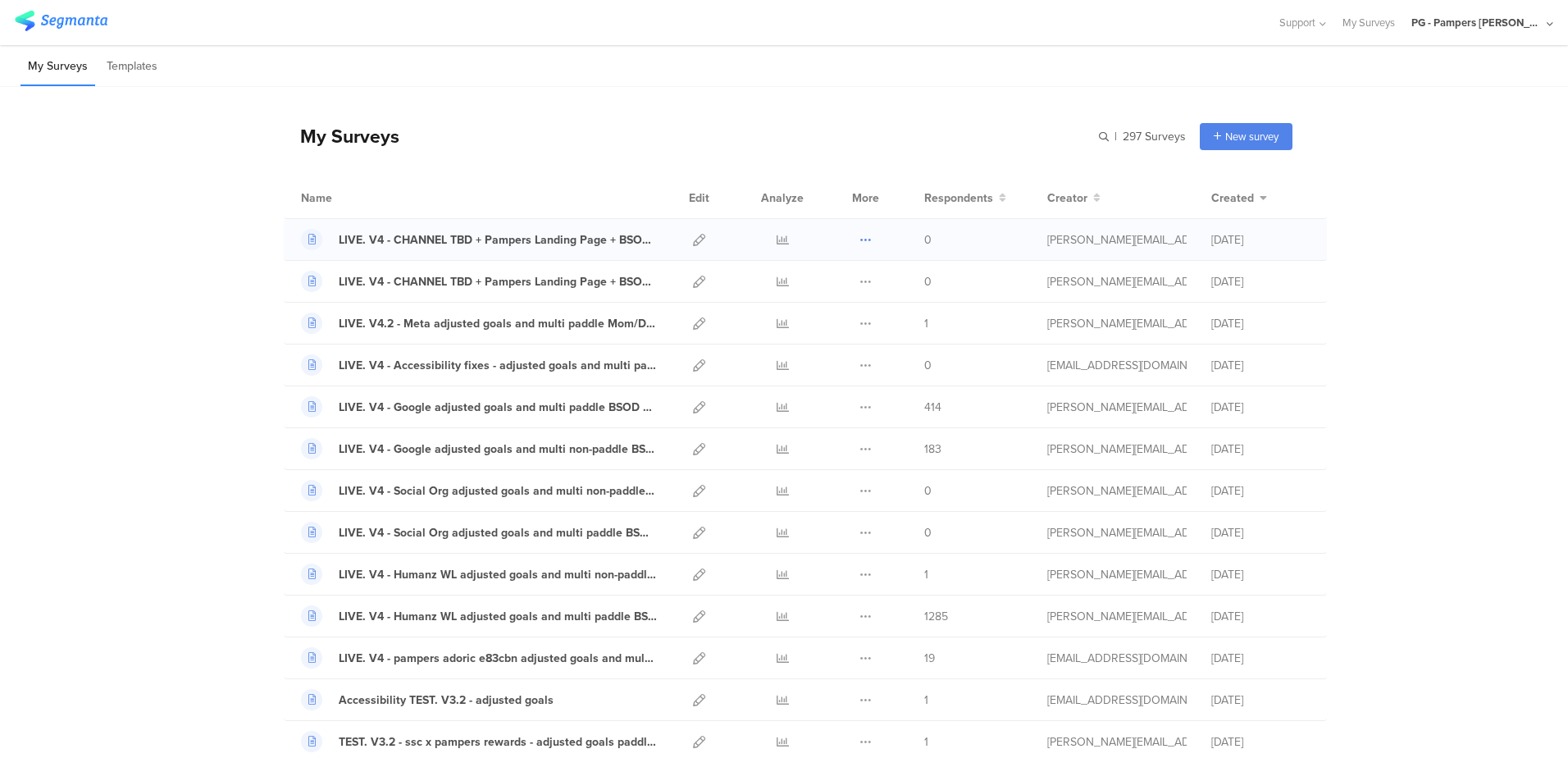
click at [859, 238] on icon at bounding box center [865, 240] width 12 height 12
click at [861, 279] on icon at bounding box center [865, 282] width 12 height 12
click at [834, 320] on button "Duplicate" at bounding box center [834, 323] width 91 height 30
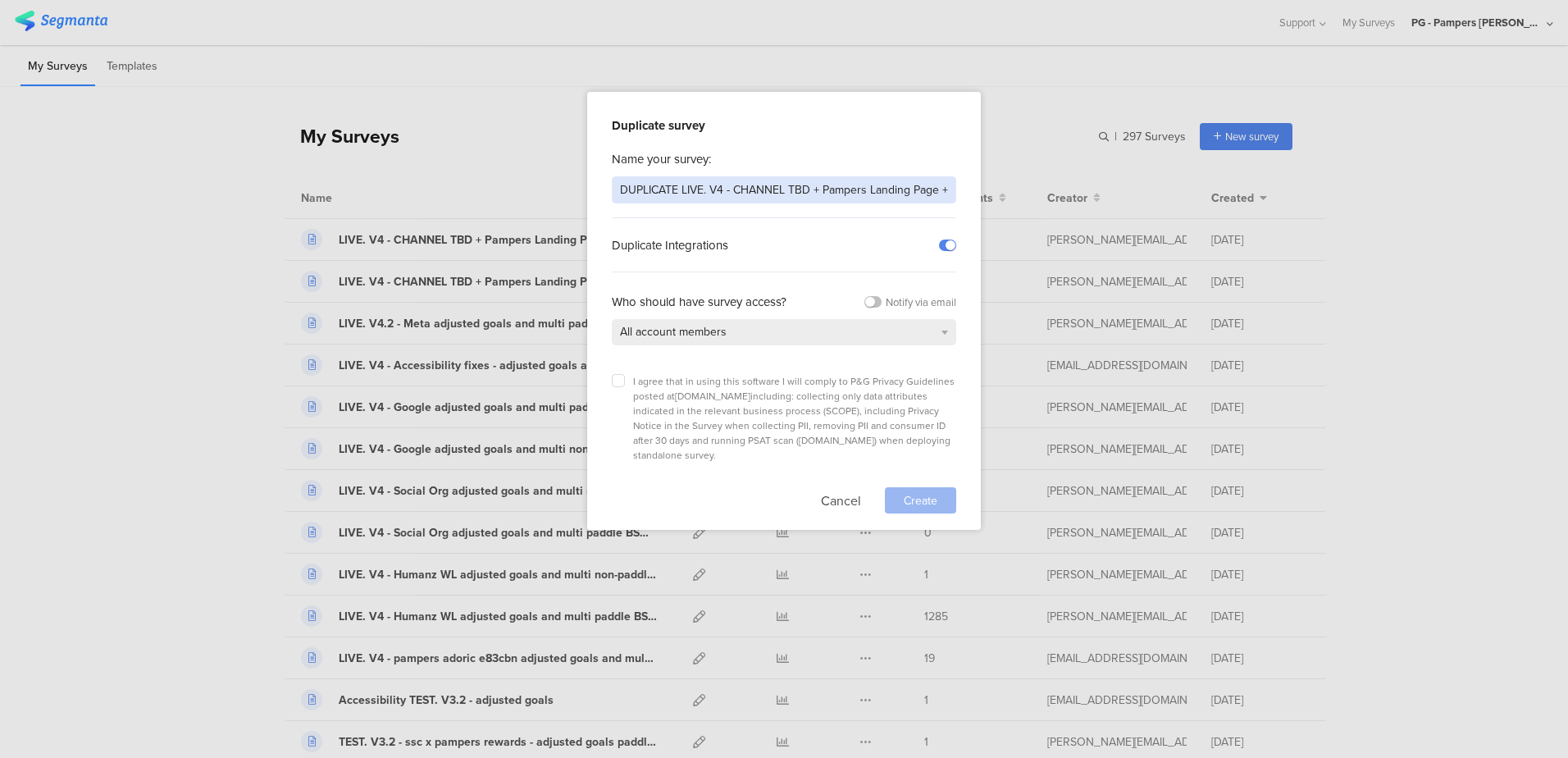
click at [646, 182] on input "DUPLICATE LIVE. V4 - CHANNEL TBD + Pampers Landing Page + BSOD SP paddle xd514b" at bounding box center [783, 190] width 344 height 27
click at [783, 192] on input "LIVE. V4 - CHANNEL TBD + Pampers Landing Page + BSOD SP paddle xd514b" at bounding box center [783, 190] width 344 height 27
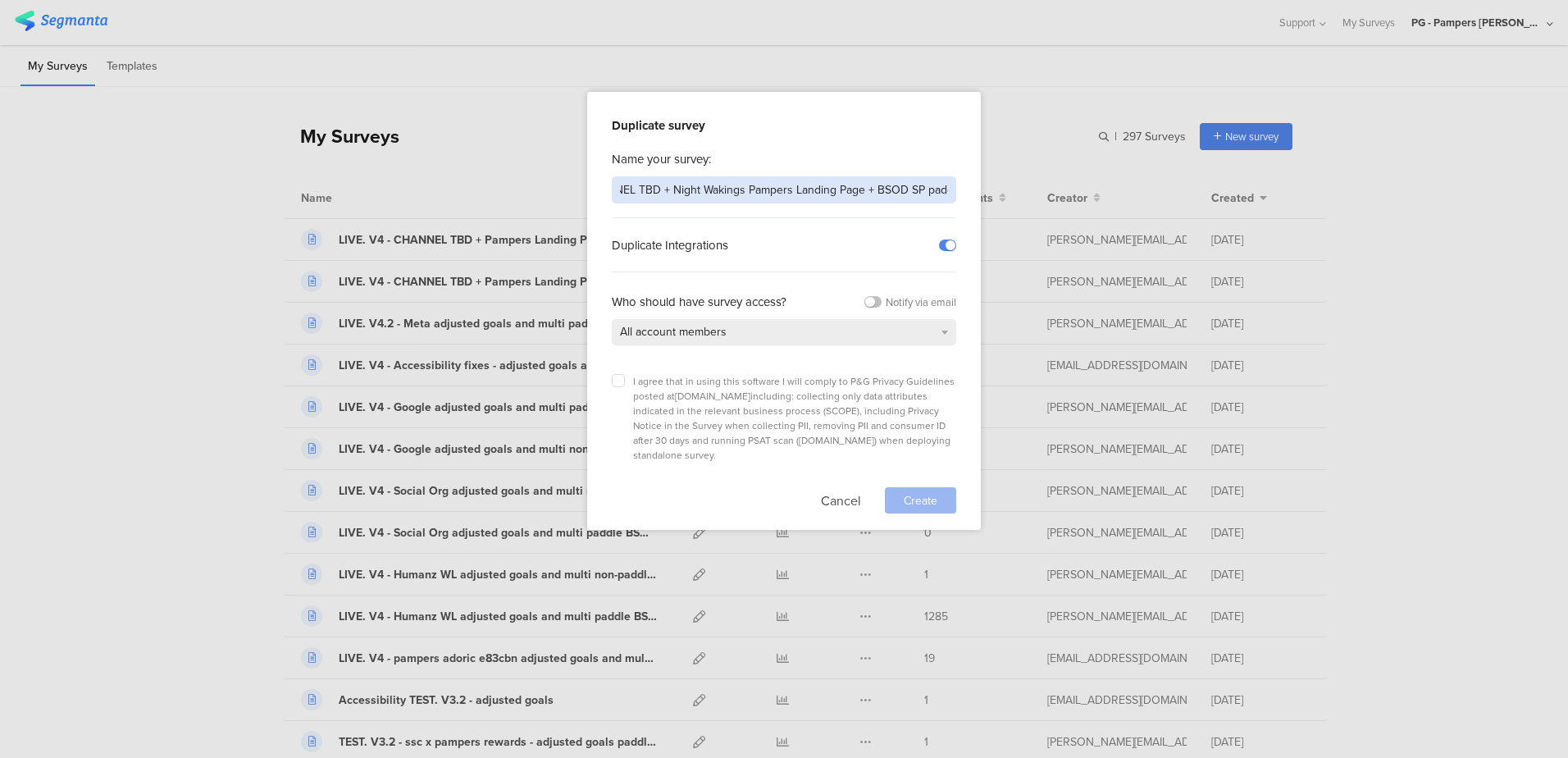
drag, startPoint x: 886, startPoint y: 187, endPoint x: 861, endPoint y: 190, distance: 25.2
click at [861, 190] on input "LIVE. V4 - CHANNEL TBD + Night Wakings Pampers Landing Page + BSOD SP paddle xd…" at bounding box center [783, 190] width 344 height 27
click at [930, 188] on input "LIVE. V4 - CHANNEL TBD + Night Wakings Pampers LP + BSOD SP paddle xd514b" at bounding box center [783, 190] width 344 height 27
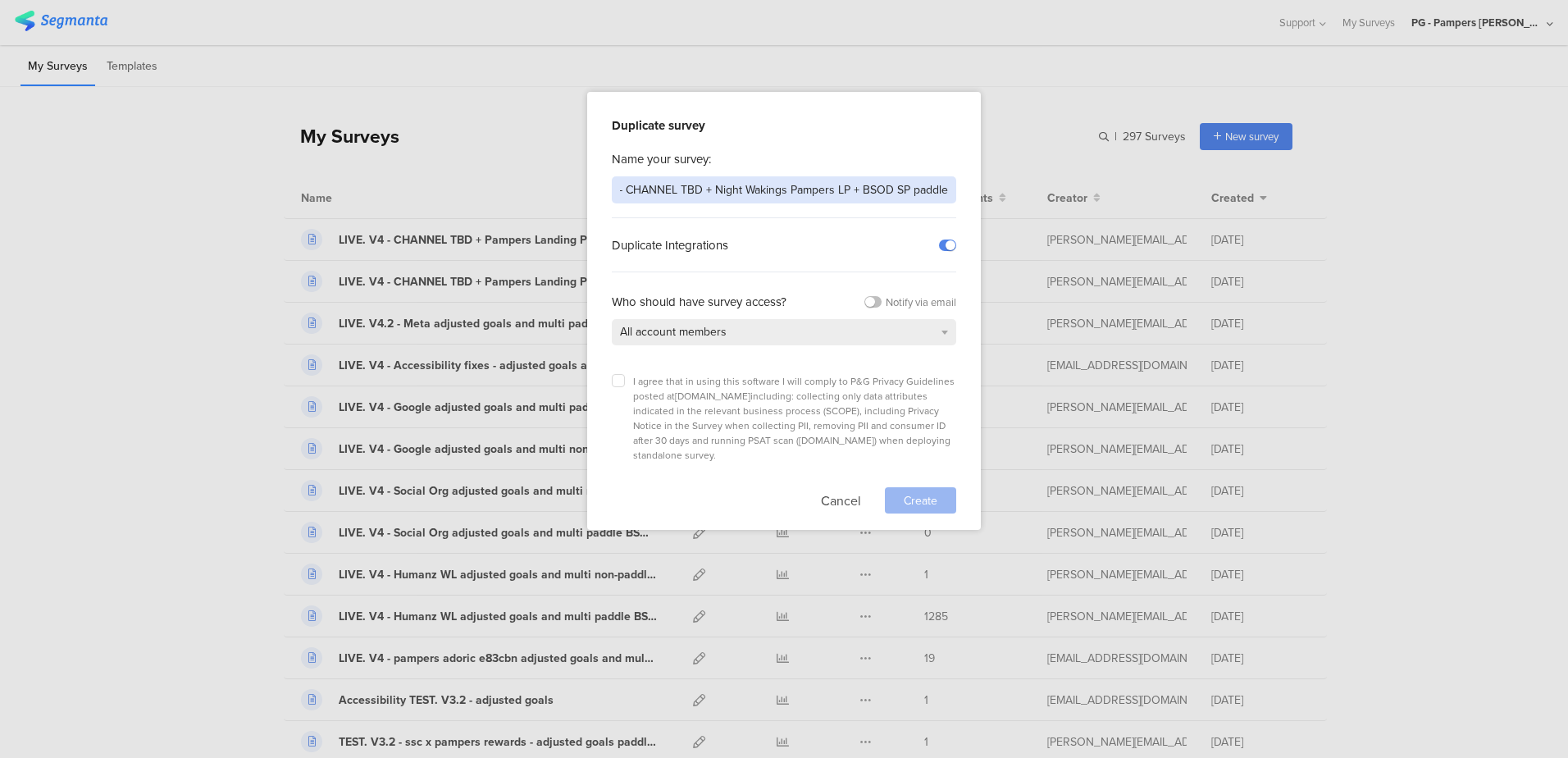
scroll to position [0, 44]
type input "LIVE. V4 - CHANNEL TBD + Night Wakings Pampers LP + BSOD SP paddle"
click at [939, 146] on div "Duplicate survey Name your survey: LIVE. V4 - CHANNEL TBD + Night Wakings Pampe…" at bounding box center [784, 311] width 394 height 438
click at [606, 378] on div "Duplicate survey Name your survey: LIVE. V4 - CHANNEL TBD + Night Wakings Pampe…" at bounding box center [784, 311] width 394 height 438
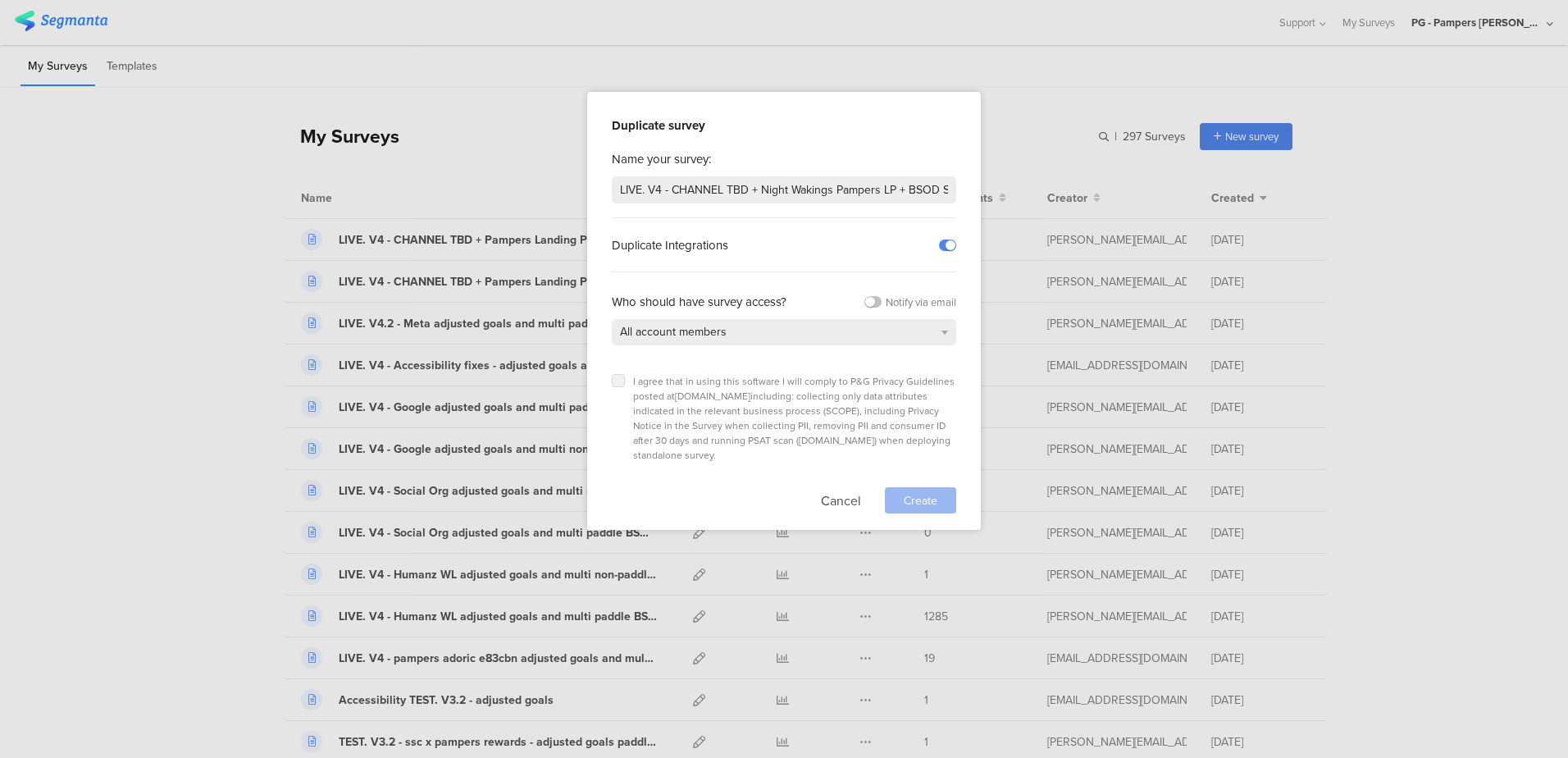
click at [616, 382] on icon at bounding box center [618, 381] width 7 height 7
click at [0, 0] on input "checkbox" at bounding box center [0, 0] width 0 height 0
click at [922, 492] on span "Create" at bounding box center [920, 501] width 33 height 17
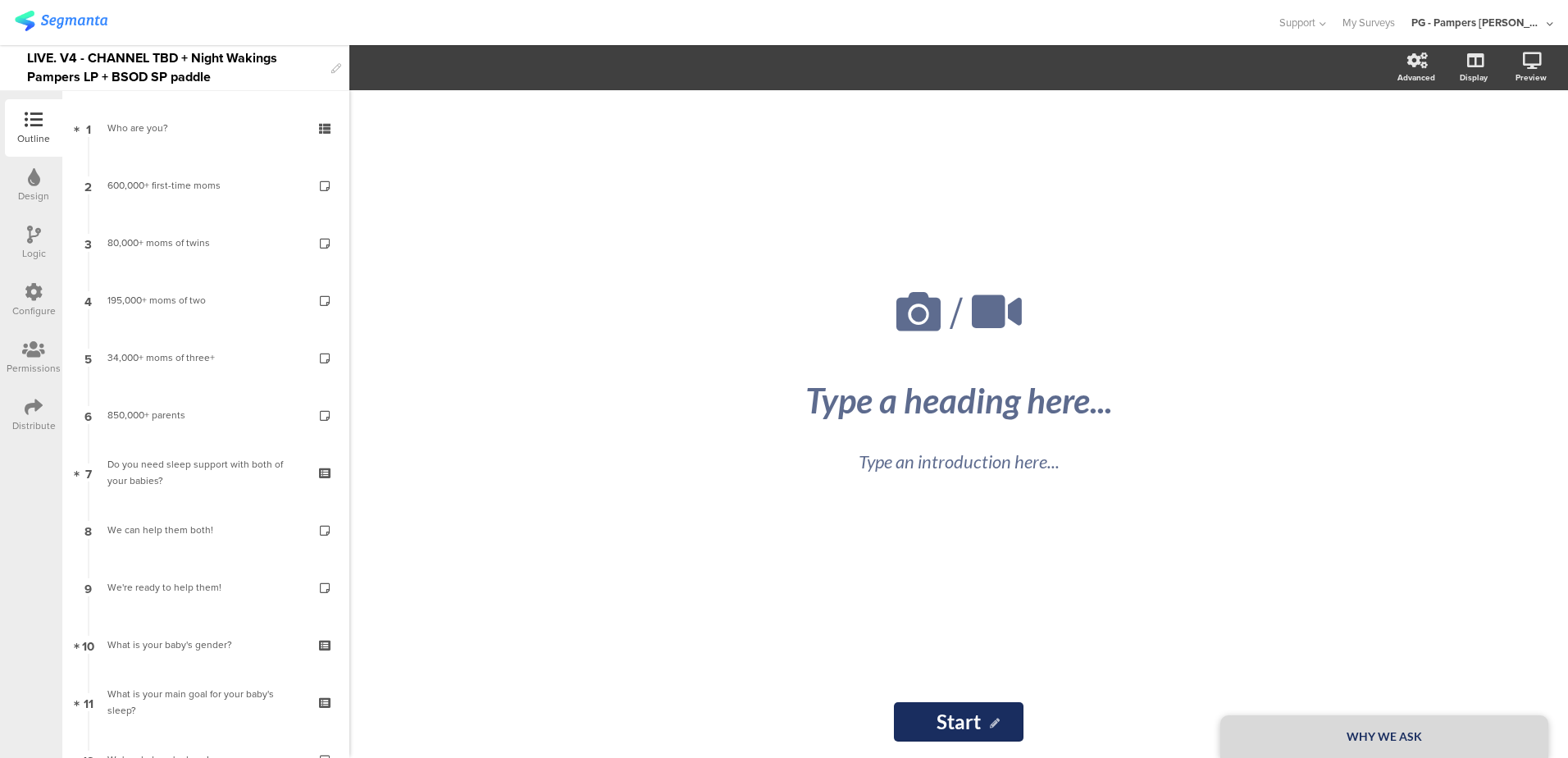
drag, startPoint x: 399, startPoint y: 407, endPoint x: 407, endPoint y: 396, distance: 13.6
click at [399, 407] on div "/ WHY WE ASK Type a heading here... Type an introduction here... Start Start" at bounding box center [958, 425] width 1219 height 668
click at [225, 76] on div "LIVE. V4 - CHANNEL TBD + Night Wakings Pampers LP + BSOD SP paddle" at bounding box center [175, 68] width 296 height 45
click at [305, 25] on div at bounding box center [638, 23] width 1247 height 27
click at [33, 282] on div "Configure" at bounding box center [33, 300] width 57 height 57
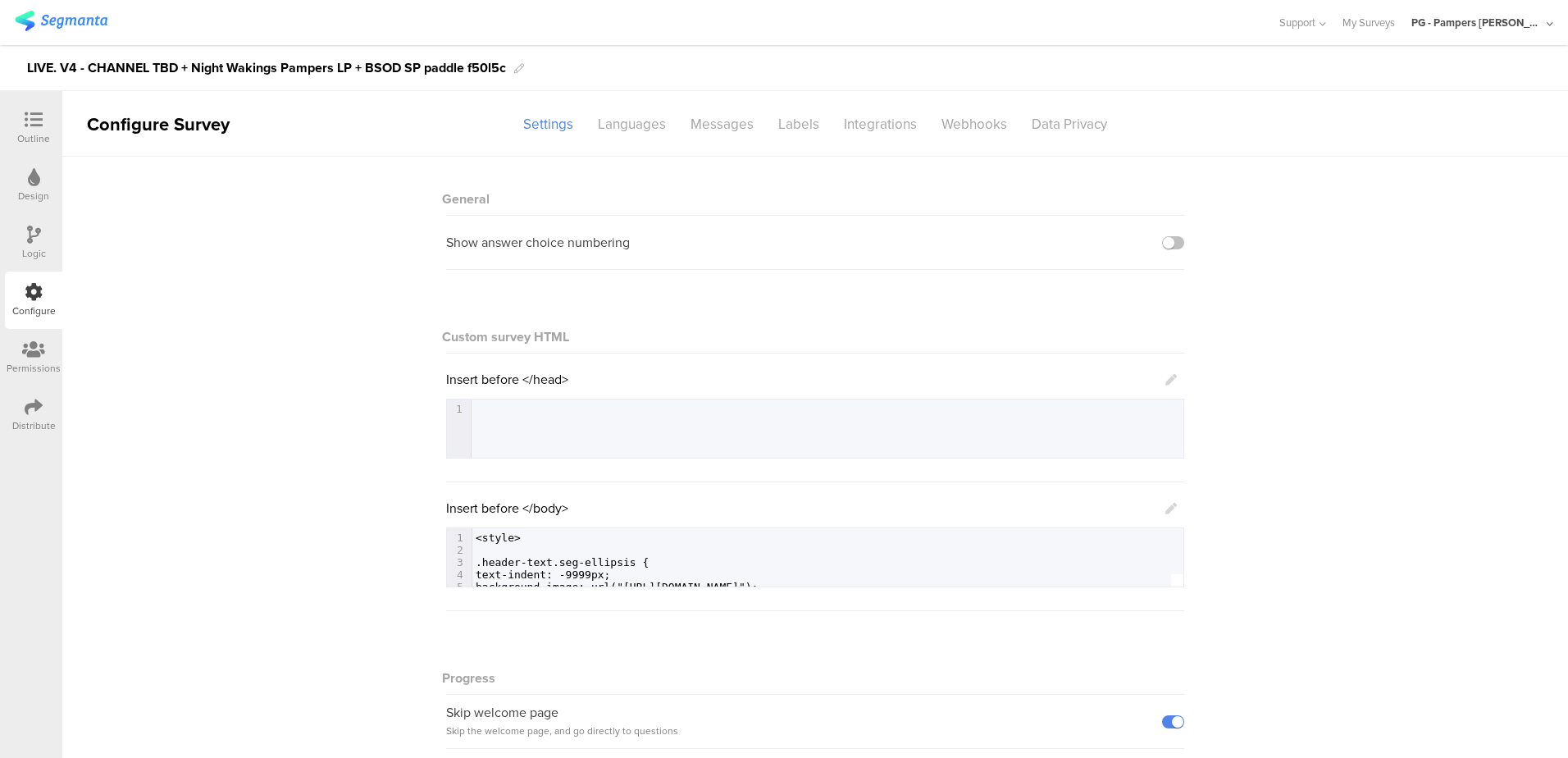
click at [339, 64] on div "LIVE. V4 - CHANNEL TBD + Night Wakings Pampers LP + BSOD SP paddle f50l5c" at bounding box center [266, 68] width 479 height 26
click at [318, 62] on div "LIVE. V4 - CHANNEL TBD + Night Wakings Pampers LP + BSOD SP paddle f50l5c" at bounding box center [266, 68] width 479 height 26
click at [344, 72] on div "LIVE. V4 - CHANNEL TBD + Night Wakings Pampers LP + BSOD SP paddle f50l5c" at bounding box center [266, 68] width 479 height 26
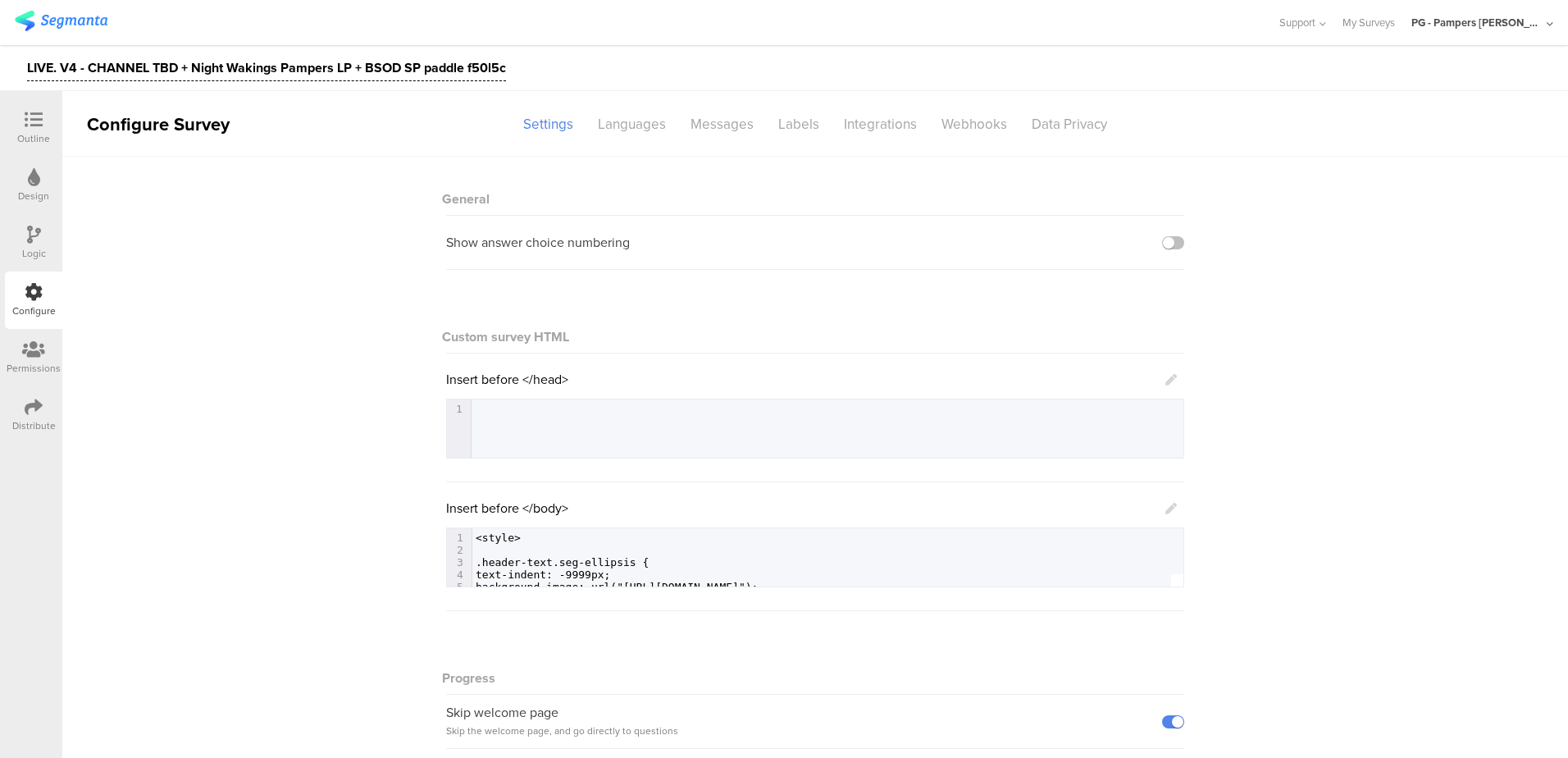
click at [340, 68] on div "LIVE. V4 - CHANNEL TBD + Night Wakings Pampers LP + BSOD SP paddle f50l5c" at bounding box center [266, 68] width 479 height 26
click at [348, 26] on div at bounding box center [638, 23] width 1247 height 27
click at [971, 126] on div "Webhooks" at bounding box center [974, 125] width 91 height 29
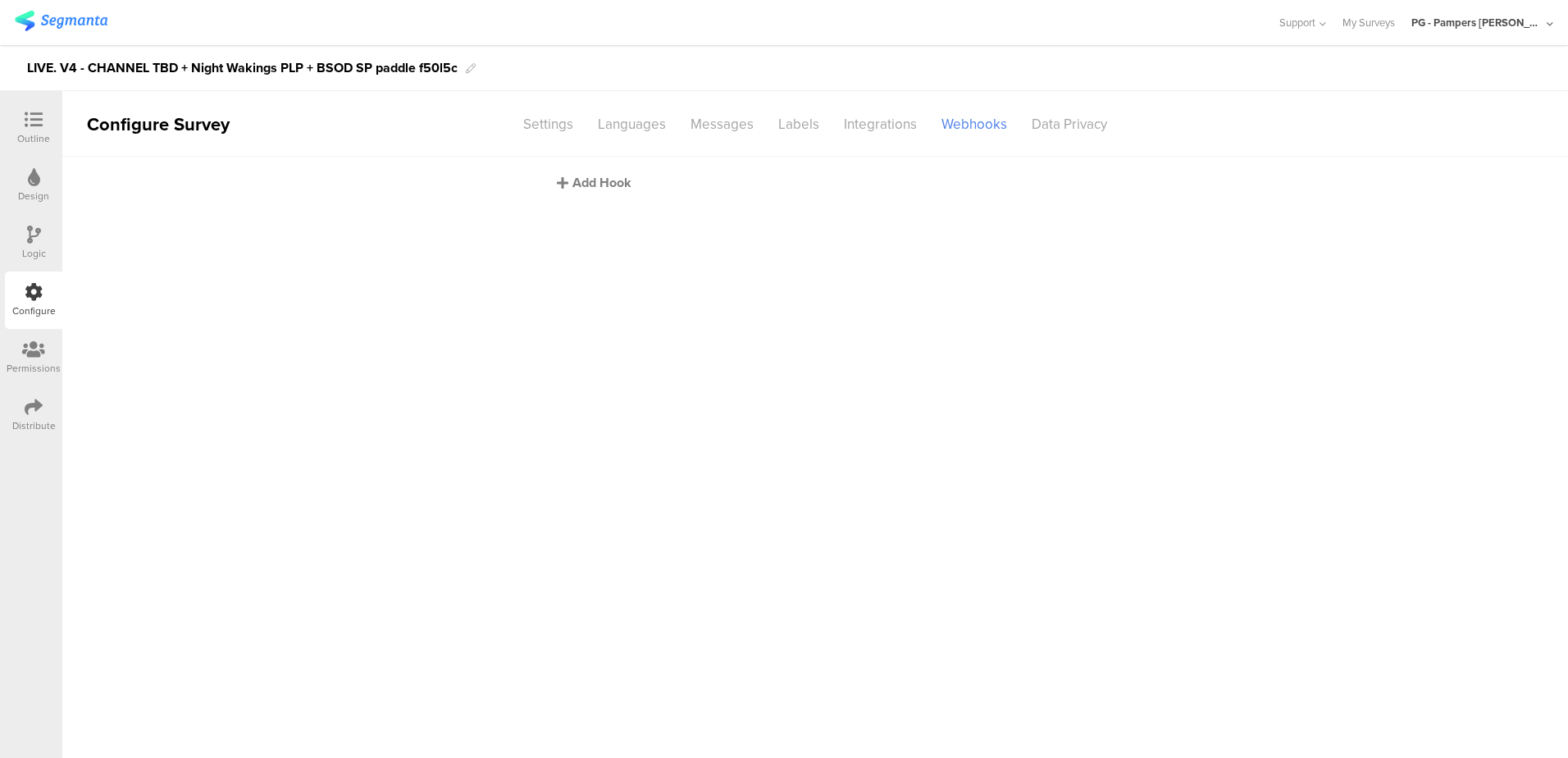
click at [612, 180] on div "Add Hook" at bounding box center [819, 183] width 525 height 19
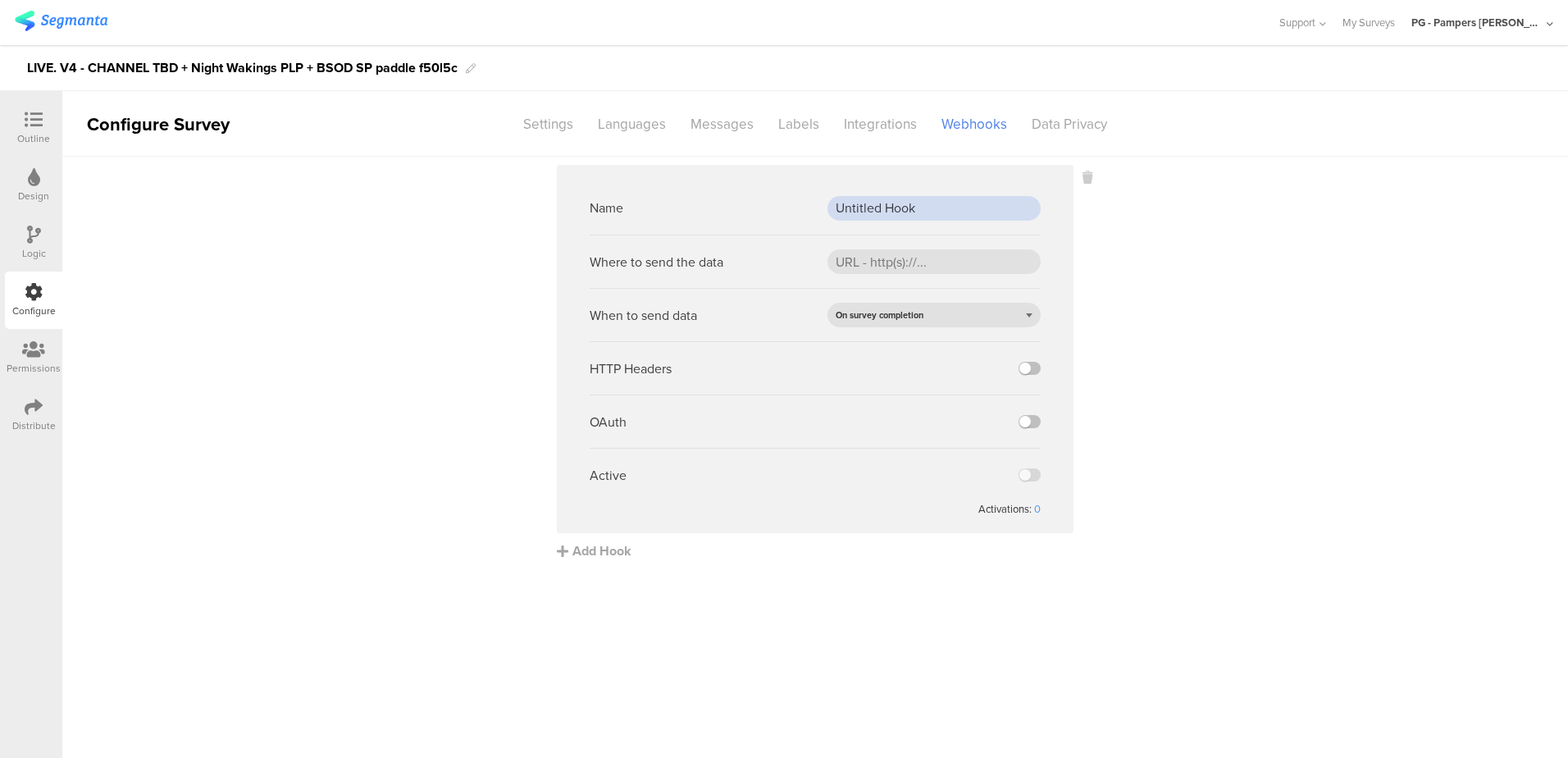
click at [861, 204] on input "Untitled Hook" at bounding box center [934, 208] width 214 height 25
paste input "PROD webh"
type input "PROD webhook"
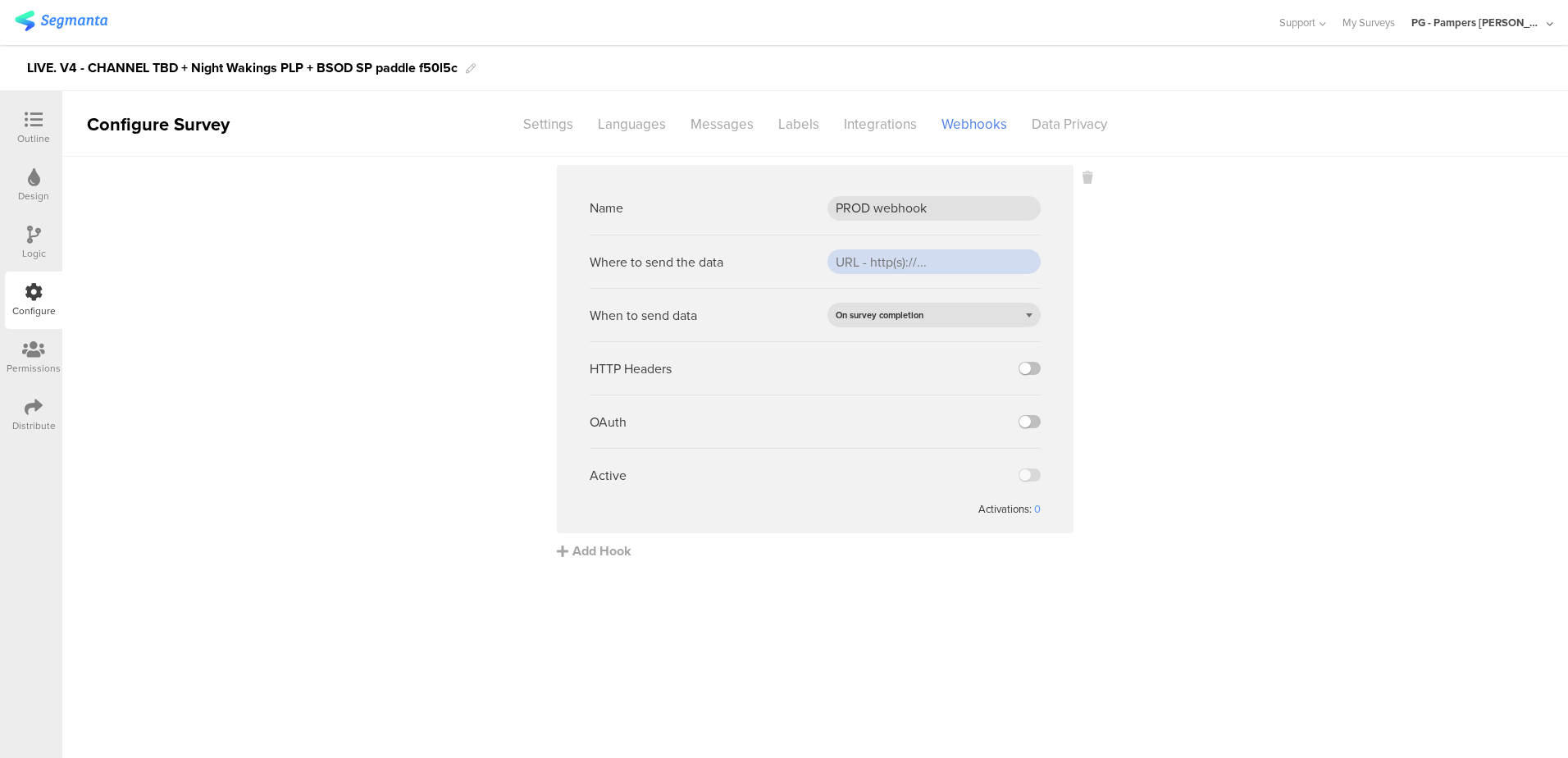
click at [905, 267] on input "url" at bounding box center [934, 261] width 214 height 25
paste input "[URL][DOMAIN_NAME]"
type input "[URL][DOMAIN_NAME]"
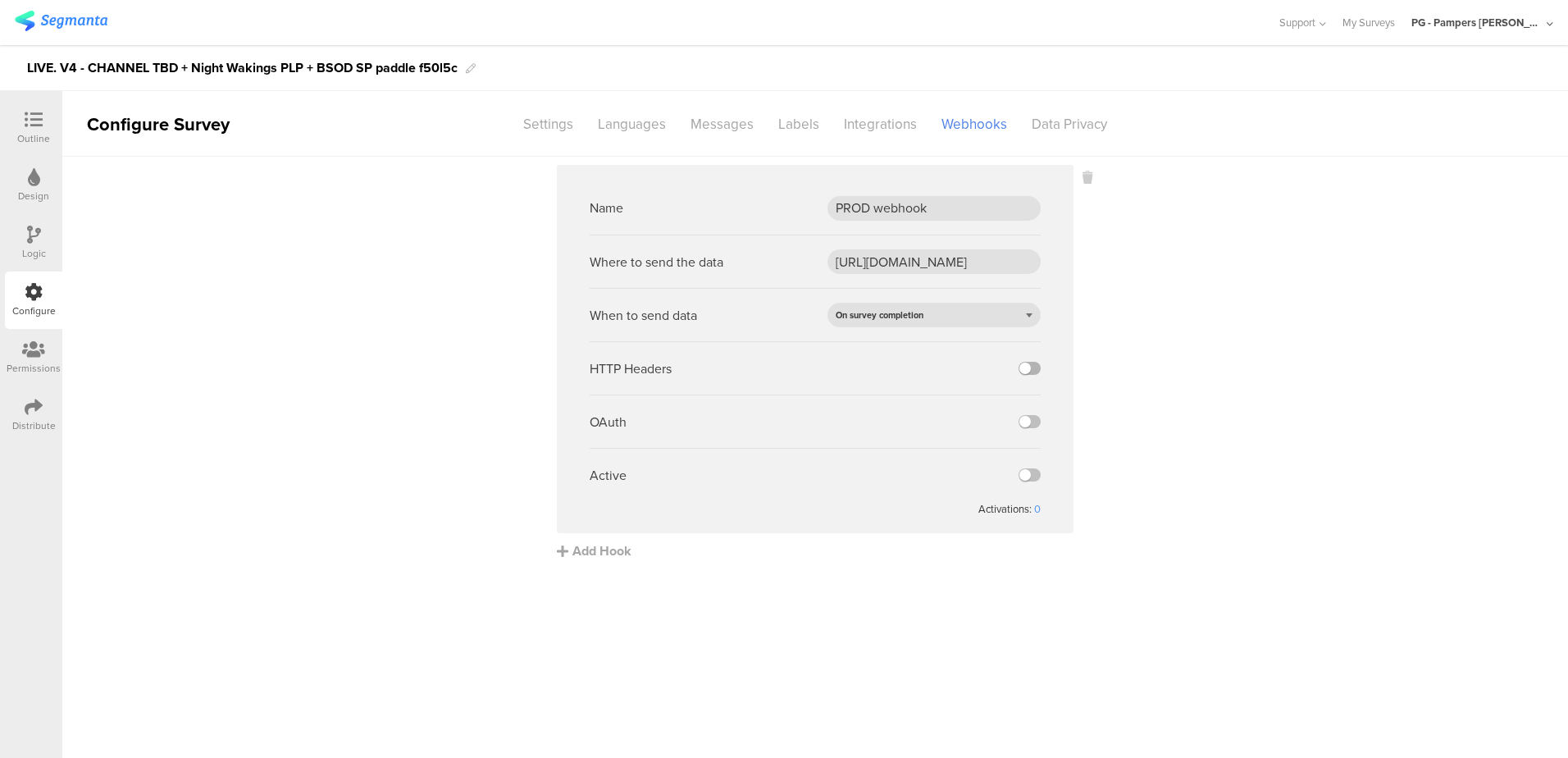
click at [1033, 365] on label at bounding box center [1030, 367] width 22 height 13
click at [0, 0] on input "checkbox" at bounding box center [0, 0] width 0 height 0
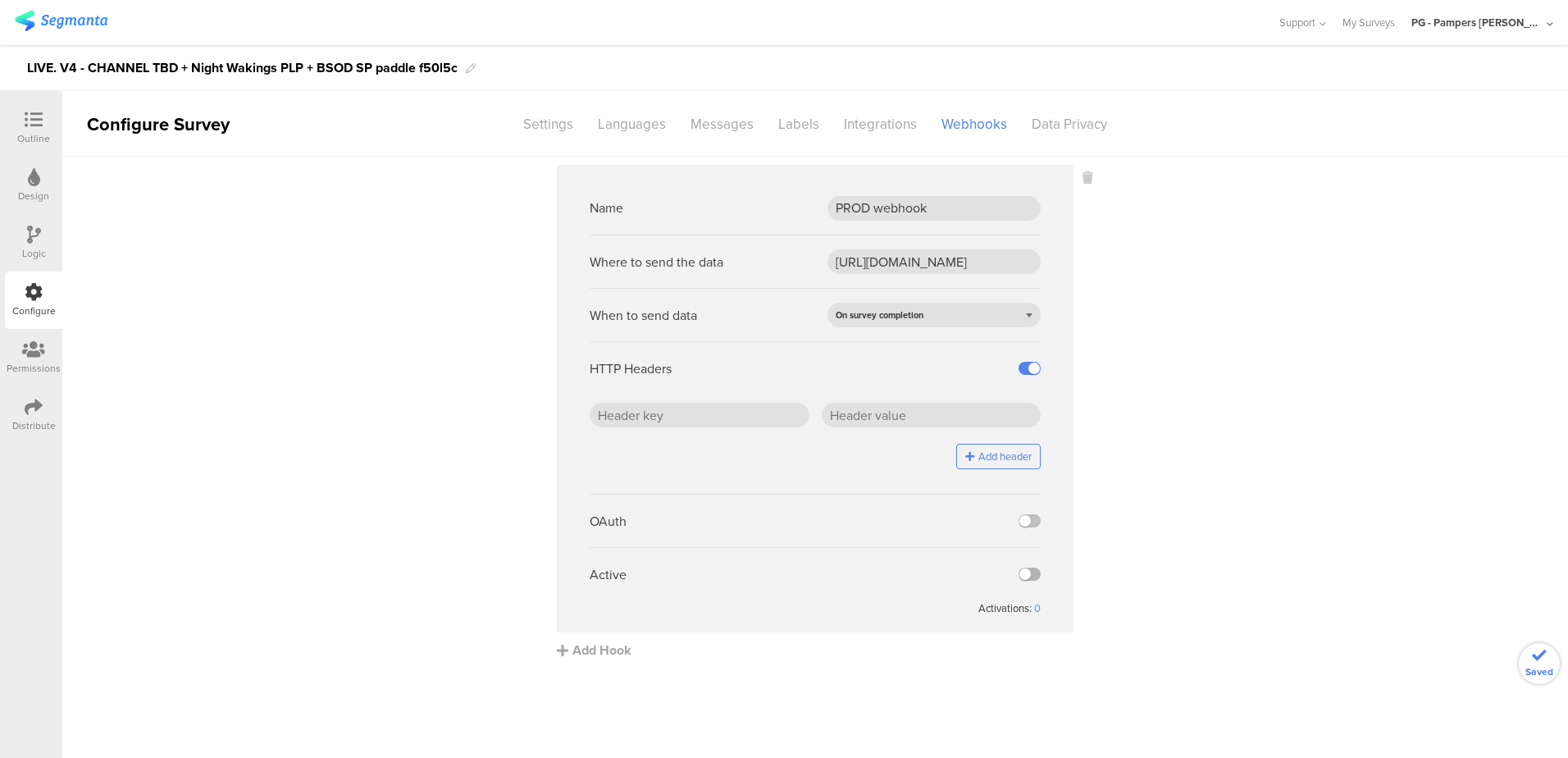
click at [1037, 577] on label at bounding box center [1030, 573] width 22 height 13
click at [0, 0] on input "checkbox" at bounding box center [0, 0] width 0 height 0
click at [702, 414] on input "text" at bounding box center [699, 414] width 219 height 25
paste input "x-api-key"
type input "x-api-key"
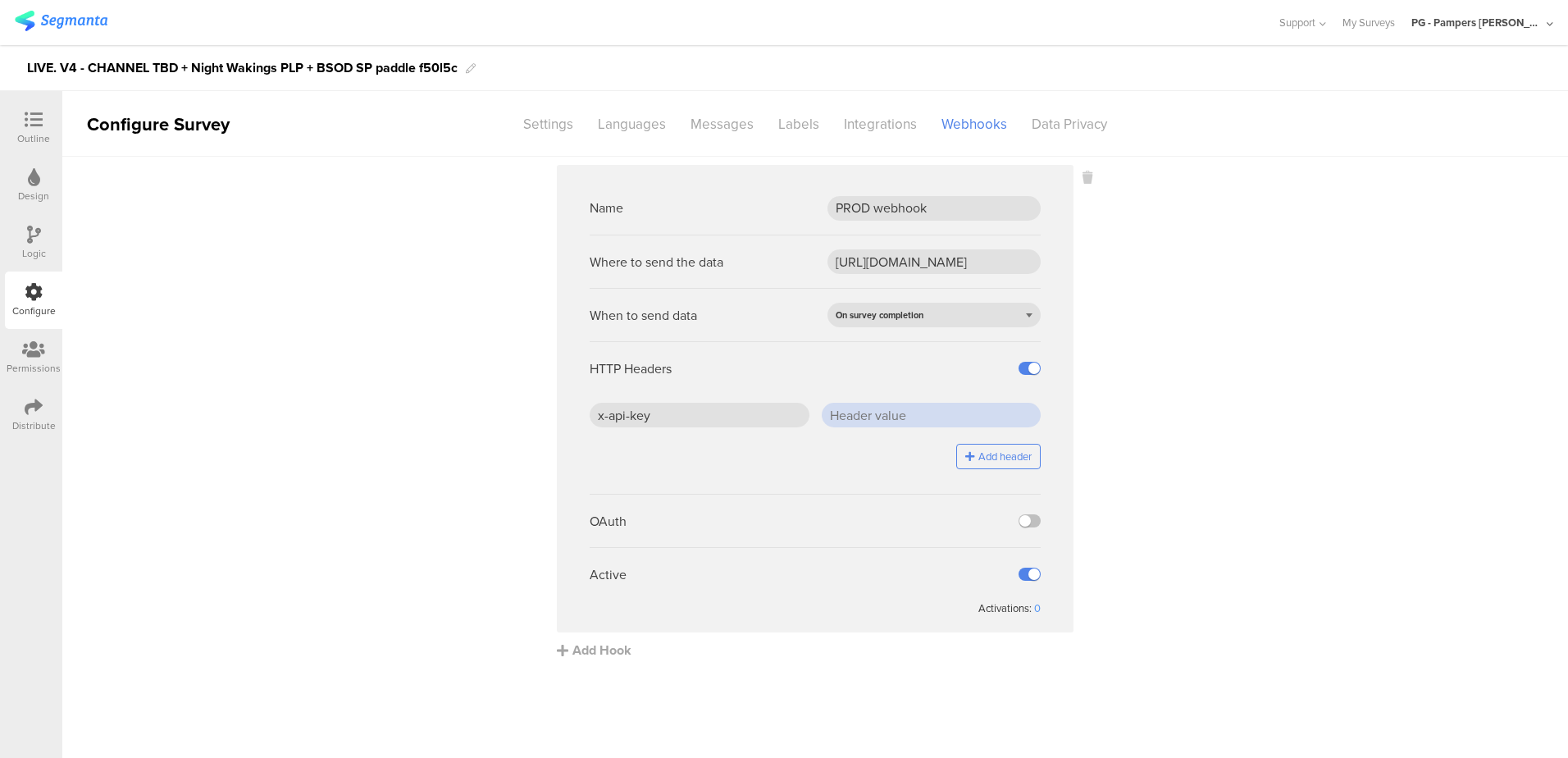
click at [910, 423] on input "text" at bounding box center [931, 414] width 219 height 25
paste input "J5/ZHr0SD4BLepgCDGSdCfFOaBqEcW7PLEOwC2jhTjc="
type input "J5/ZHr0SD4BLepgCDGSdCfFOaBqEcW7PLEOwC2jhTjc="
click at [1150, 433] on sg-webhook-settings "Name PROD webhook Where to send the data [URL][DOMAIN_NAME] When to send data O…" at bounding box center [815, 412] width 1506 height 495
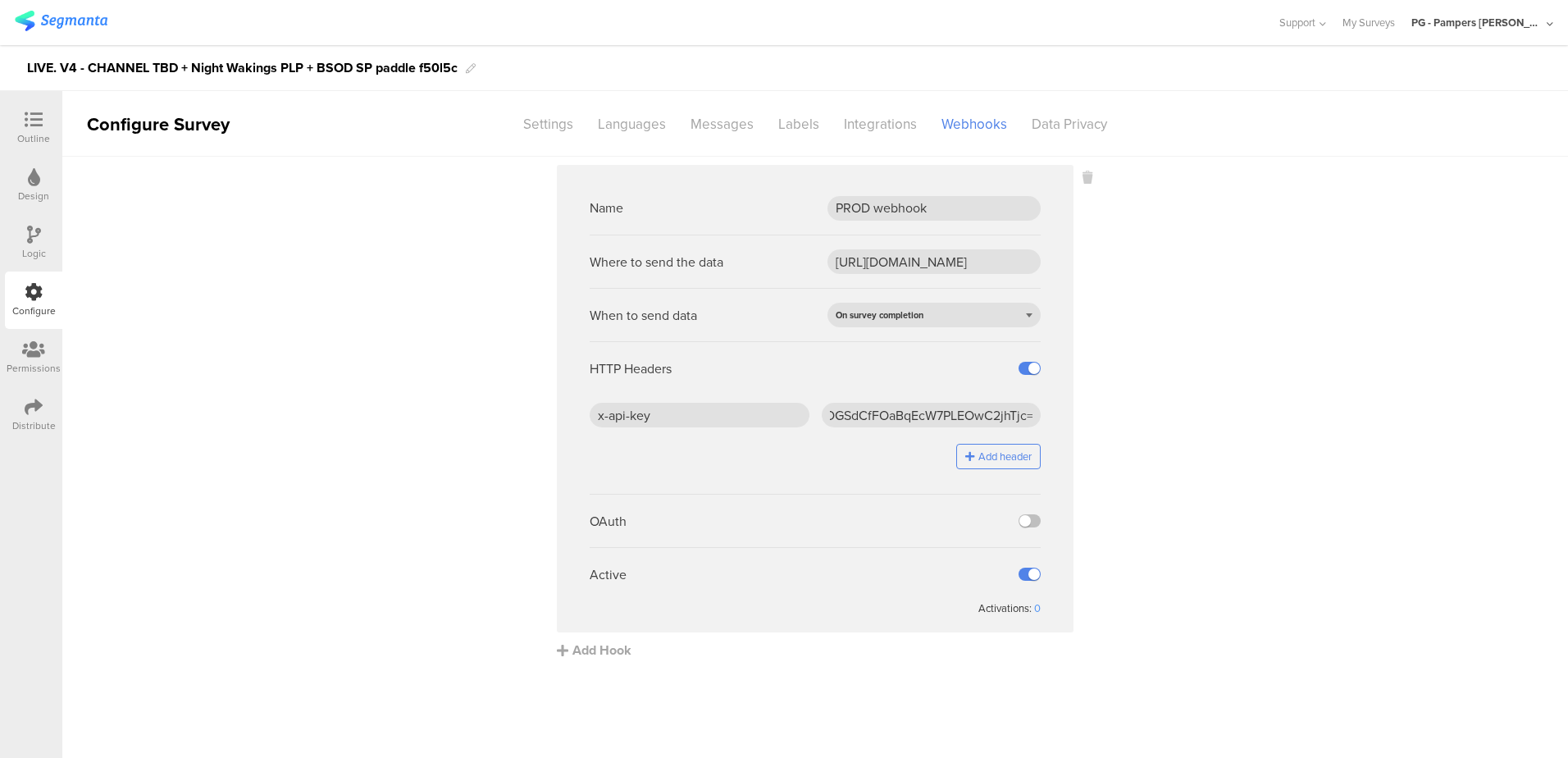
scroll to position [0, 0]
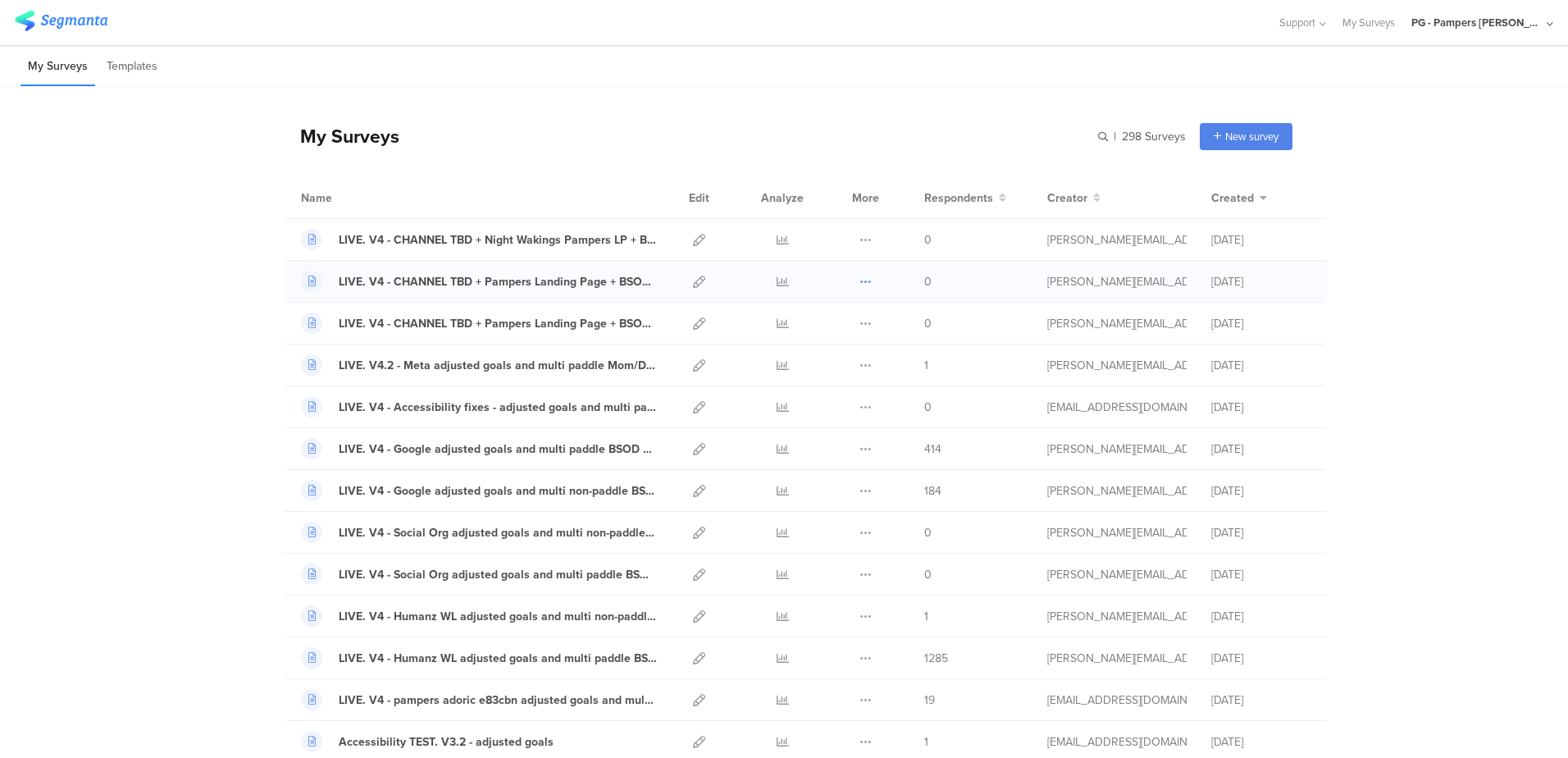
click at [859, 279] on icon at bounding box center [865, 282] width 12 height 12
click at [827, 321] on button "Duplicate" at bounding box center [834, 323] width 91 height 30
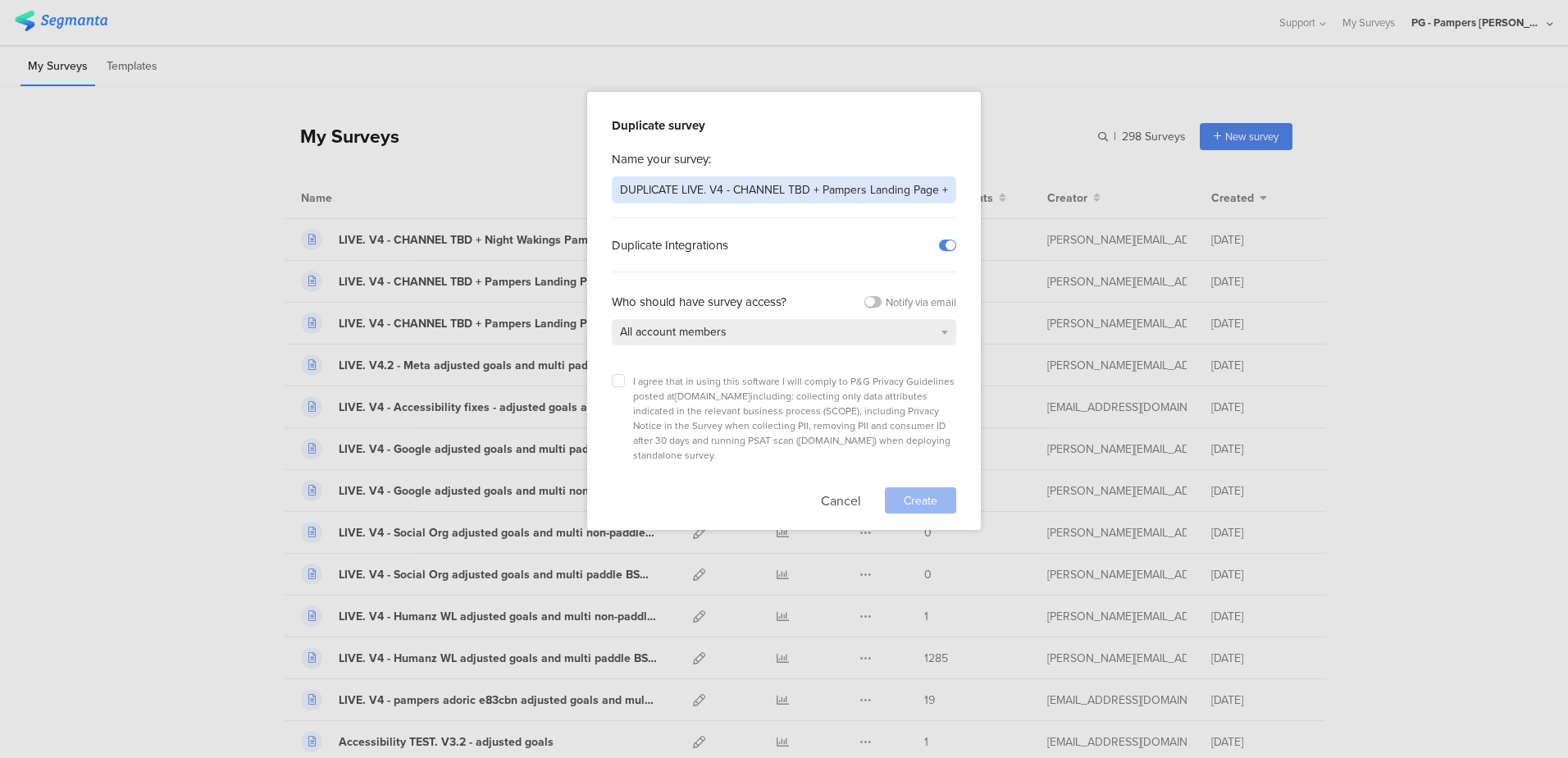
click at [628, 190] on input "DUPLICATE LIVE. V4 - CHANNEL TBD + Pampers Landing Page + BSOD SP non-paddle 2c…" at bounding box center [783, 190] width 344 height 27
click at [866, 188] on input "LIVE. V4 - CHANNEL TBD + Pampers Landing Page + BSOD SP non-paddle 2cc66f" at bounding box center [783, 190] width 344 height 27
click at [759, 191] on input "LIVE. V4 - CHANNEL TBD + Pampers LP + BSOD SP non-paddle 2cc66f" at bounding box center [783, 190] width 344 height 27
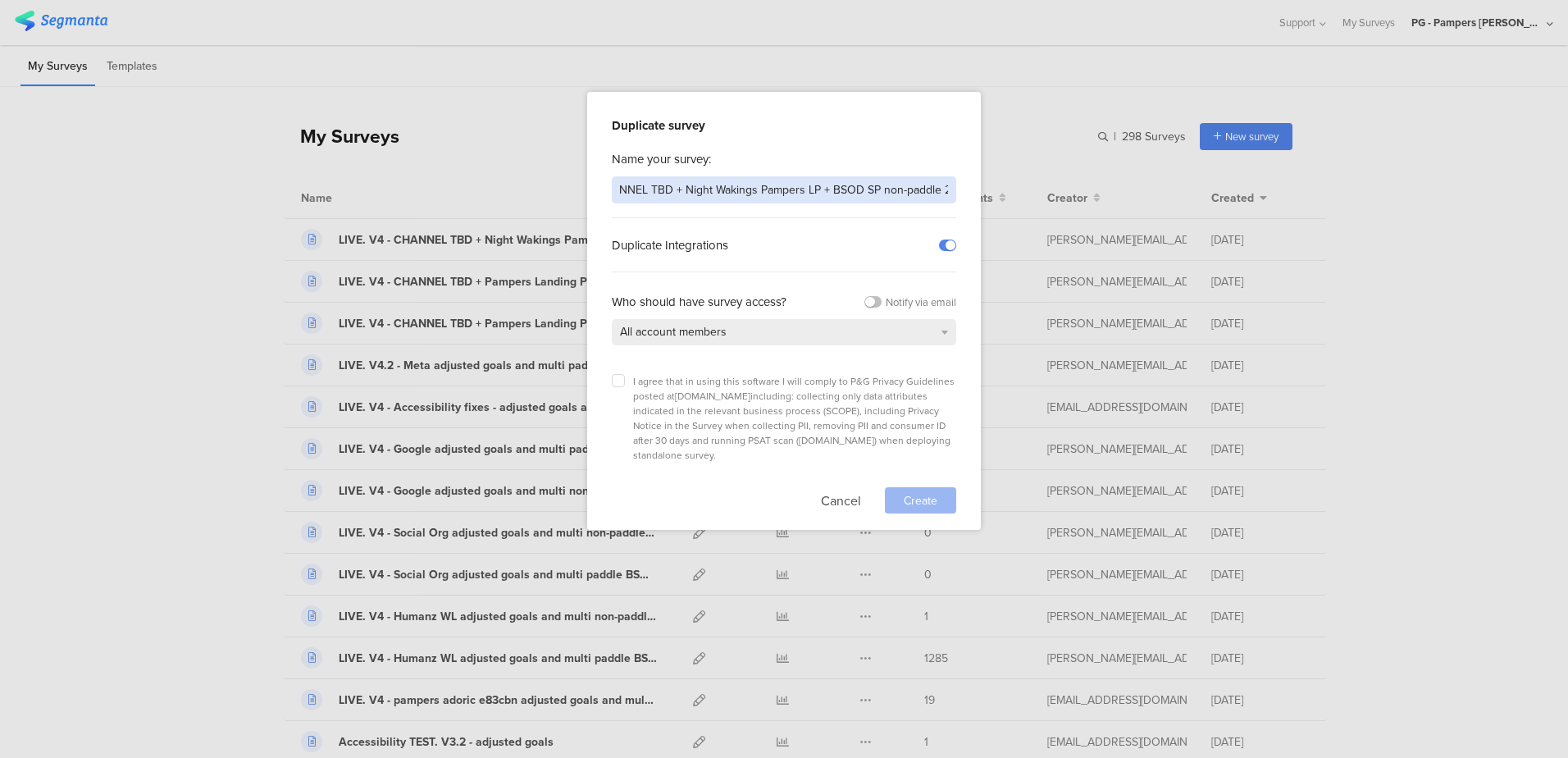
scroll to position [0, 104]
drag, startPoint x: 834, startPoint y: 187, endPoint x: 954, endPoint y: 188, distance: 120.0
click at [954, 188] on input "LIVE. V4 - CHANNEL TBD + Night Wakings Pampers LP + BSOD SP non-paddle 2cc66f" at bounding box center [783, 190] width 344 height 27
click at [893, 187] on input "LIVE. V4 - CHANNEL TBD + Night Wakings Pampers LP + BSOD SP non-paddle 2cc66f" at bounding box center [783, 190] width 344 height 27
click at [912, 187] on input "LIVE. V4 - CHANNEL TBD + Night Wakings Pampers LP + BSOD SP non-paddle 2cc66f" at bounding box center [783, 190] width 344 height 27
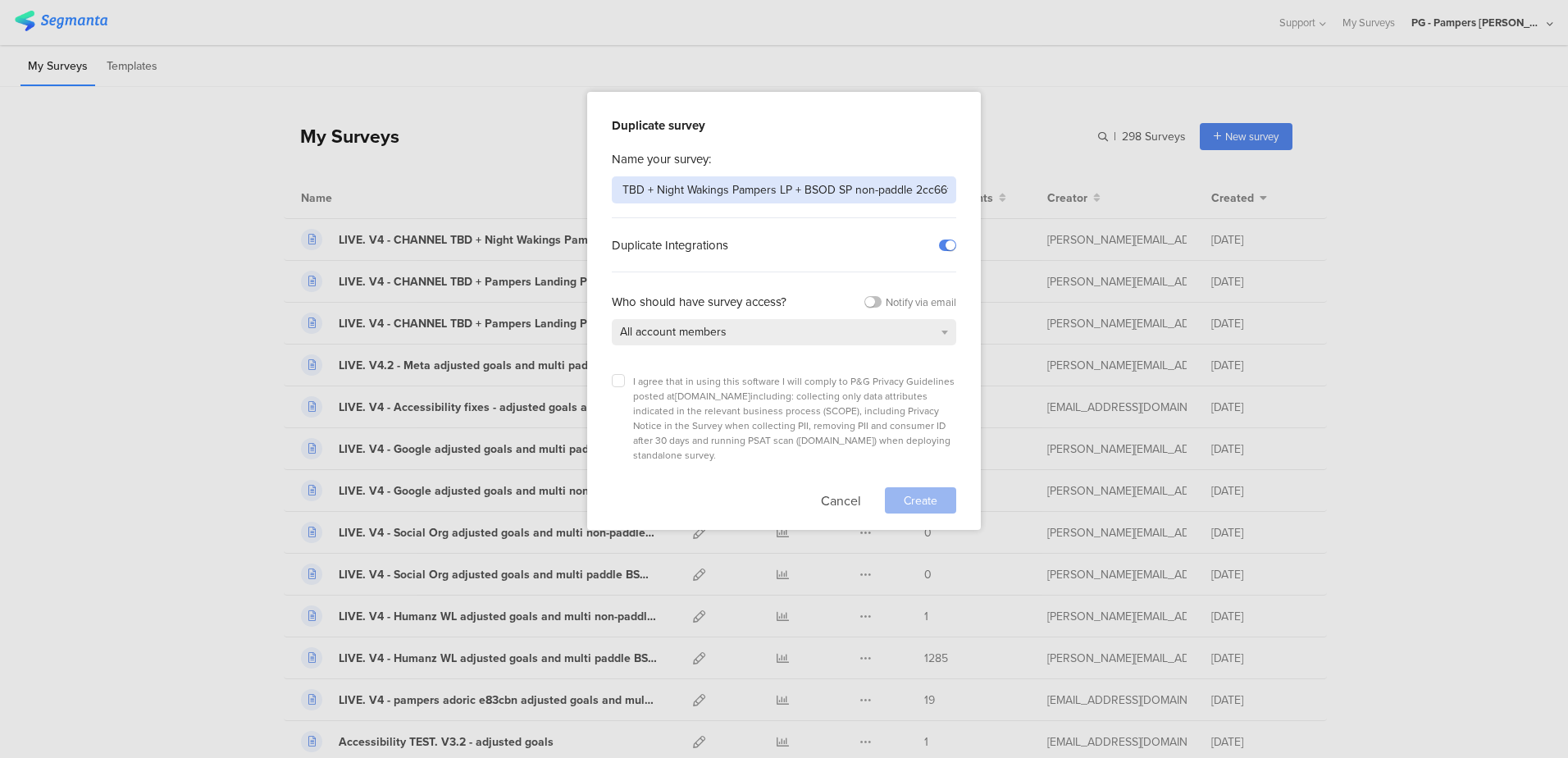
click at [912, 187] on input "LIVE. V4 - CHANNEL TBD + Night Wakings Pampers LP + BSOD SP non-paddle 2cc66f" at bounding box center [783, 190] width 344 height 27
type input "LIVE. V4 - CHANNEL TBD + Night Wakings Pampers LP + BSOD SP non-paddle"
click at [799, 160] on div "Name your survey:" at bounding box center [783, 159] width 344 height 18
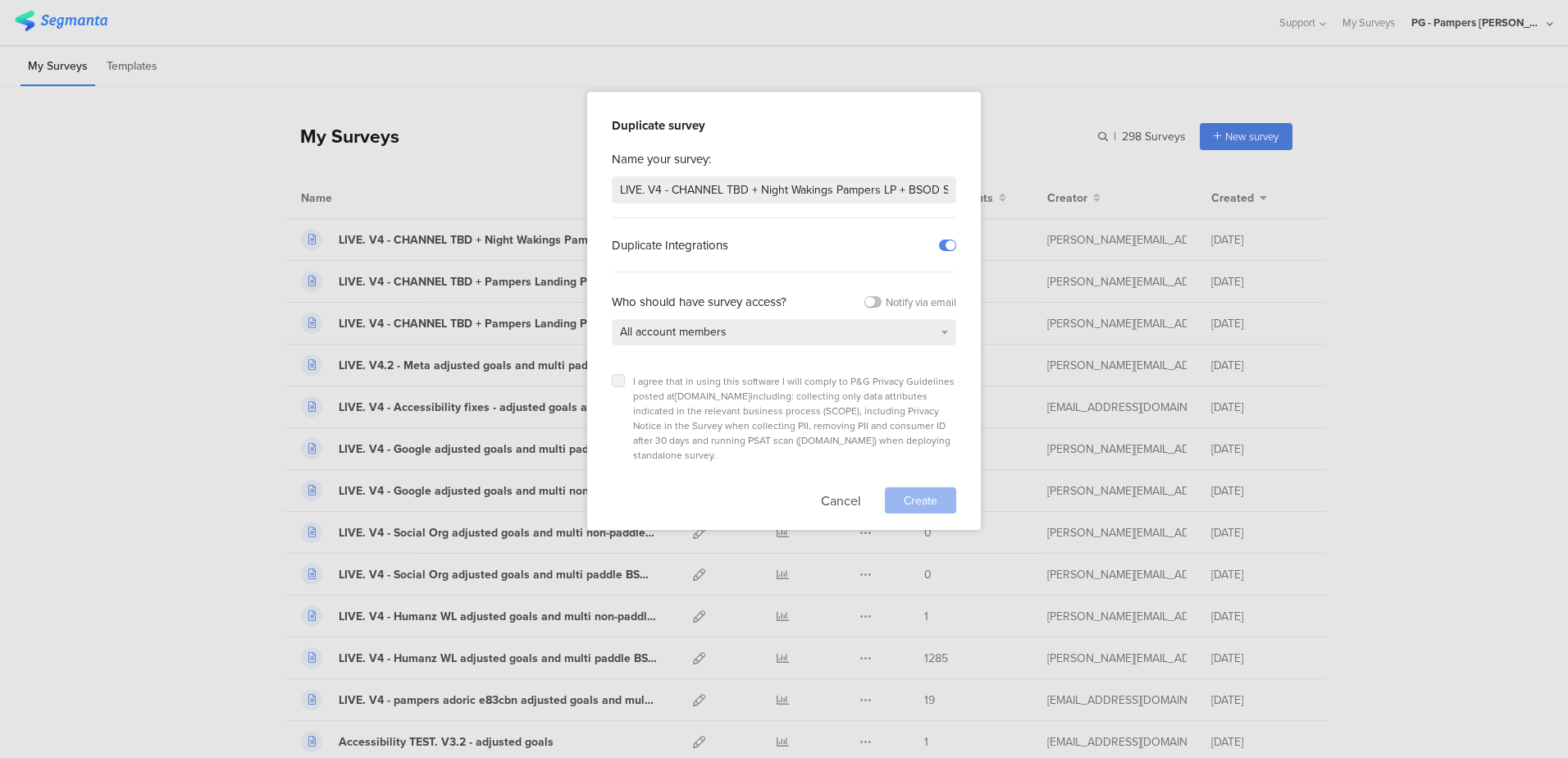
click at [622, 377] on label at bounding box center [617, 380] width 13 height 13
click at [0, 0] on input "checkbox" at bounding box center [0, 0] width 0 height 0
click at [912, 492] on span "Create" at bounding box center [920, 501] width 33 height 17
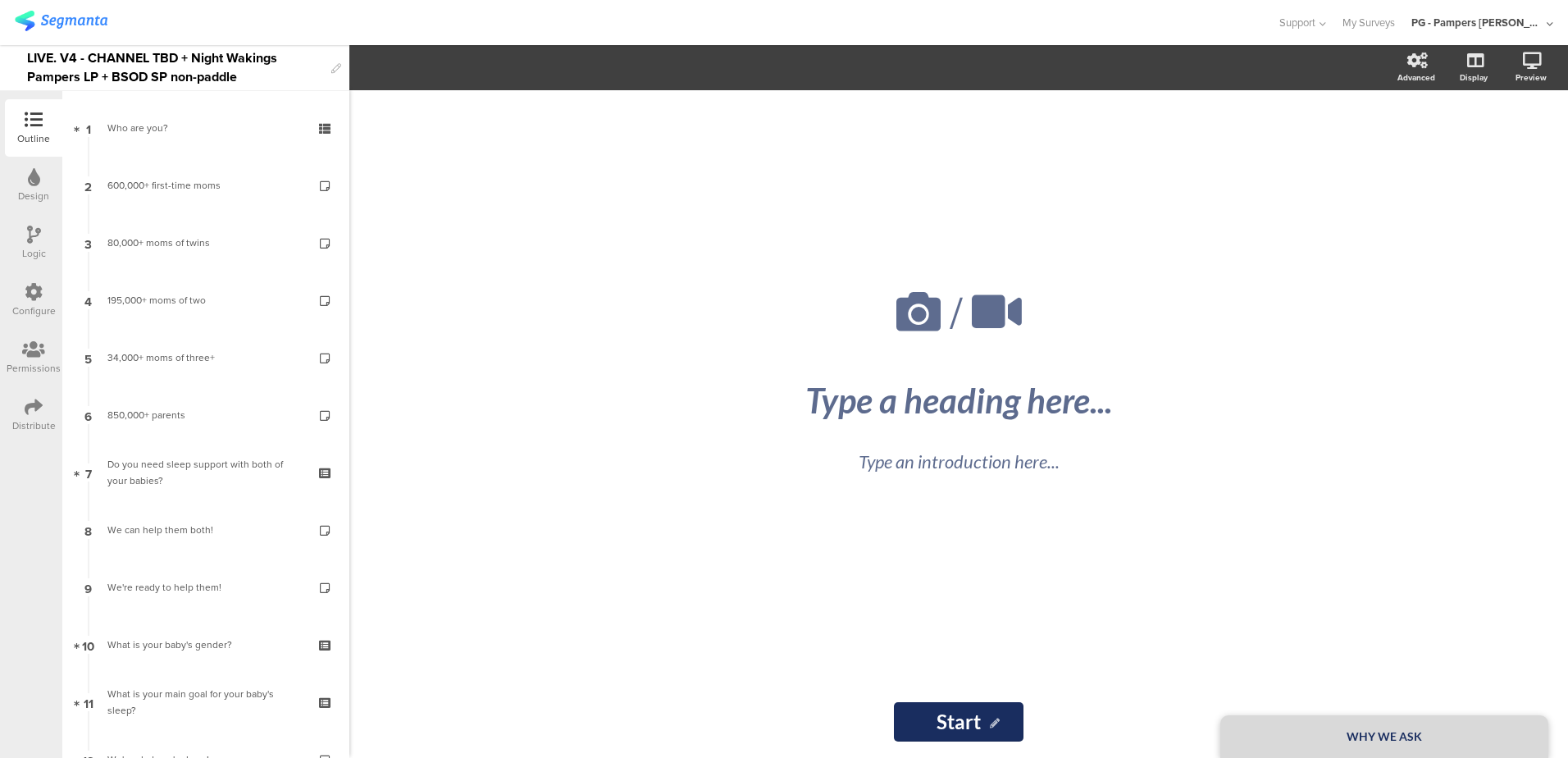
click at [440, 406] on div "/ WHY WE ASK Type a heading here... Type an introduction here... Start Start" at bounding box center [958, 425] width 1219 height 668
click at [268, 72] on div "LIVE. V4 - CHANNEL TBD + Night Wakings Pampers LP + BSOD SP non-paddle" at bounding box center [175, 68] width 296 height 45
click at [41, 73] on div "LIVE. V4 - CHANNEL TBD + Night Wakings Pampers LP + BSOD SP non-paddle" at bounding box center [175, 68] width 296 height 45
click at [155, 70] on div "LIVE. V4 - CHANNEL TBD + Night Wakings Pampers LP + BSOD SP non-paddle" at bounding box center [175, 68] width 296 height 45
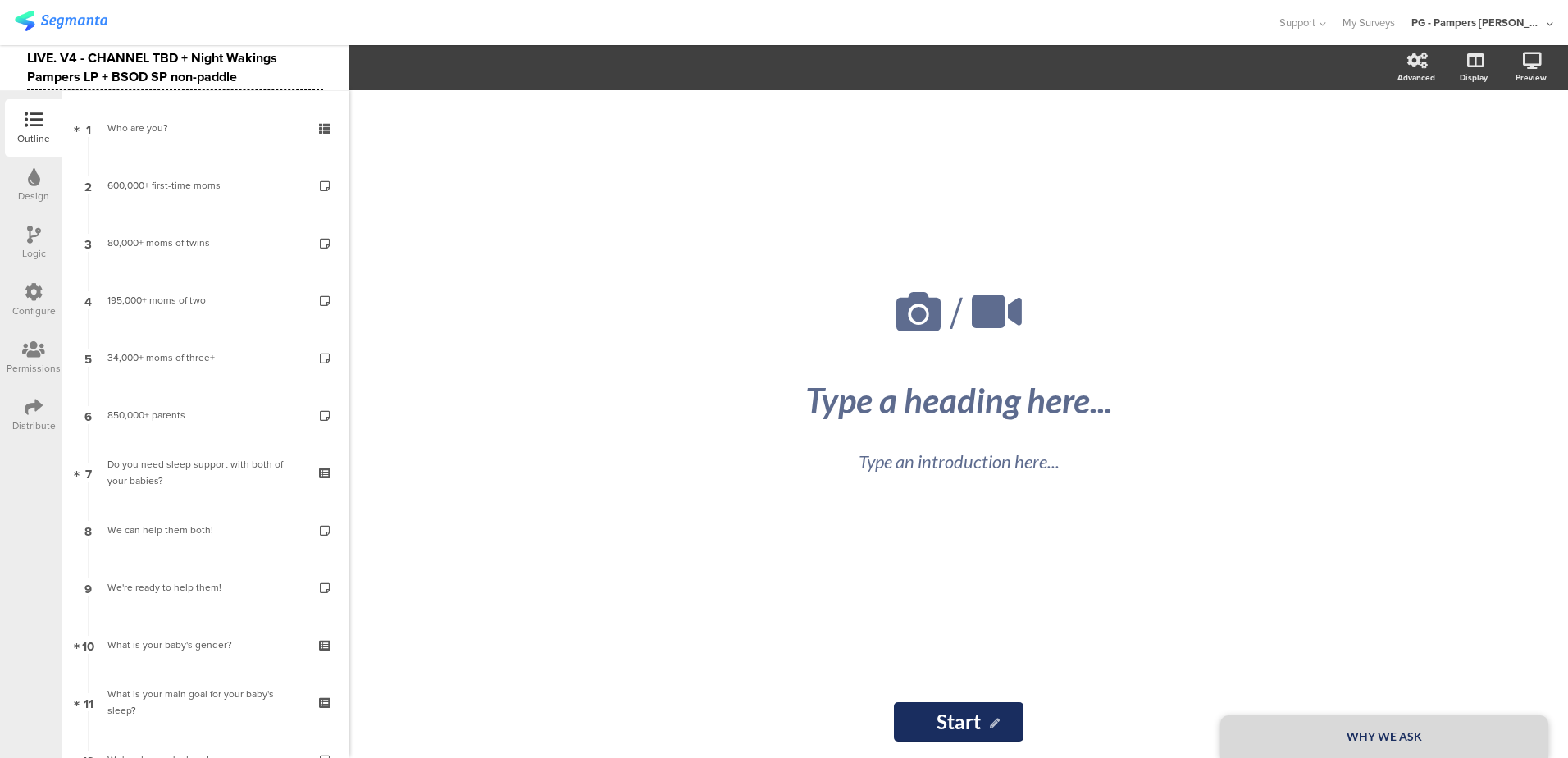
click at [260, 84] on div "LIVE. V4 - CHANNEL TBD + Night Wakings Pampers LP + BSOD SP non-paddle" at bounding box center [175, 68] width 296 height 45
drag, startPoint x: 84, startPoint y: 78, endPoint x: 161, endPoint y: 87, distance: 77.5
click at [85, 78] on div "LIVE. V4 - CHANNEL TBD + Night Wakings Pampers LP + BSOD SP non-paddle" at bounding box center [175, 68] width 296 height 45
click at [178, 79] on div "LIVE. V4 - CHANNEL TBD + Night Wakings PLP + BSOD SP non-paddle" at bounding box center [175, 68] width 296 height 45
click at [304, 18] on div at bounding box center [638, 23] width 1247 height 27
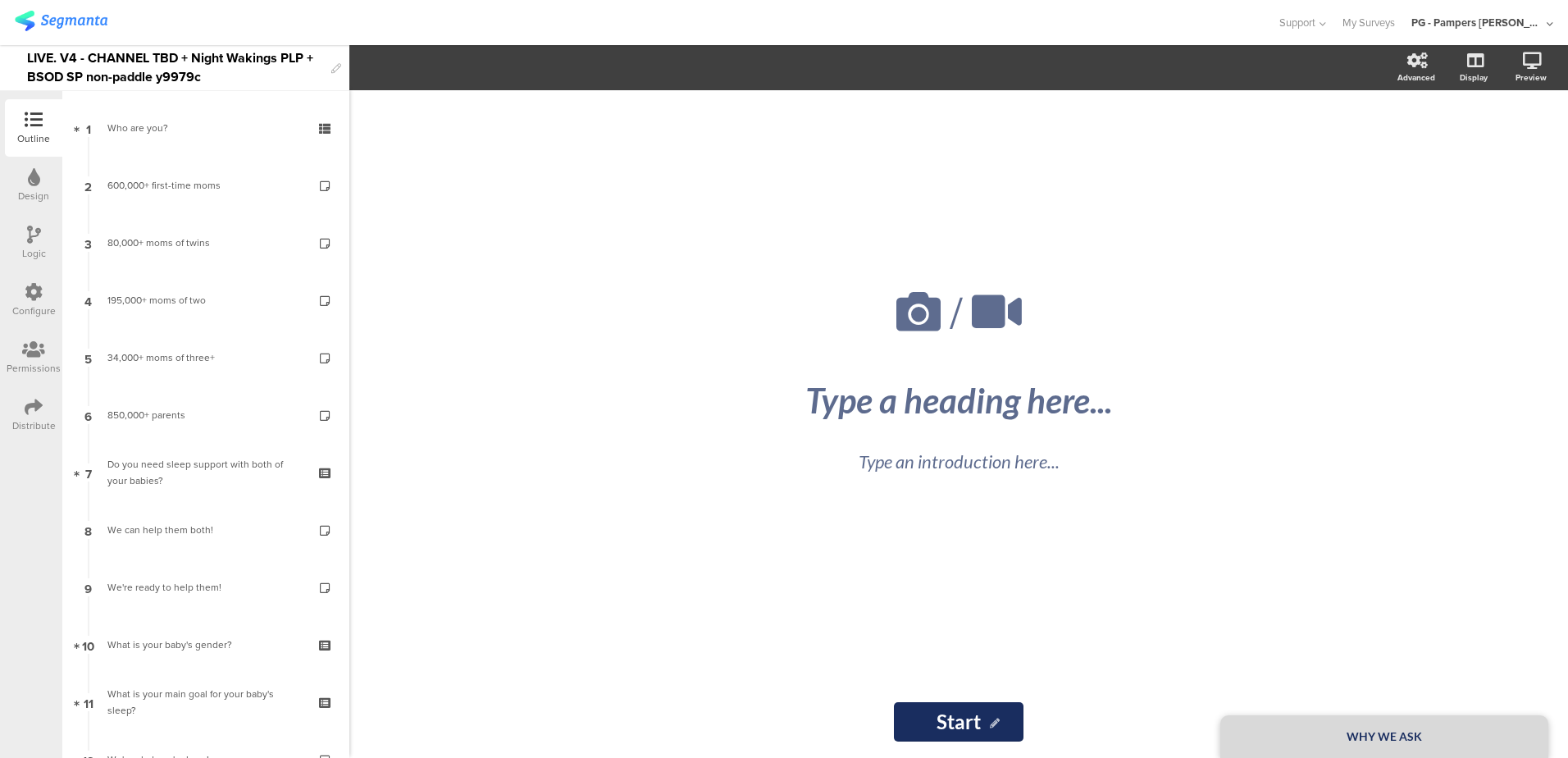
click at [29, 306] on div "Configure" at bounding box center [33, 310] width 44 height 15
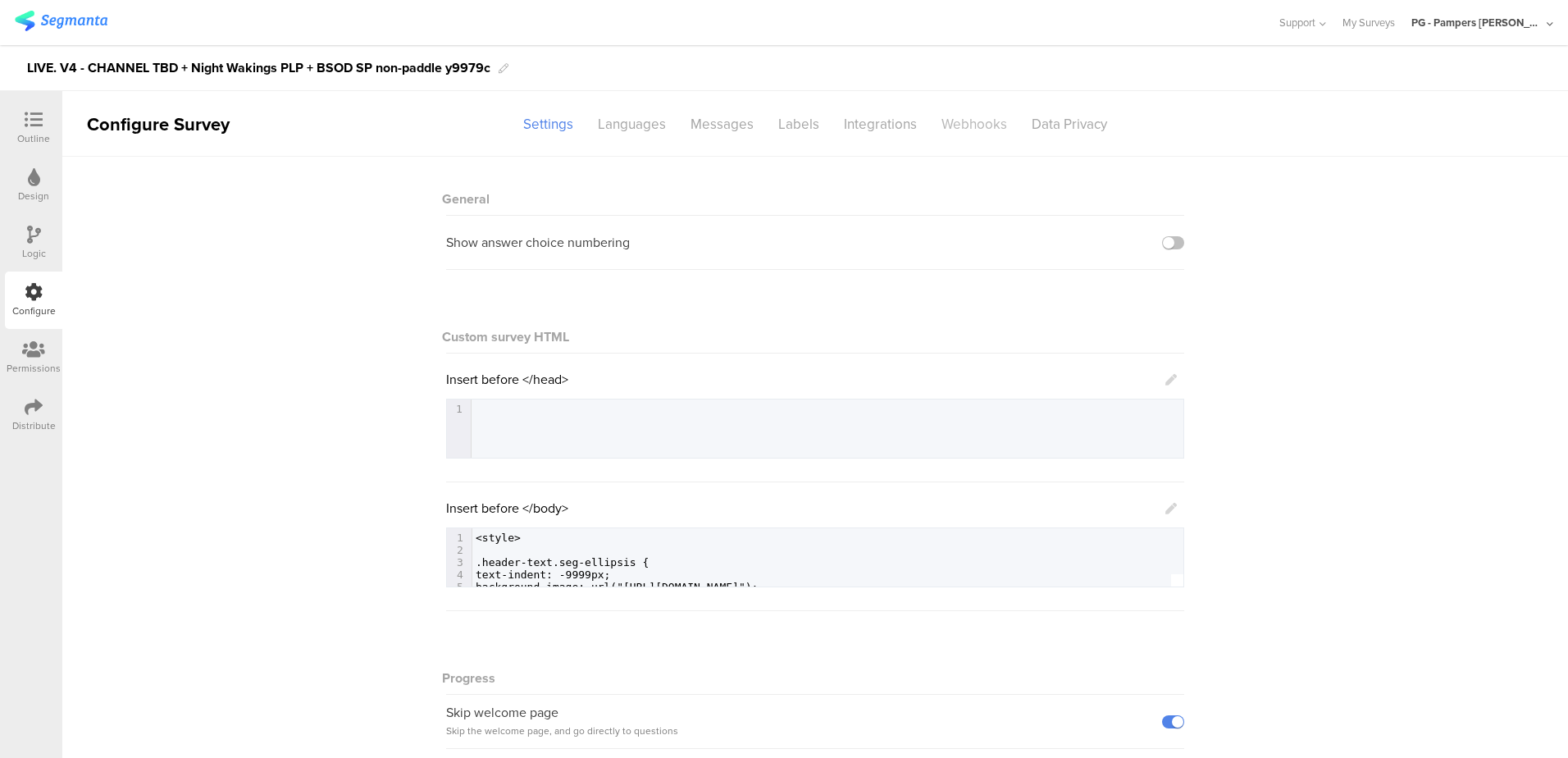
click at [958, 118] on div "Webhooks" at bounding box center [974, 125] width 91 height 29
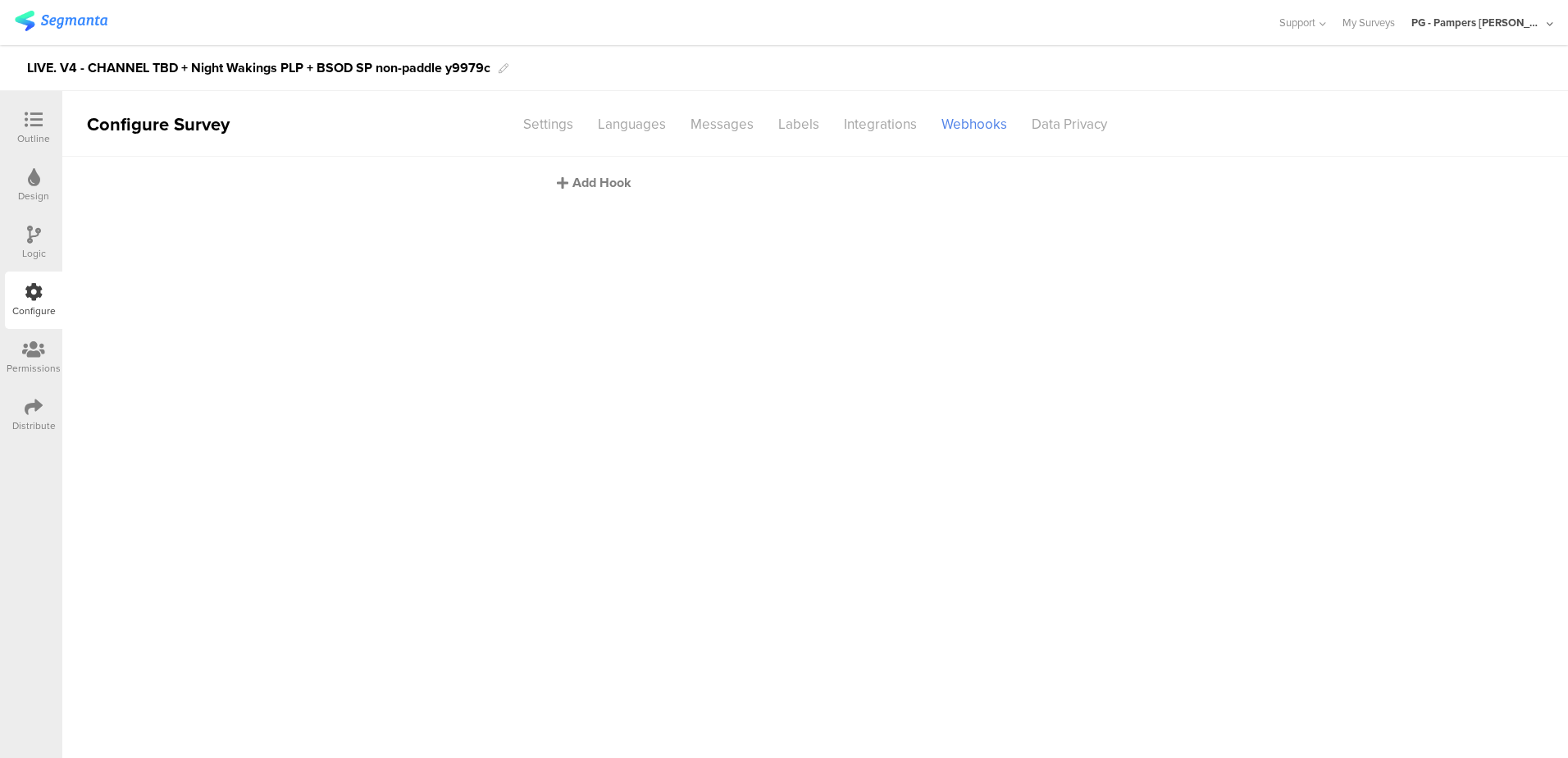
click at [598, 185] on div "Add Hook" at bounding box center [819, 183] width 525 height 19
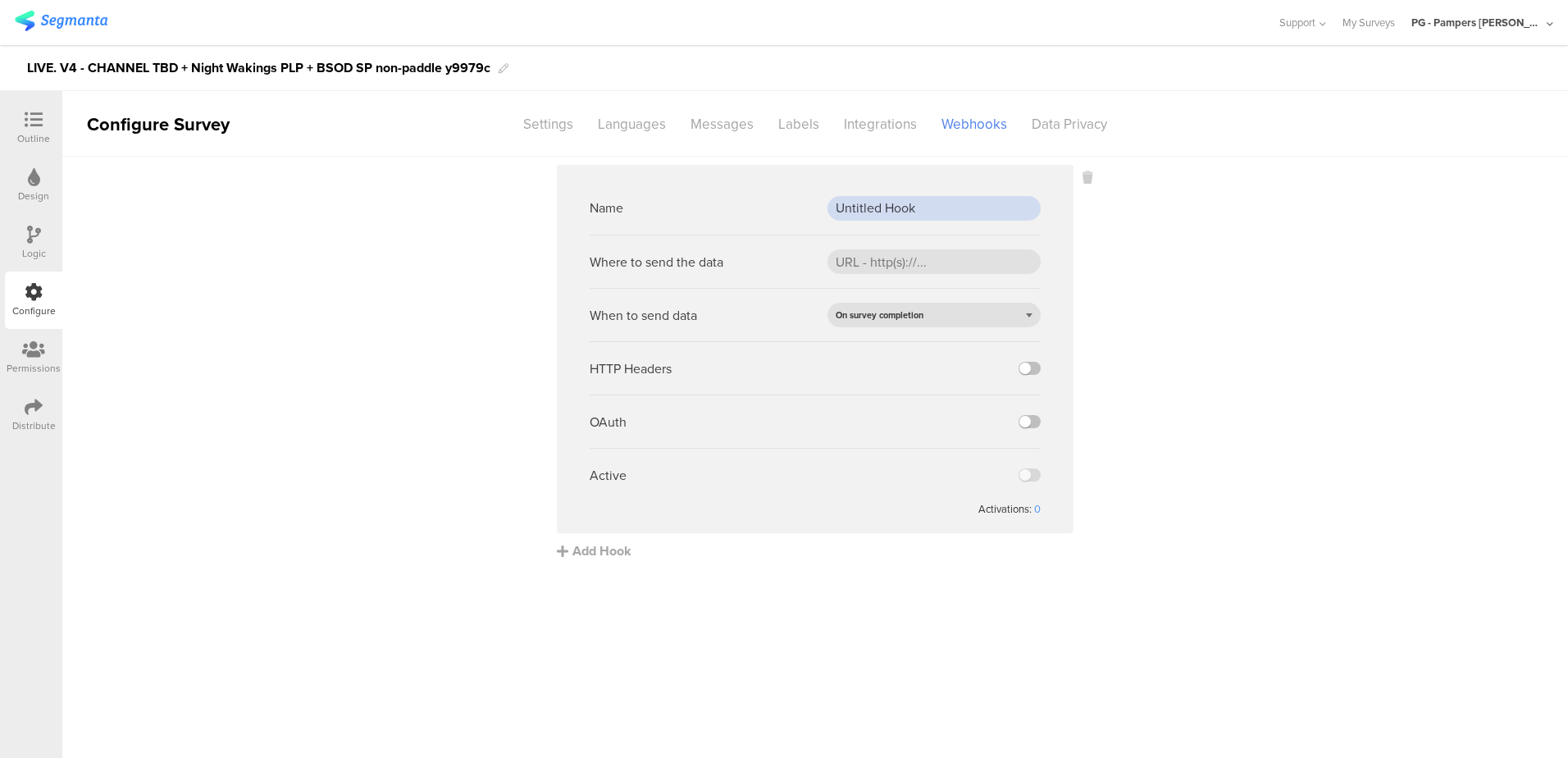
click at [894, 211] on input "Untitled Hook" at bounding box center [934, 208] width 214 height 25
paste input "PROD webh"
type input "PROD webhook"
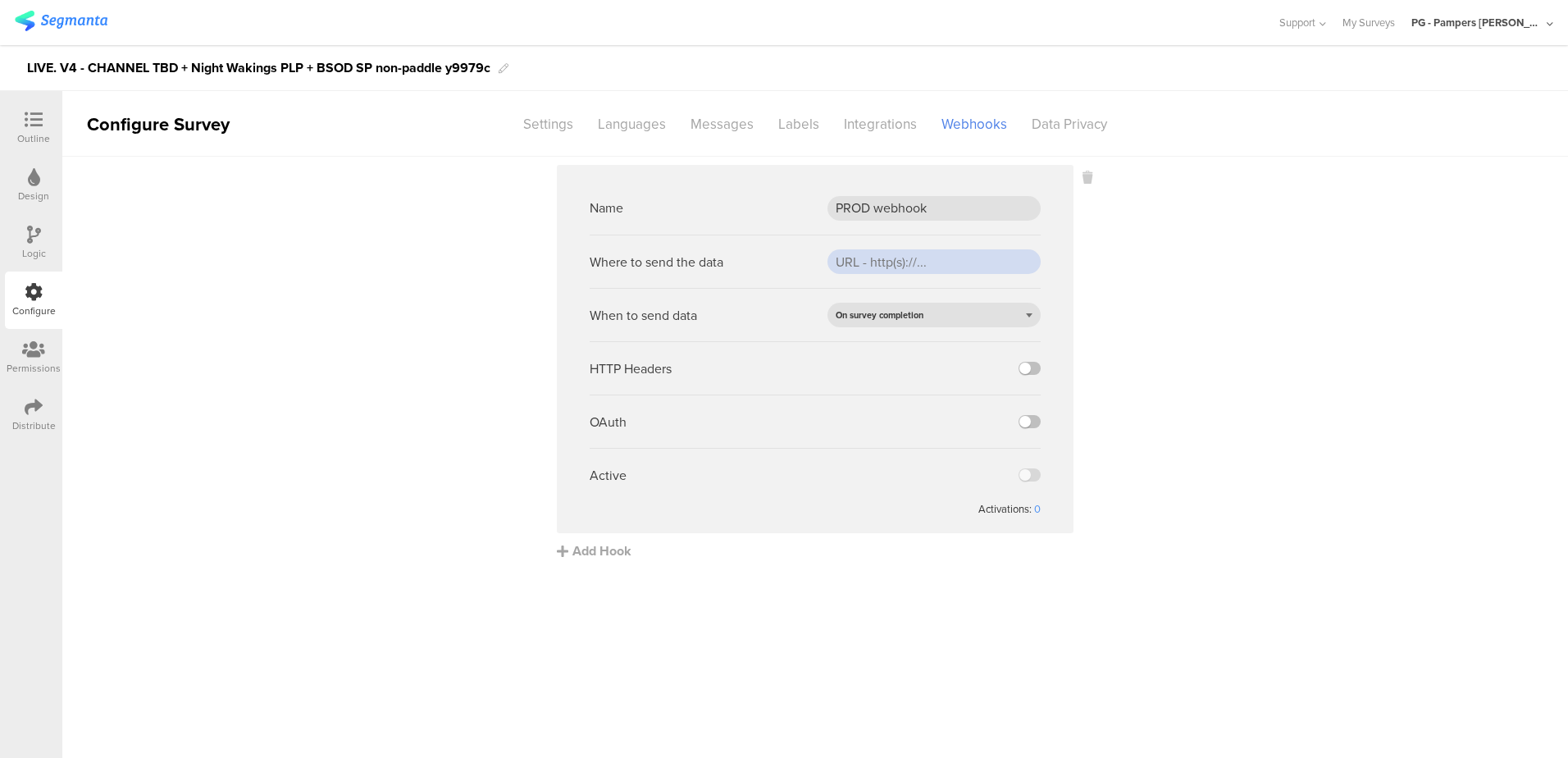
click at [901, 266] on input "url" at bounding box center [934, 261] width 214 height 25
paste input "https://api.pg.com/innovationmanagement/testing/v1/lumimobileapp/webhooks/regis…"
type input "https://api.pg.com/innovationmanagement/testing/v1/lumimobileapp/webhooks/regis…"
click at [1240, 326] on sg-webhook-settings "Name PROD webhook Where to send the data https://api.pg.com/innovationmanagemen…" at bounding box center [815, 362] width 1506 height 396
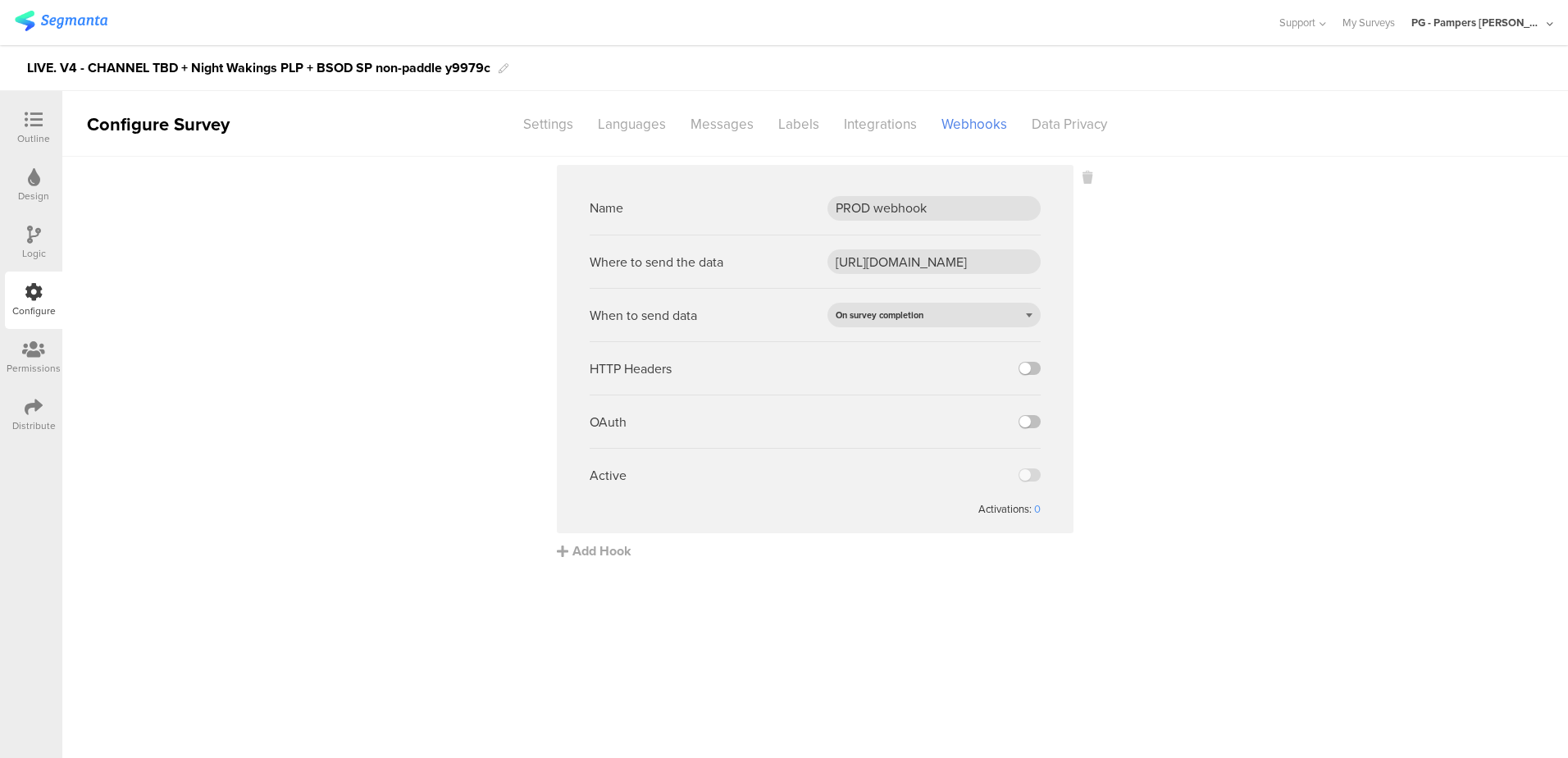
scroll to position [0, 0]
click at [1029, 364] on label at bounding box center [1030, 367] width 22 height 13
click at [0, 0] on input "checkbox" at bounding box center [0, 0] width 0 height 0
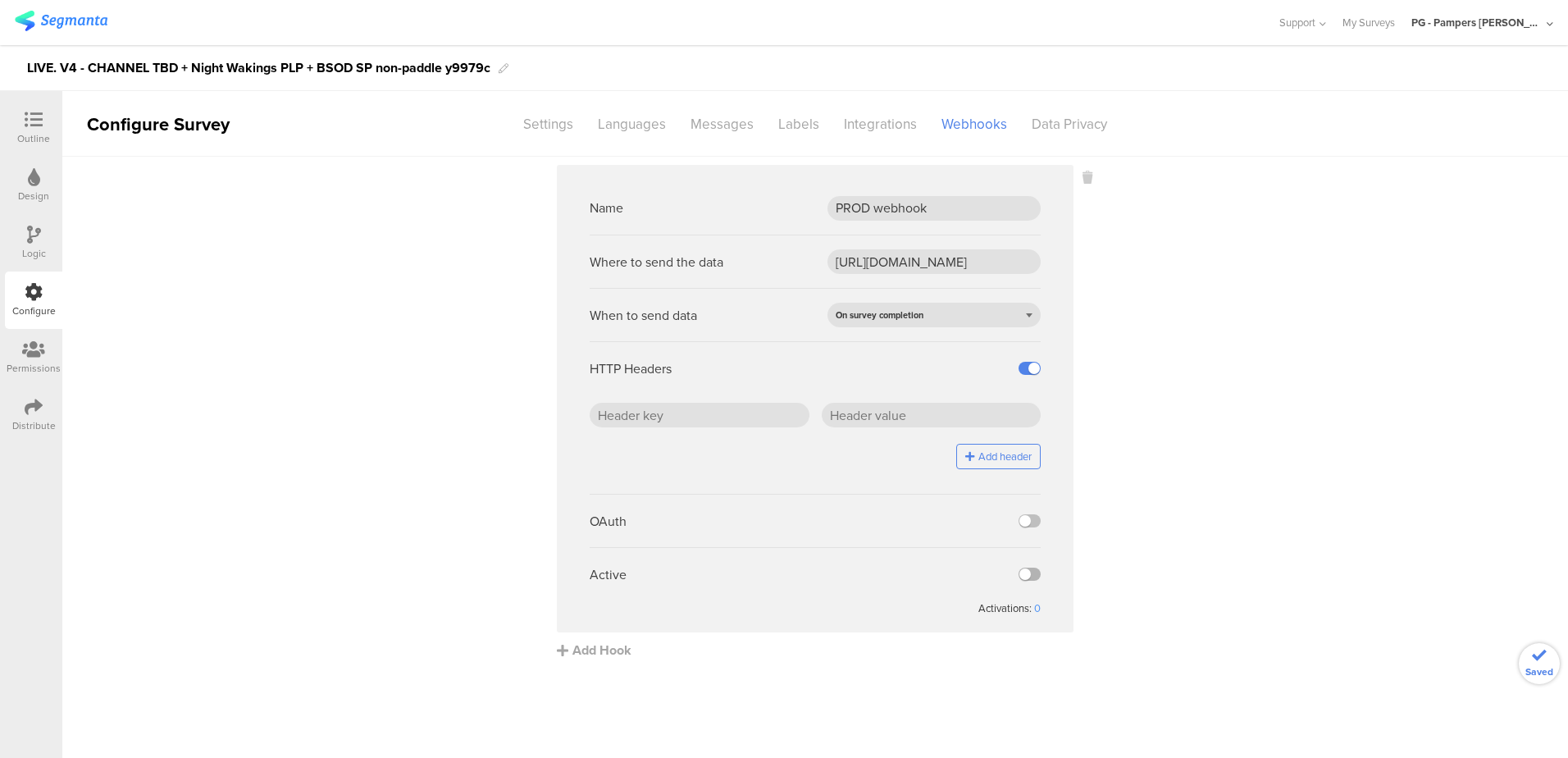
click at [1030, 574] on label at bounding box center [1030, 573] width 22 height 13
click at [0, 0] on input "checkbox" at bounding box center [0, 0] width 0 height 0
click at [712, 412] on input "text" at bounding box center [699, 414] width 219 height 25
paste input "x-api-key"
type input "x-api-key"
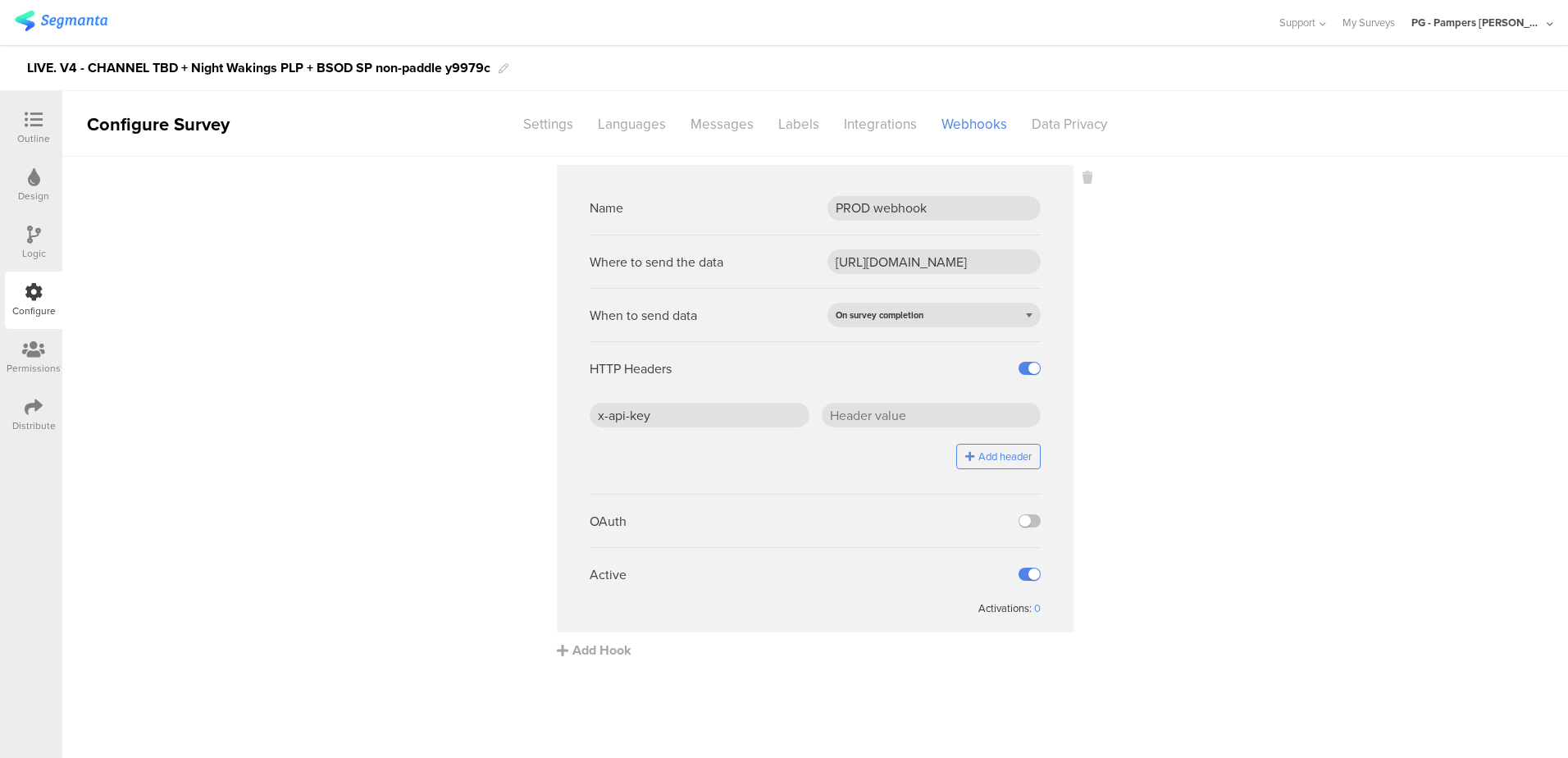
click at [1164, 482] on sg-webhook-settings "Name PROD webhook Where to send the data https://api.pg.com/innovationmanagemen…" at bounding box center [815, 412] width 1506 height 495
click at [851, 412] on input "text" at bounding box center [931, 414] width 219 height 25
paste input "J5/ZHr0SD4BLepgCDGSdCfFOaBqEcW7PLEOwC2jhTjc="
type input "J5/ZHr0SD4BLepgCDGSdCfFOaBqEcW7PLEOwC2jhTjc="
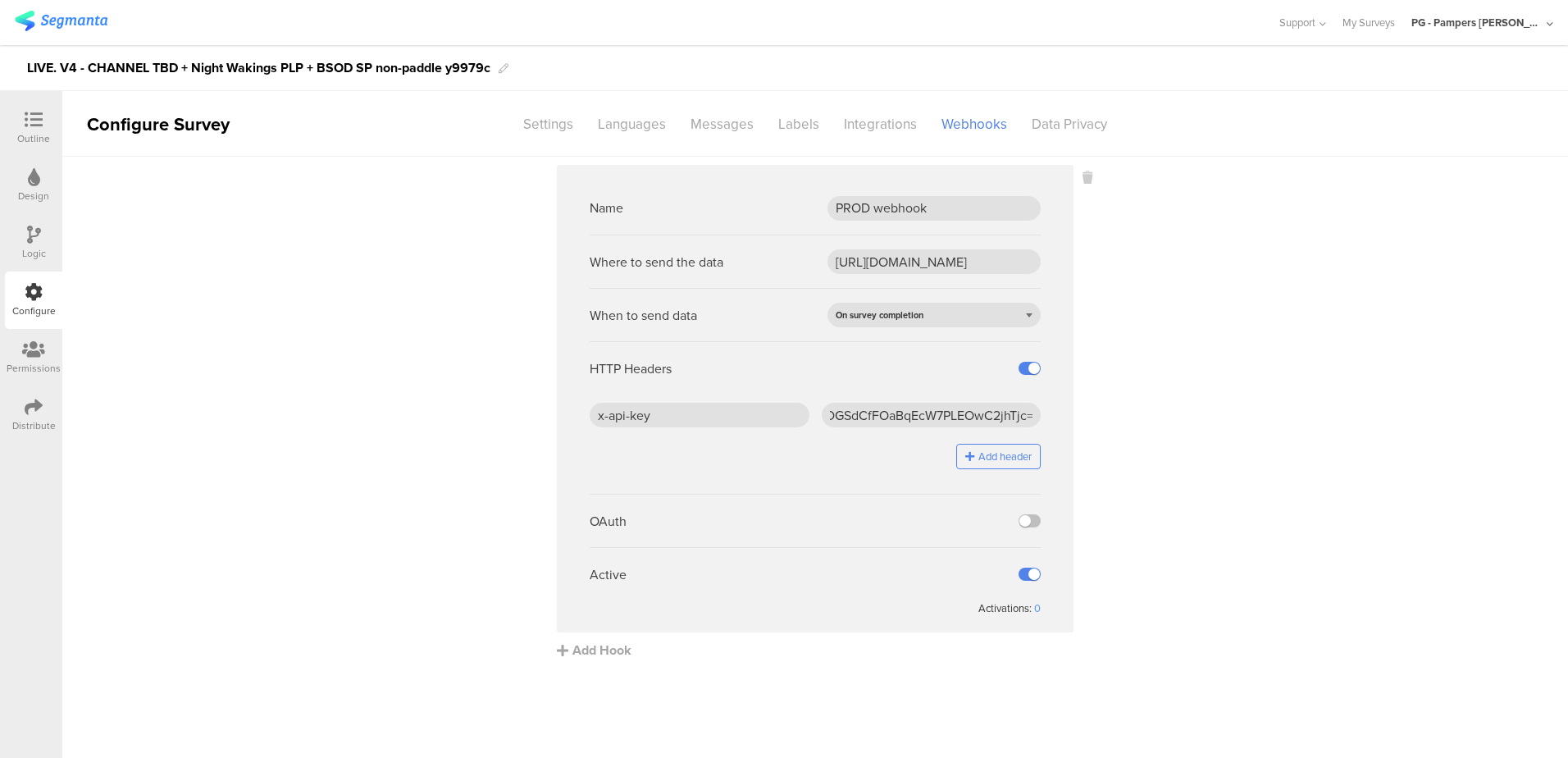
scroll to position [0, 0]
click at [1321, 473] on sg-webhook-settings "Name PROD webhook Where to send the data https://api.pg.com/innovationmanagemen…" at bounding box center [815, 412] width 1506 height 495
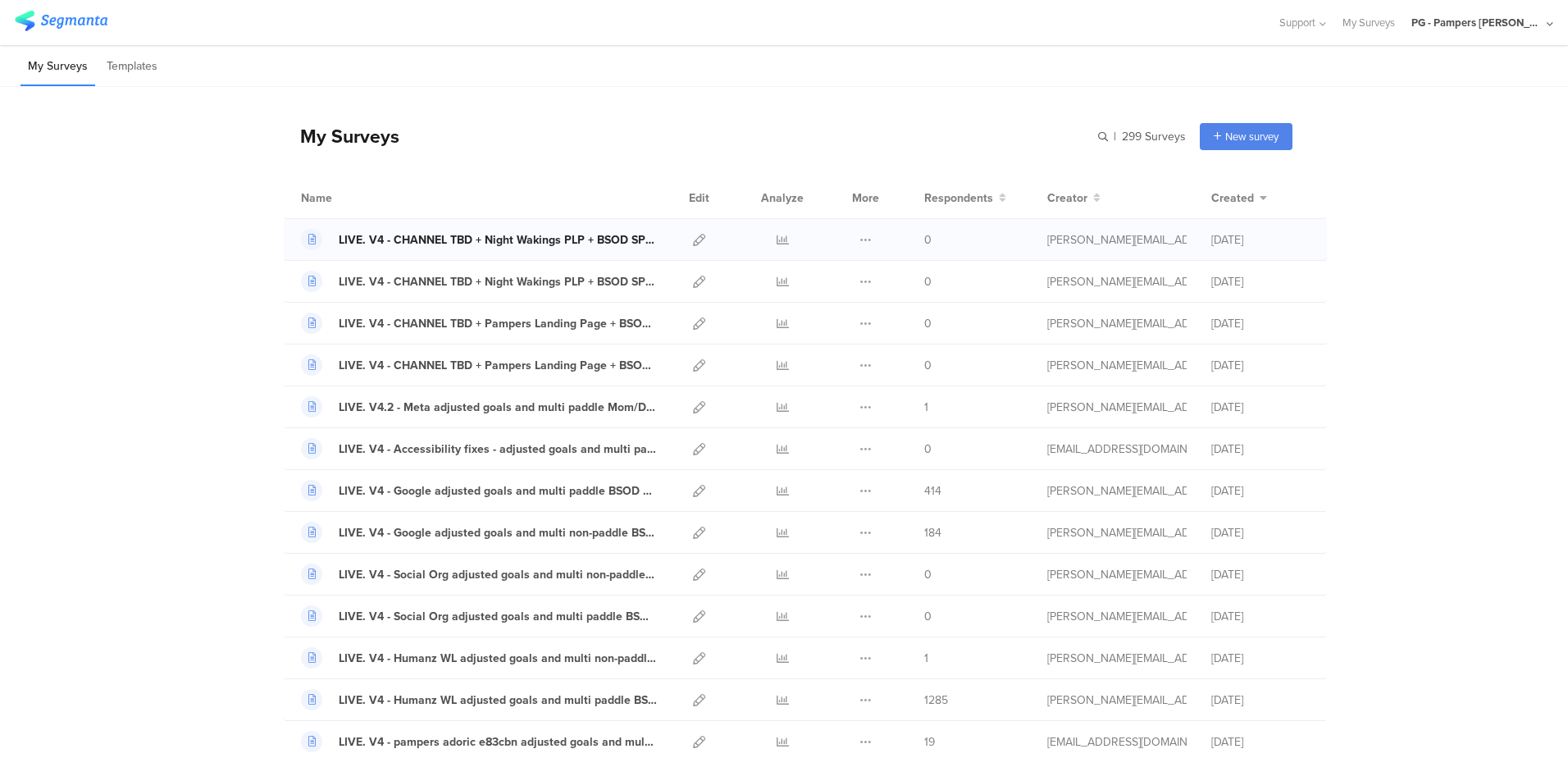
click at [478, 242] on div "LIVE. V4 - CHANNEL TBD + Night Wakings PLP + BSOD SP non-paddle y9979c" at bounding box center [498, 240] width 319 height 17
click at [512, 278] on div "LIVE. V4 - CHANNEL TBD + Night Wakings PLP + BSOD SP paddle f50l5c" at bounding box center [498, 282] width 319 height 17
click at [459, 321] on div "LIVE. V4 - CHANNEL TBD + Pampers Landing Page + BSOD SP non-paddle 2cc66f" at bounding box center [498, 324] width 319 height 17
click at [430, 369] on div "LIVE. V4 - CHANNEL TBD + Pampers Landing Page + BSOD SP paddle xd514b" at bounding box center [498, 366] width 319 height 17
click at [528, 360] on div "LIVE. V4 - CHANNEL TBD + Pampers Landing Page + BSOD SP paddle xd514b" at bounding box center [498, 366] width 319 height 17
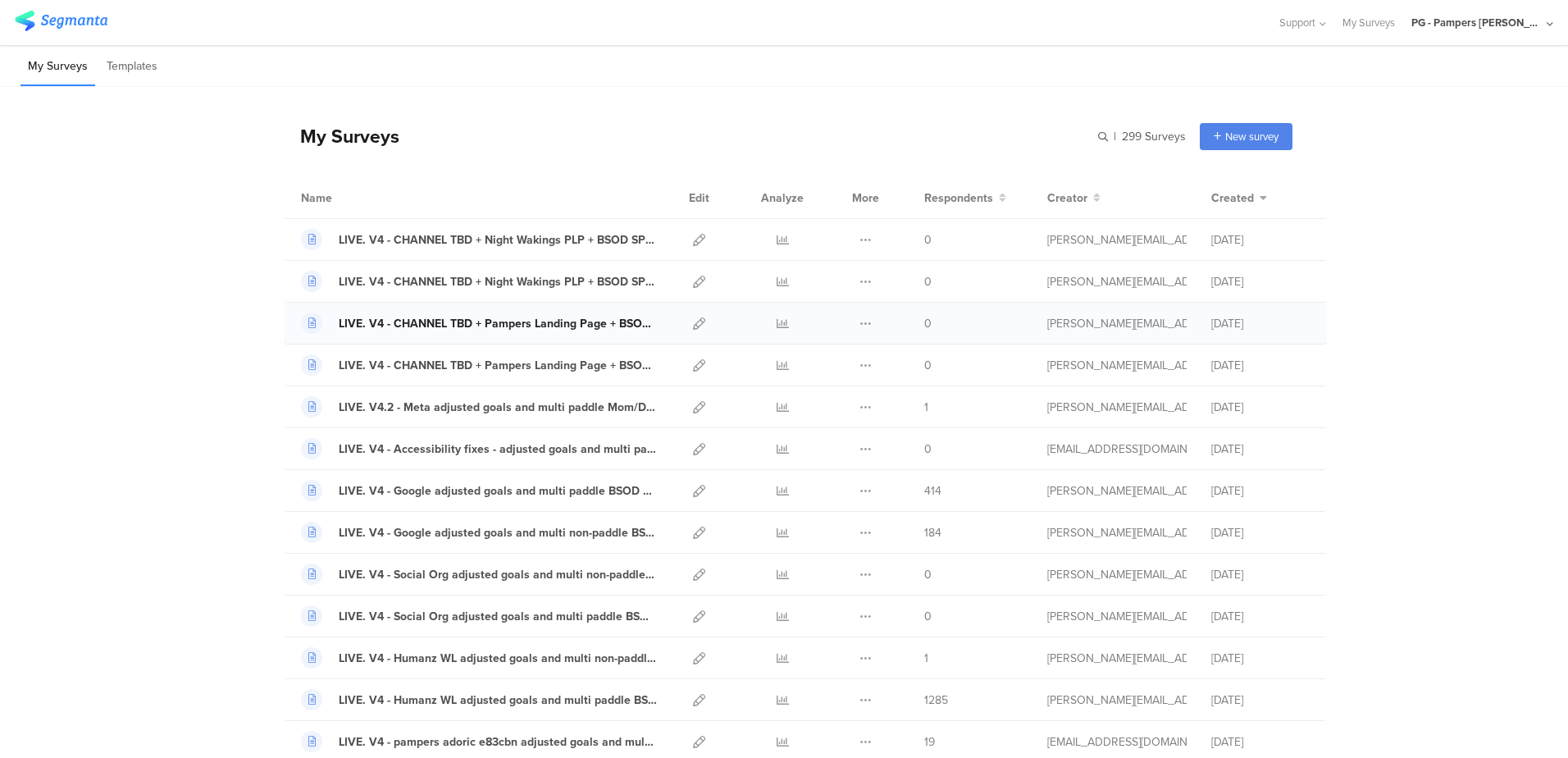
click at [555, 321] on div "LIVE. V4 - CHANNEL TBD + Pampers Landing Page + BSOD SP non-paddle 2cc66f" at bounding box center [498, 324] width 319 height 17
click at [549, 281] on div "LIVE. V4 - CHANNEL TBD + Night Wakings PLP + BSOD SP paddle f50l5c" at bounding box center [498, 282] width 319 height 17
click at [485, 236] on div "LIVE. V4 - CHANNEL TBD + Night Wakings PLP + BSOD SP non-paddle y9979c" at bounding box center [498, 240] width 319 height 17
